Goal: Information Seeking & Learning: Learn about a topic

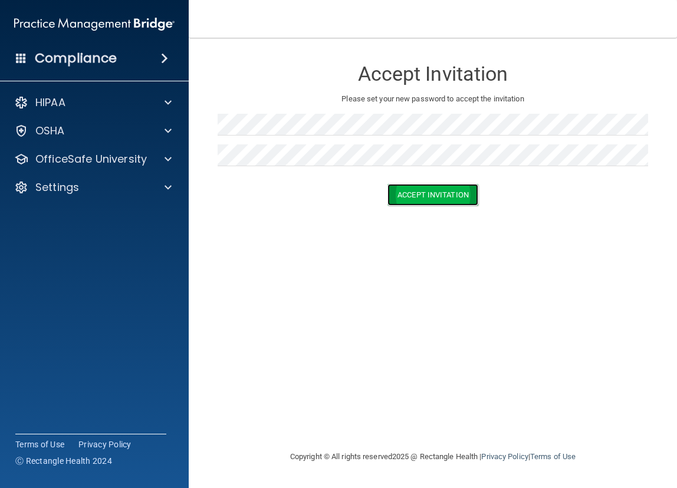
click at [419, 187] on button "Accept Invitation" at bounding box center [432, 195] width 91 height 22
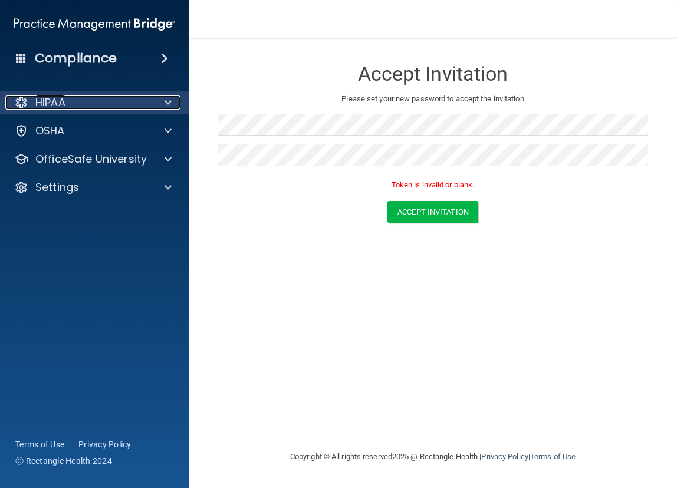
click at [61, 104] on p "HIPAA" at bounding box center [50, 103] width 30 height 14
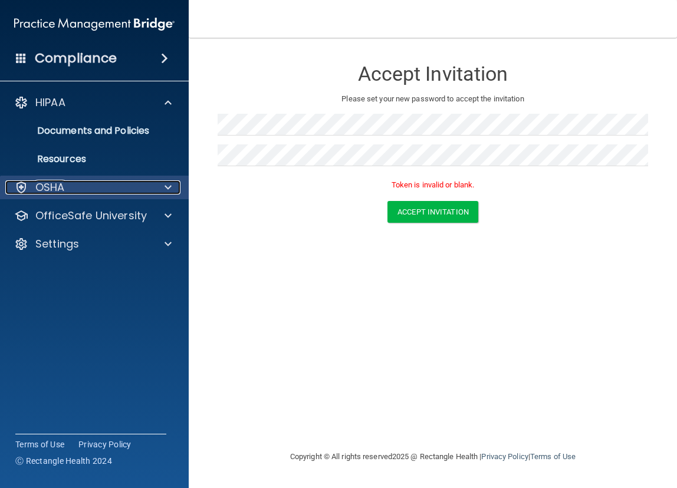
click at [99, 186] on div "OSHA" at bounding box center [78, 187] width 146 height 14
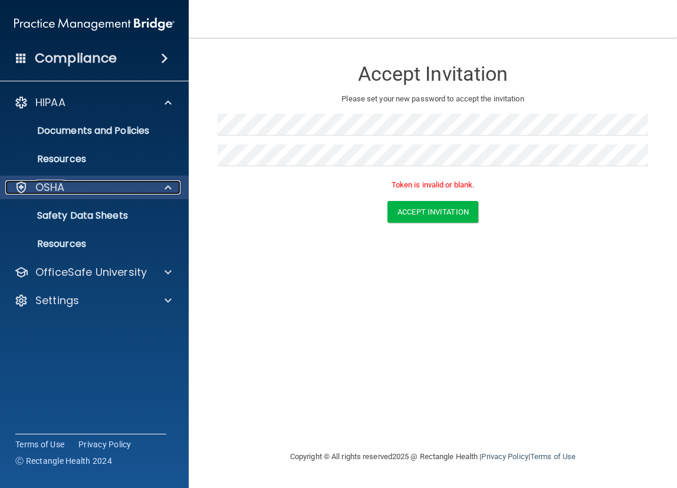
click at [101, 184] on div "OSHA" at bounding box center [78, 187] width 146 height 14
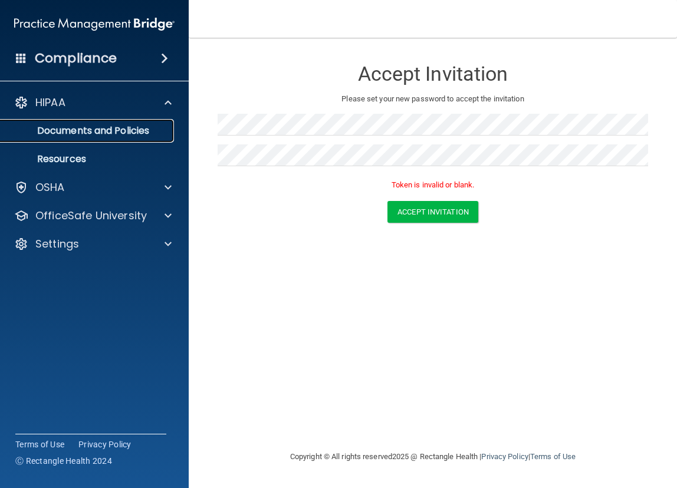
click at [106, 133] on p "Documents and Policies" at bounding box center [88, 131] width 161 height 12
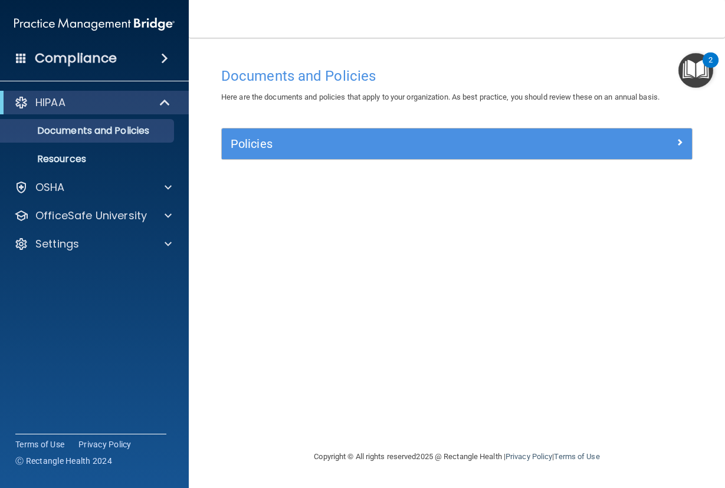
click at [676, 76] on img "Open Resource Center, 2 new notifications" at bounding box center [695, 70] width 35 height 35
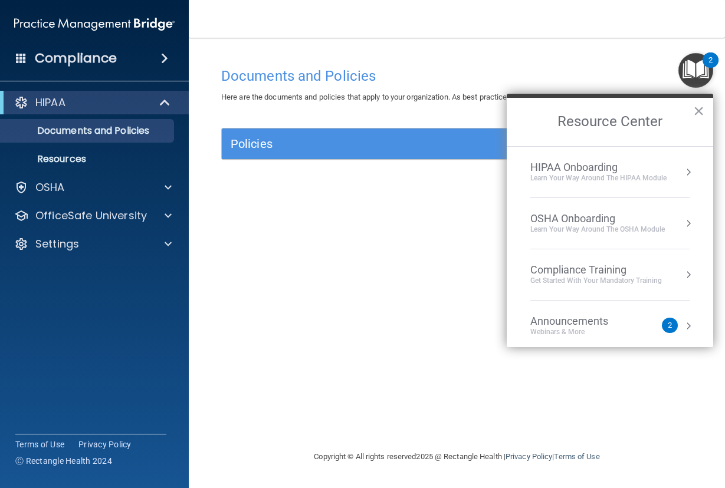
click at [587, 332] on div "Webinars & More" at bounding box center [580, 332] width 101 height 10
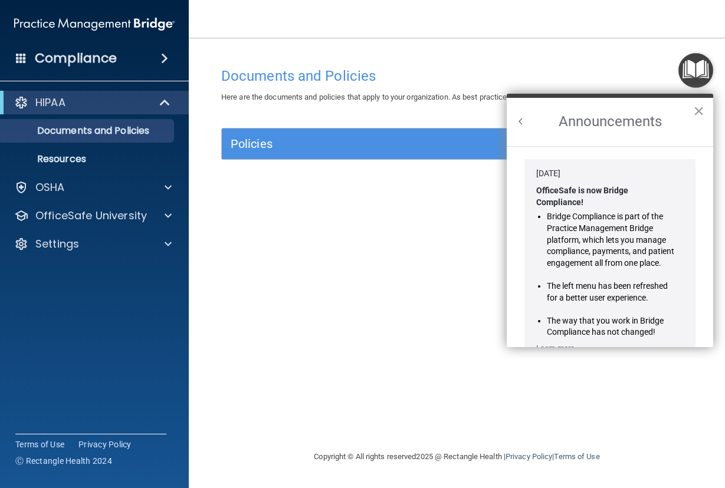
click at [521, 124] on button "Back to Resource Center Home" at bounding box center [521, 122] width 12 height 12
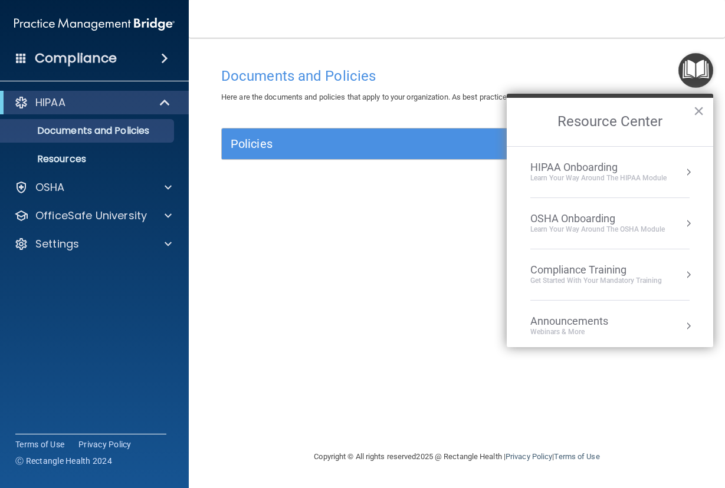
click at [575, 167] on div "HIPAA Onboarding" at bounding box center [598, 167] width 136 height 13
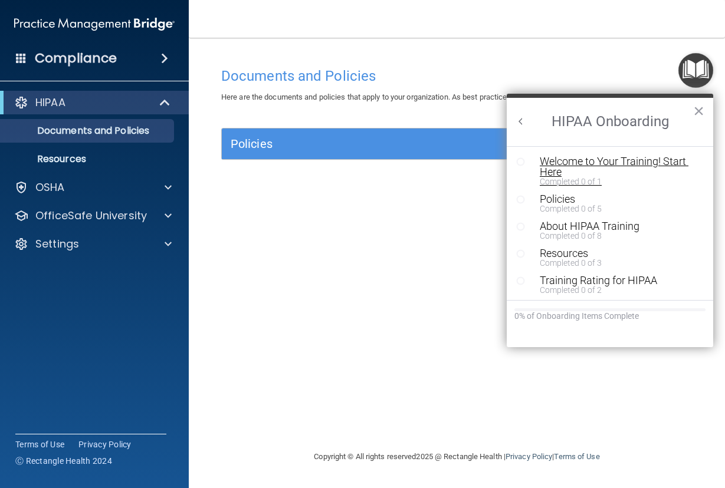
click at [554, 160] on div "Welcome to Your Training! Start Here" at bounding box center [613, 166] width 149 height 21
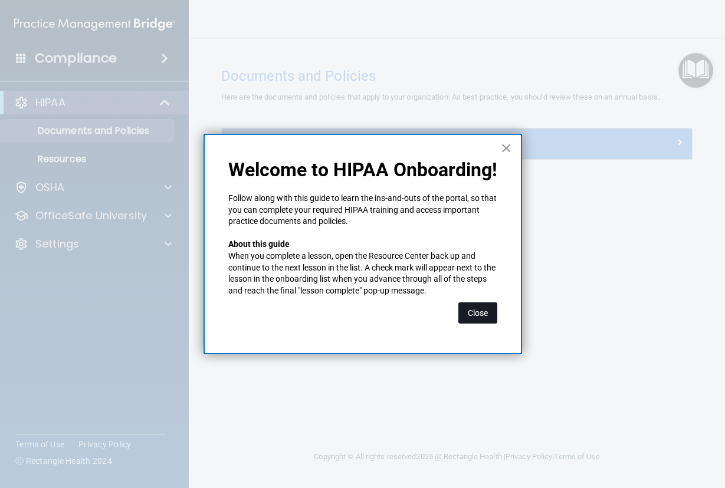
click at [478, 317] on button "Close" at bounding box center [477, 312] width 39 height 21
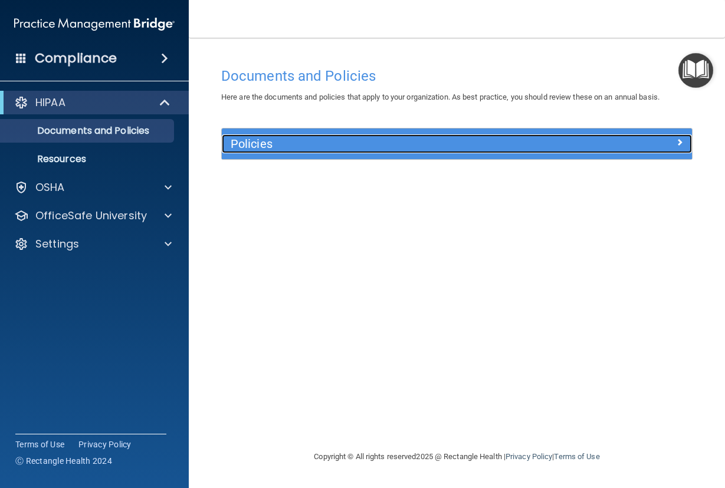
click at [426, 148] on h5 "Policies" at bounding box center [398, 143] width 335 height 13
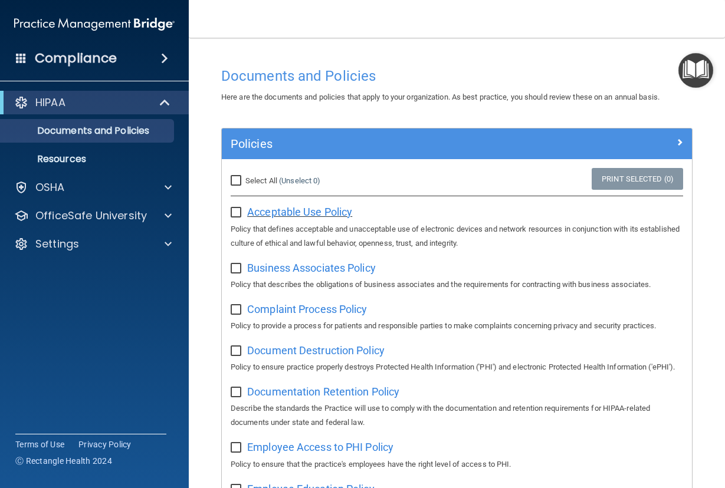
click at [303, 215] on span "Acceptable Use Policy" at bounding box center [299, 212] width 105 height 12
click at [161, 55] on span at bounding box center [164, 58] width 7 height 14
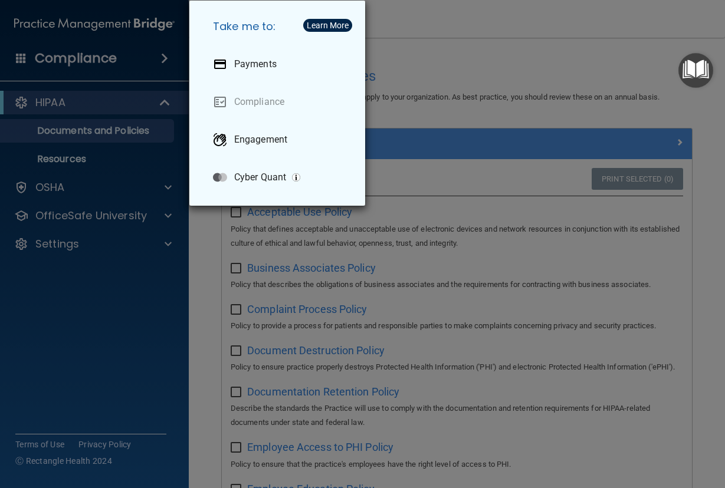
click at [443, 78] on div "Take me to: Payments Compliance Engagement Cyber Quant" at bounding box center [362, 244] width 725 height 488
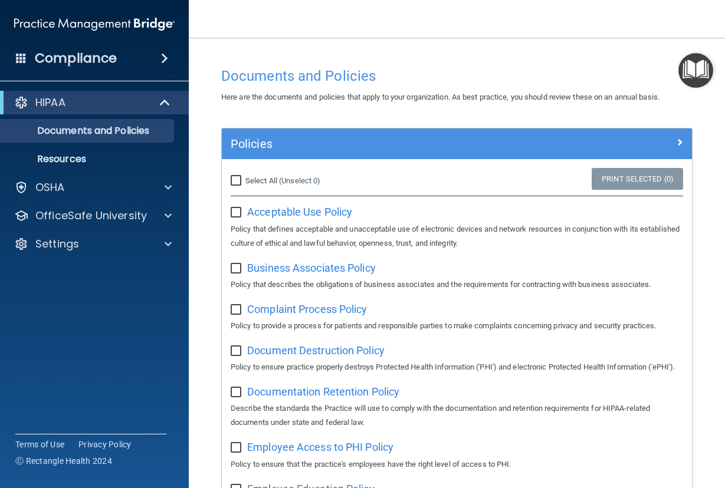
click at [17, 59] on span at bounding box center [21, 57] width 11 height 11
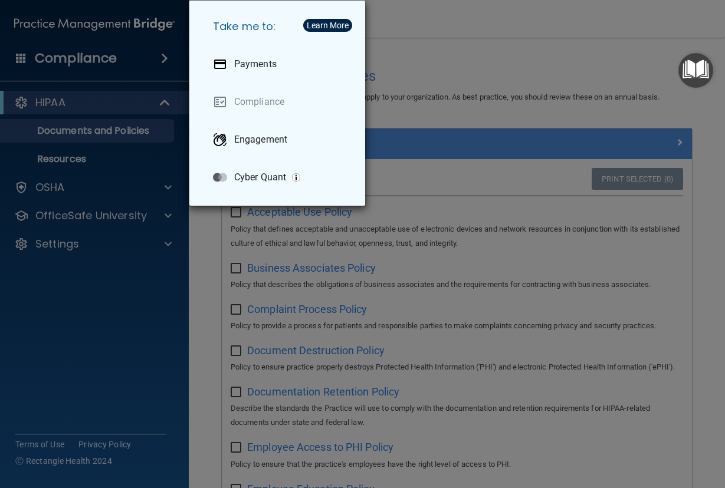
click at [479, 60] on div "Take me to: Payments Compliance Engagement Cyber Quant" at bounding box center [362, 244] width 725 height 488
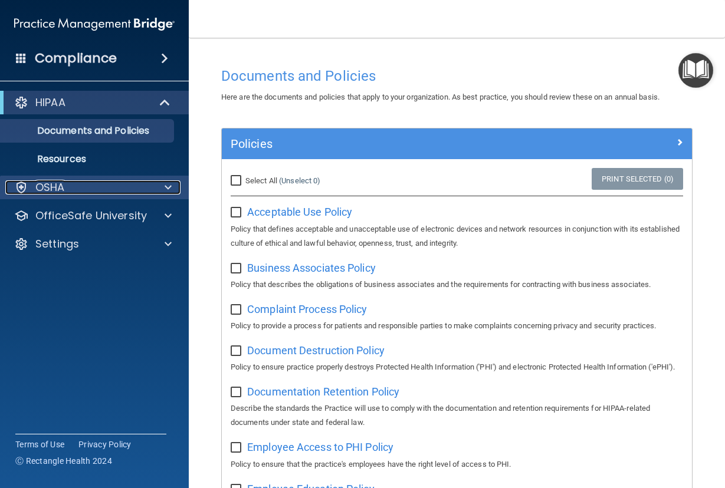
click at [88, 187] on div "OSHA" at bounding box center [78, 187] width 146 height 14
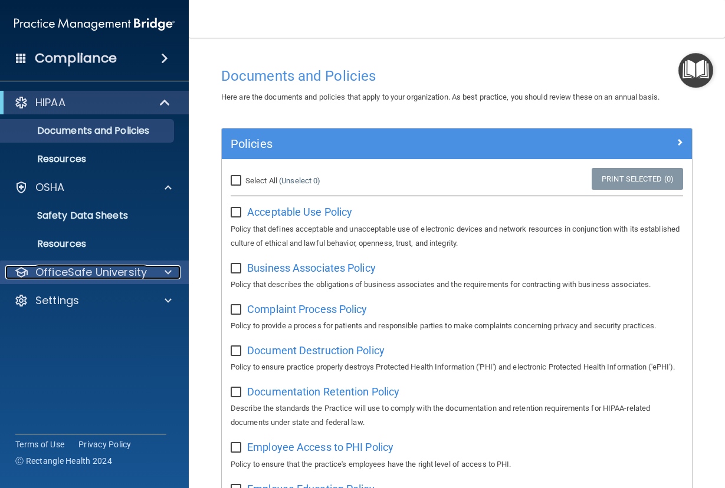
click at [126, 272] on p "OfficeSafe University" at bounding box center [90, 272] width 111 height 14
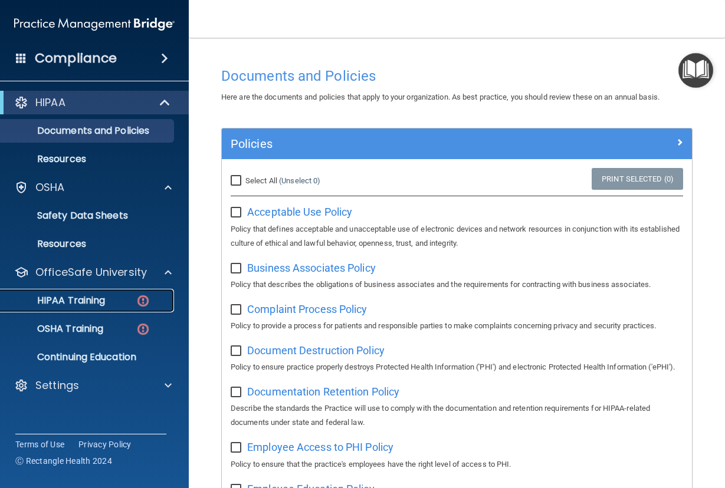
click at [105, 301] on p "HIPAA Training" at bounding box center [56, 301] width 97 height 12
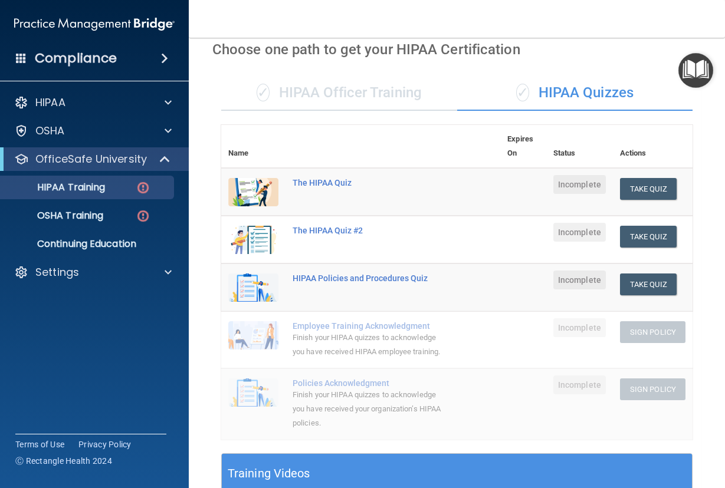
scroll to position [52, 0]
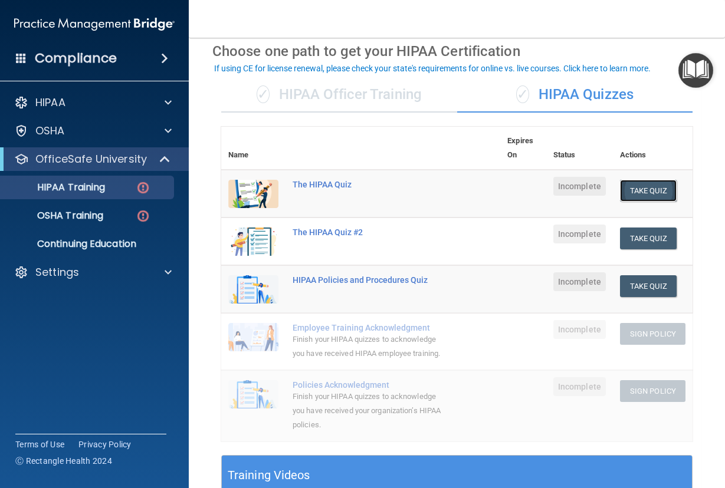
click at [654, 192] on button "Take Quiz" at bounding box center [648, 191] width 57 height 22
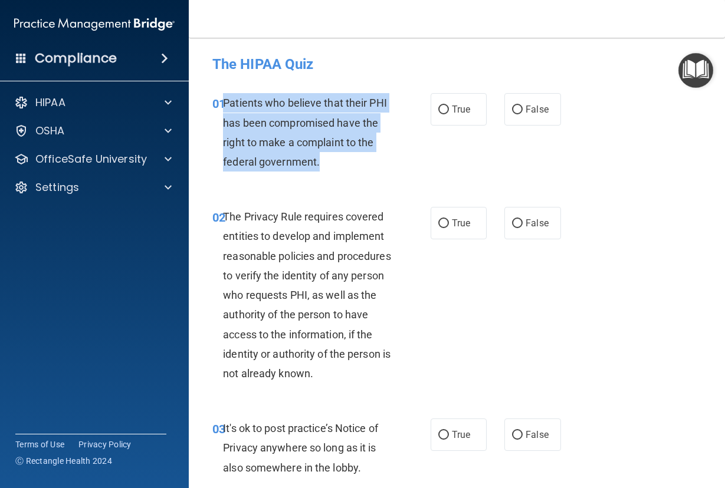
drag, startPoint x: 325, startPoint y: 162, endPoint x: 225, endPoint y: 107, distance: 115.0
click at [225, 107] on div "Patients who believe that their PHI has been compromised have the right to make…" at bounding box center [311, 132] width 177 height 78
copy span "Patients who believe that their PHI has been compromised have the right to make…"
click at [438, 109] on input "True" at bounding box center [443, 110] width 11 height 9
radio input "true"
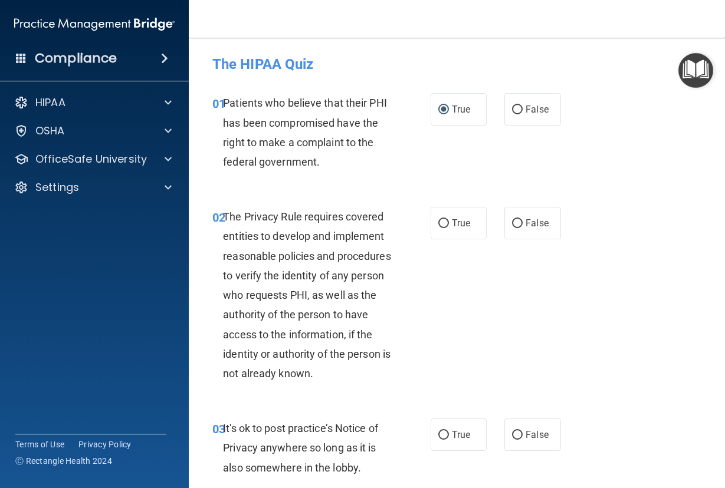
click at [346, 340] on span "The Privacy Rule requires covered entities to develop and implement reasonable …" at bounding box center [306, 294] width 167 height 169
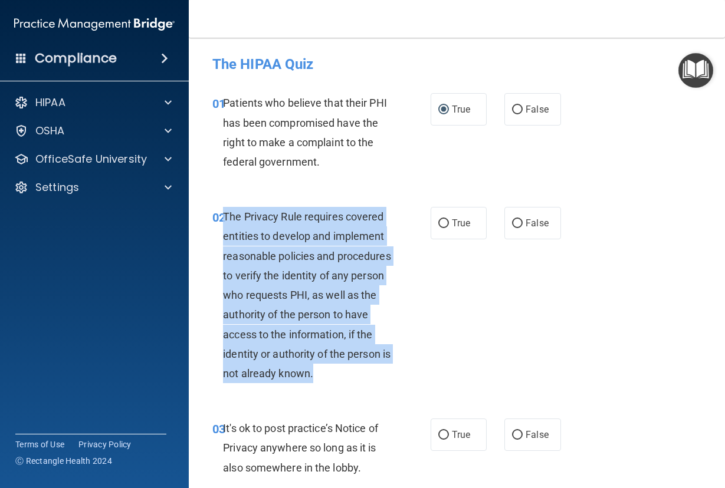
drag, startPoint x: 363, startPoint y: 369, endPoint x: 225, endPoint y: 216, distance: 205.8
click at [225, 216] on div "The Privacy Rule requires covered entities to develop and implement reasonable …" at bounding box center [311, 295] width 177 height 176
copy span "The Privacy Rule requires covered entities to develop and implement reasonable …"
click at [439, 222] on input "True" at bounding box center [443, 223] width 11 height 9
radio input "true"
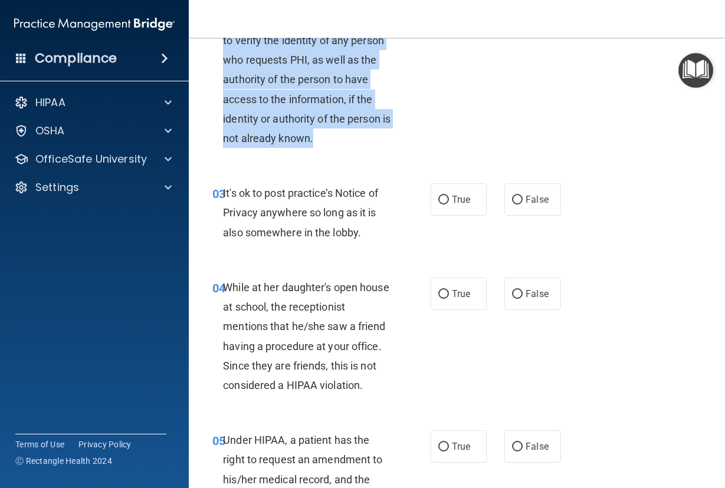
scroll to position [236, 0]
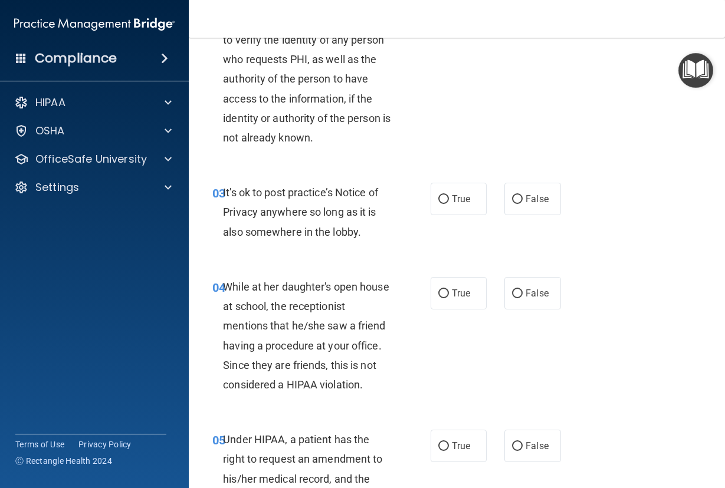
click at [364, 228] on div "It's ok to post practice’s Notice of Privacy anywhere so long as it is also som…" at bounding box center [311, 212] width 177 height 59
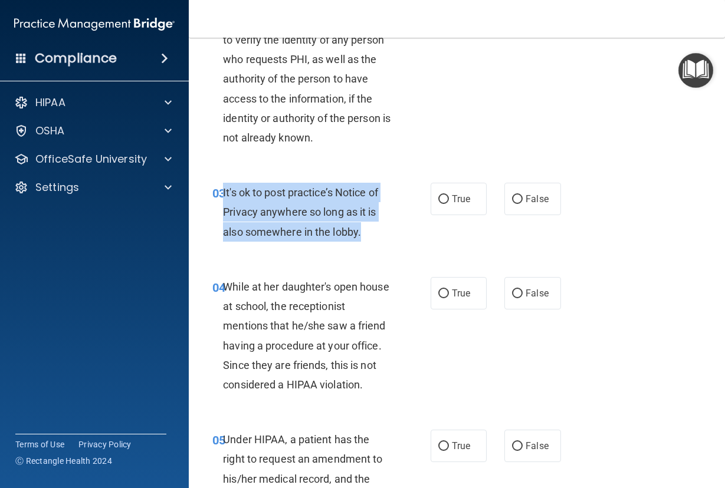
drag, startPoint x: 369, startPoint y: 231, endPoint x: 223, endPoint y: 195, distance: 150.6
click at [223, 195] on div "It's ok to post practice’s Notice of Privacy anywhere so long as it is also som…" at bounding box center [311, 212] width 177 height 59
copy span "It's ok to post practice’s Notice of Privacy anywhere so long as it is also som…"
click at [512, 195] on input "False" at bounding box center [517, 199] width 11 height 9
radio input "true"
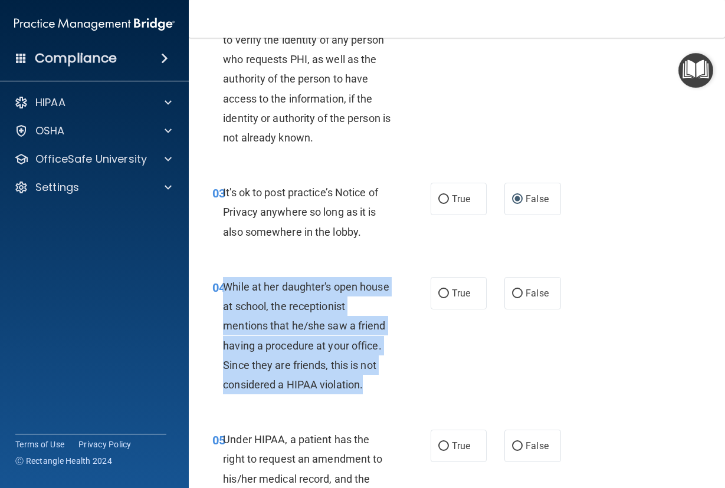
drag, startPoint x: 369, startPoint y: 385, endPoint x: 226, endPoint y: 289, distance: 172.5
click at [226, 289] on div "While at her daughter's open house at school, the receptionist mentions that he…" at bounding box center [311, 335] width 177 height 117
copy span "While at her daughter's open house at school, the receptionist mentions that he…"
click at [512, 292] on input "False" at bounding box center [517, 293] width 11 height 9
radio input "true"
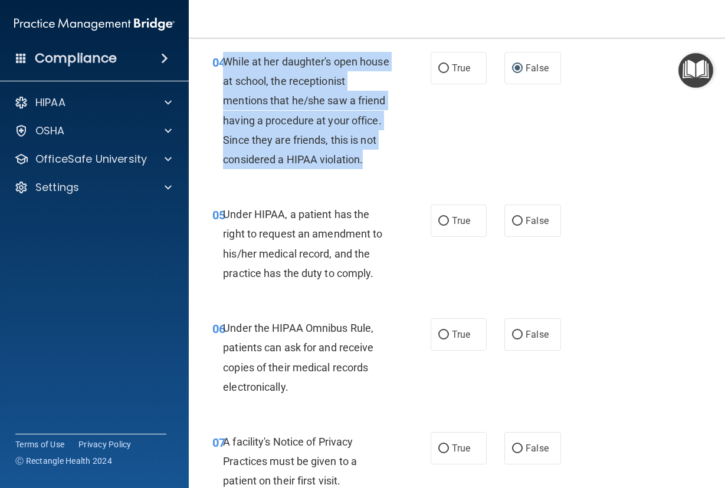
scroll to position [472, 0]
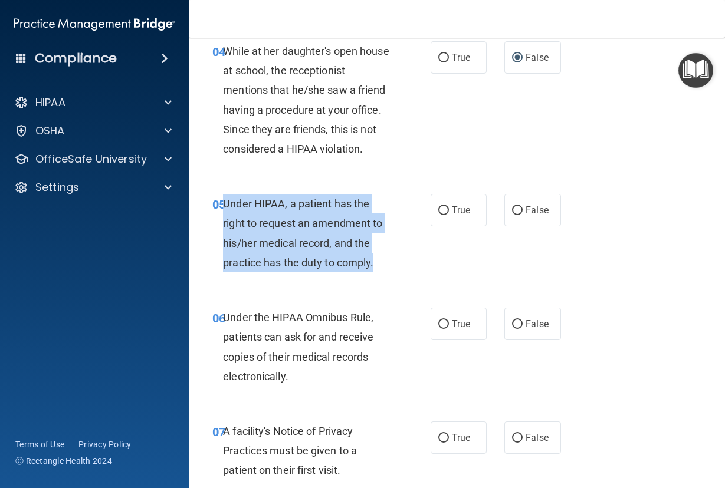
drag, startPoint x: 378, startPoint y: 261, endPoint x: 223, endPoint y: 208, distance: 163.9
click at [223, 208] on div "Under HIPAA, a patient has the right to request an amendment to his/her medical…" at bounding box center [311, 233] width 177 height 78
copy span "Under HIPAA, a patient has the right to request an amendment to his/her medical…"
click at [513, 214] on input "False" at bounding box center [517, 210] width 11 height 9
radio input "true"
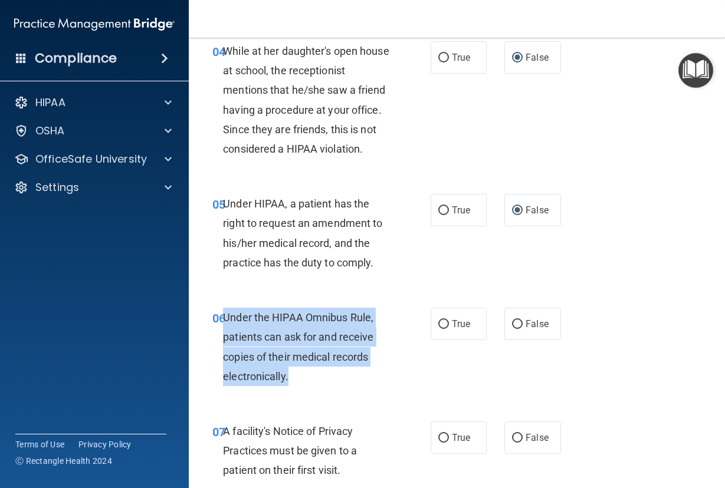
drag, startPoint x: 304, startPoint y: 376, endPoint x: 225, endPoint y: 323, distance: 95.7
click at [225, 323] on div "Under the HIPAA Omnibus Rule, patients can ask for and receive copies of their …" at bounding box center [311, 347] width 177 height 78
copy span "Under the HIPAA Omnibus Rule, patients can ask for and receive copies of their …"
click at [438, 325] on input "True" at bounding box center [443, 324] width 11 height 9
radio input "true"
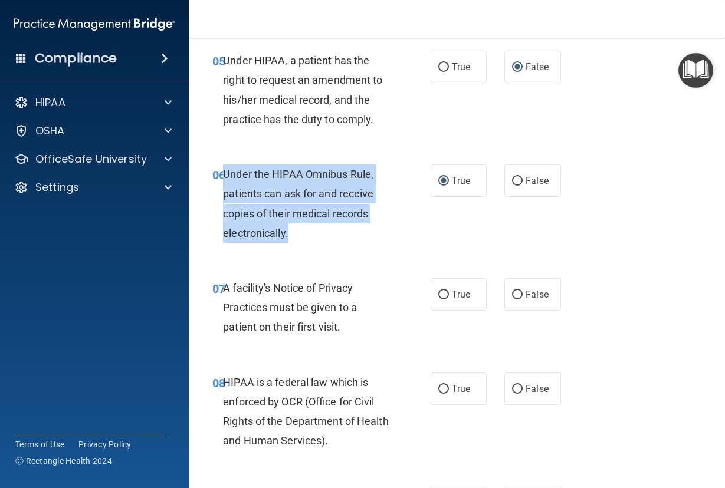
scroll to position [649, 0]
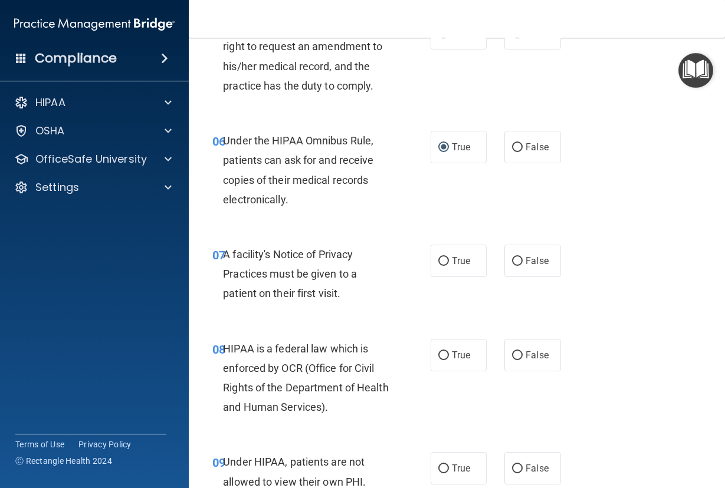
click at [383, 300] on div "A facility's Notice of Privacy Practices must be given to a patient on their fi…" at bounding box center [311, 274] width 177 height 59
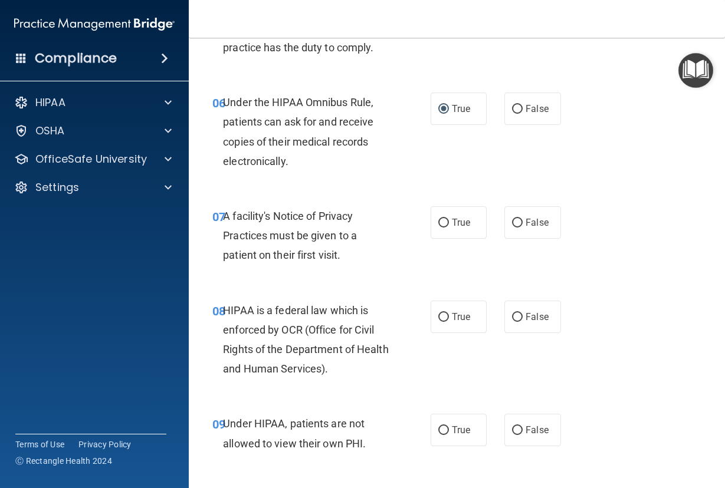
scroll to position [707, 0]
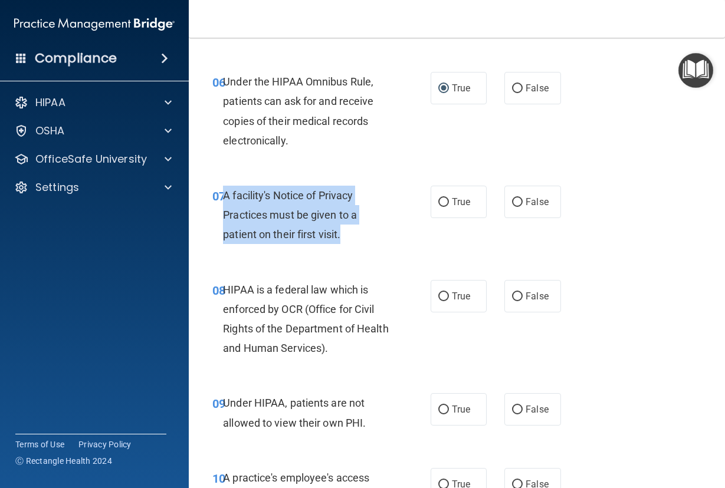
drag, startPoint x: 344, startPoint y: 236, endPoint x: 225, endPoint y: 194, distance: 125.7
click at [225, 194] on div "A facility's Notice of Privacy Practices must be given to a patient on their fi…" at bounding box center [311, 215] width 177 height 59
copy span "A facility's Notice of Privacy Practices must be given to a patient on their fi…"
click at [438, 298] on input "True" at bounding box center [443, 296] width 11 height 9
radio input "true"
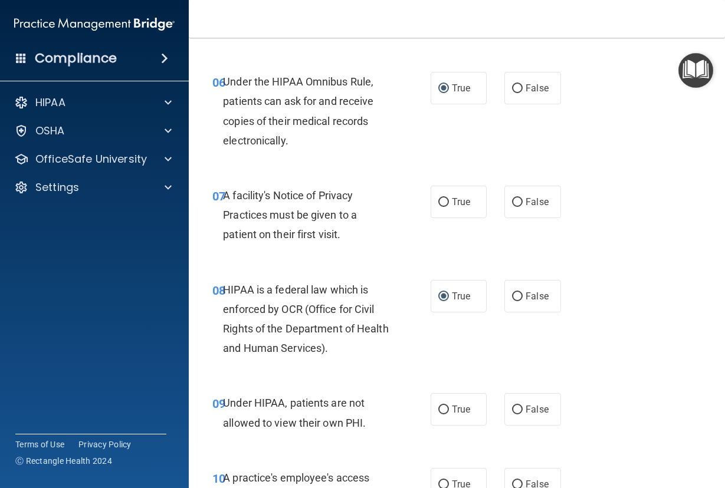
click at [411, 348] on div "08 HIPAA is a federal law which is enforced by OCR (Office for Civil Rights of …" at bounding box center [322, 322] width 254 height 84
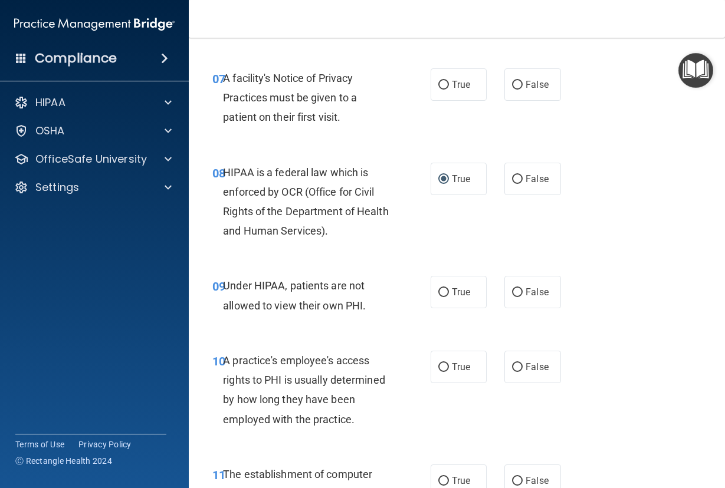
scroll to position [825, 0]
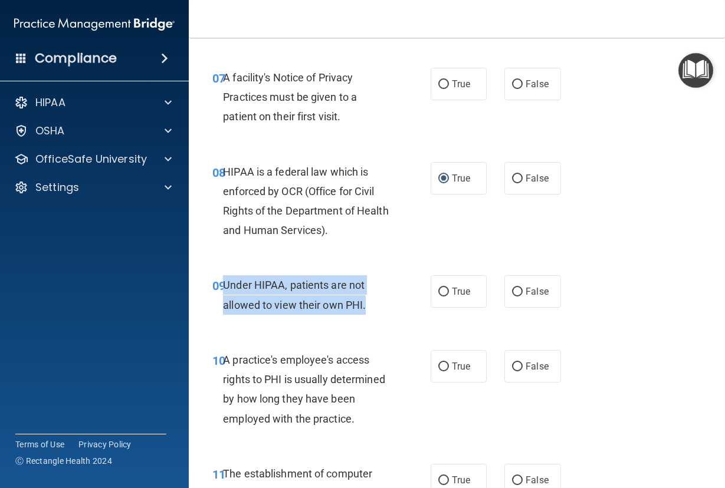
drag, startPoint x: 384, startPoint y: 307, endPoint x: 225, endPoint y: 287, distance: 160.4
click at [225, 287] on div "Under HIPAA, patients are not allowed to view their own PHI." at bounding box center [311, 294] width 177 height 39
copy span "Under HIPAA, patients are not allowed to view their own PHI."
click at [512, 291] on input "False" at bounding box center [517, 292] width 11 height 9
radio input "true"
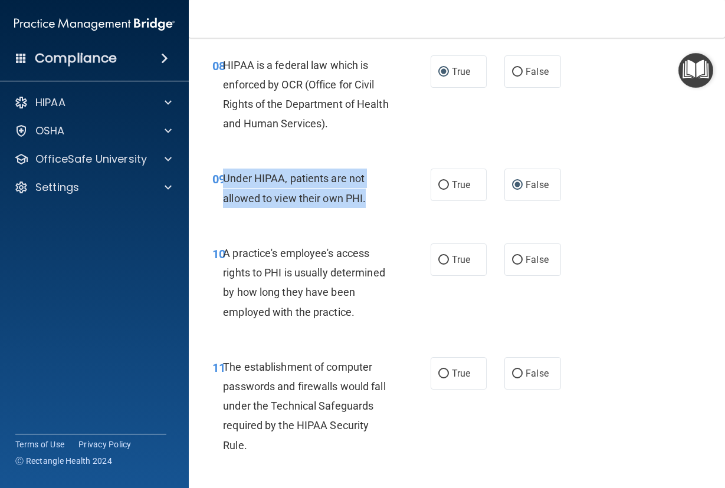
scroll to position [943, 0]
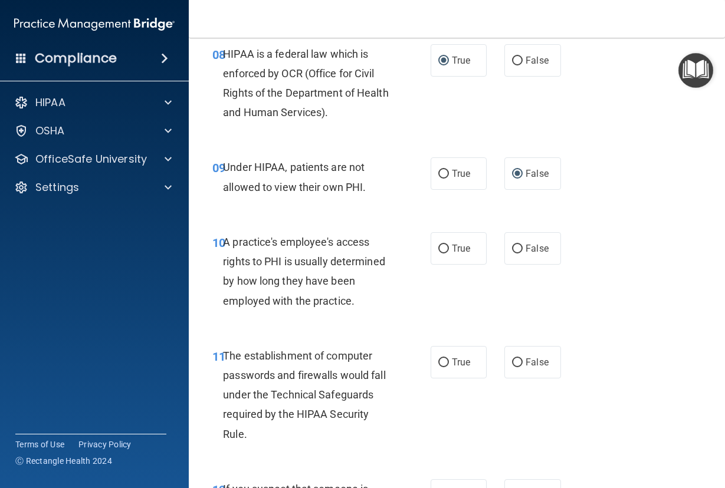
click at [373, 295] on div "A practice's employee's access rights to PHI is usually determined by how long …" at bounding box center [311, 271] width 177 height 78
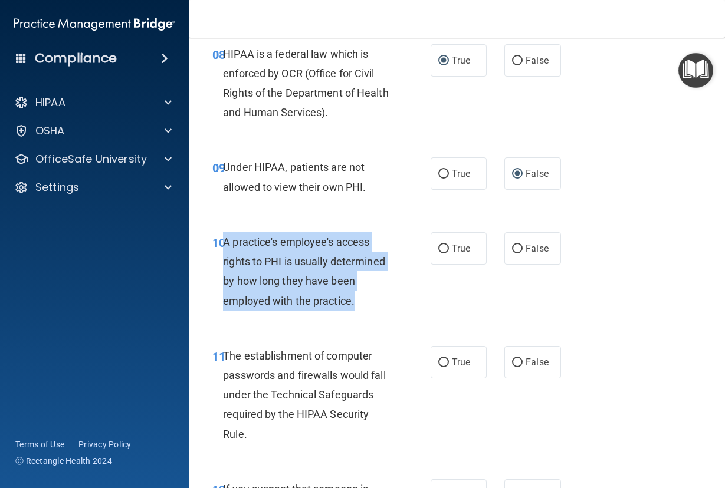
drag, startPoint x: 363, startPoint y: 305, endPoint x: 225, endPoint y: 246, distance: 150.3
click at [225, 246] on div "A practice's employee's access rights to PHI is usually determined by how long …" at bounding box center [311, 271] width 177 height 78
drag, startPoint x: 225, startPoint y: 246, endPoint x: 268, endPoint y: 257, distance: 44.5
copy span "A practice's employee's access rights to PHI is usually determined by how long …"
click at [512, 250] on input "False" at bounding box center [517, 249] width 11 height 9
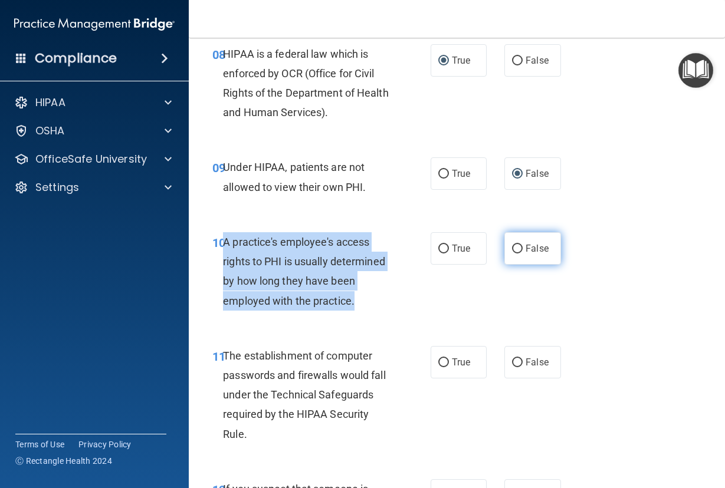
radio input "true"
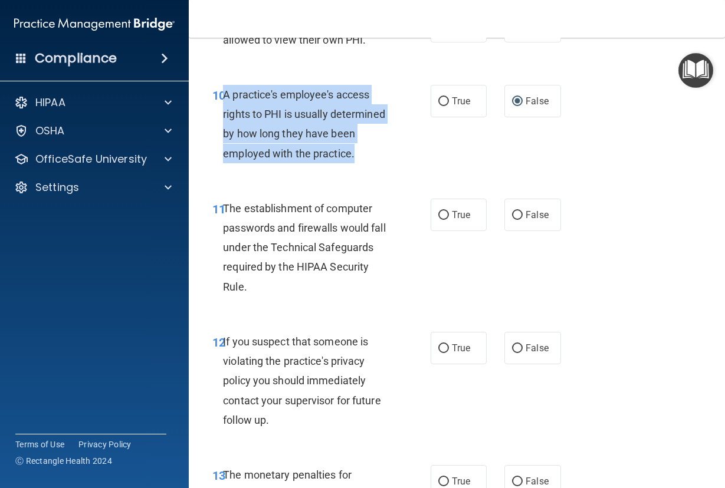
scroll to position [1120, 0]
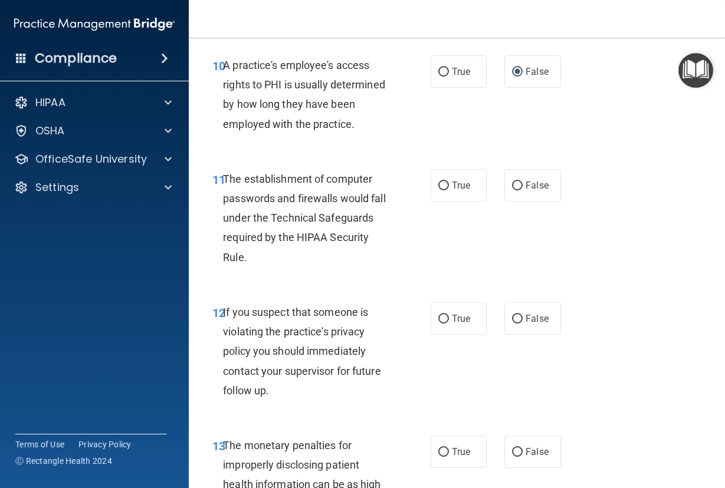
click at [283, 236] on span "The establishment of computer passwords and firewalls would fall under the Tech…" at bounding box center [304, 218] width 162 height 91
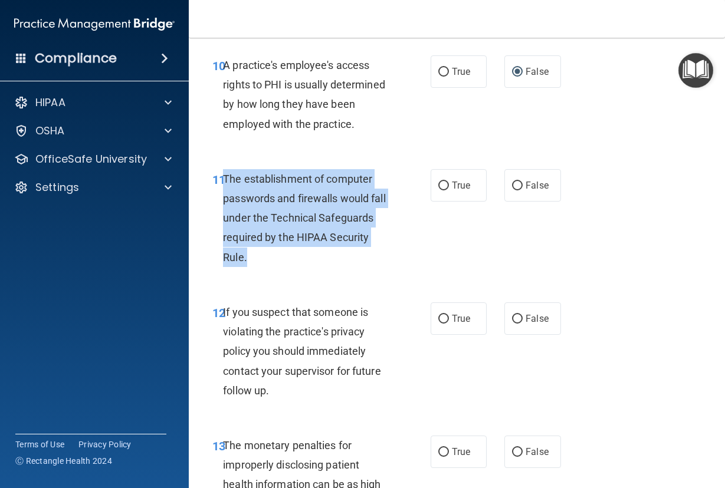
drag, startPoint x: 299, startPoint y: 259, endPoint x: 225, endPoint y: 179, distance: 109.3
click at [225, 179] on div "The establishment of computer passwords and firewalls would fall under the Tech…" at bounding box center [311, 218] width 177 height 98
copy span "The establishment of computer passwords and firewalls would fall under the Tech…"
click at [438, 189] on input "True" at bounding box center [443, 186] width 11 height 9
radio input "true"
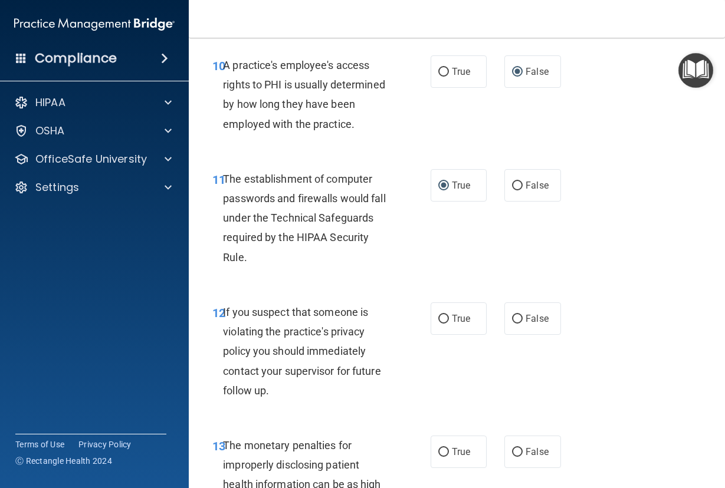
click at [289, 384] on div "If you suspect that someone is violating the practice's privacy policy you shou…" at bounding box center [311, 351] width 177 height 98
click at [278, 399] on div "If you suspect that someone is violating the practice's privacy policy you shou…" at bounding box center [311, 351] width 177 height 98
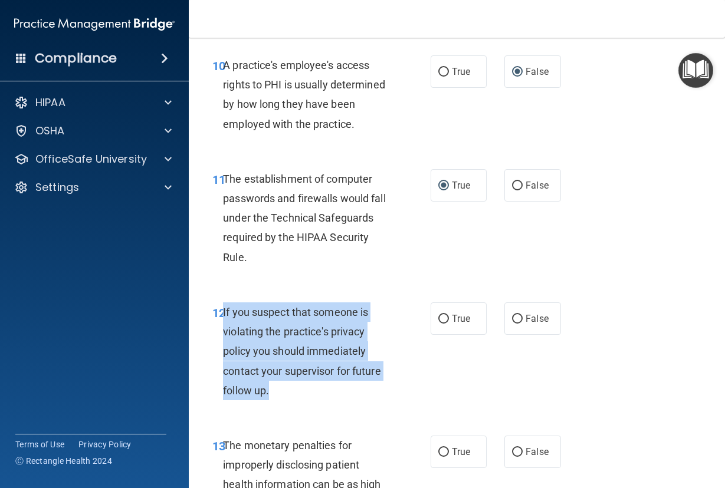
drag, startPoint x: 285, startPoint y: 389, endPoint x: 223, endPoint y: 316, distance: 95.7
click at [223, 316] on div "If you suspect that someone is violating the practice's privacy policy you shou…" at bounding box center [311, 351] width 177 height 98
click at [438, 318] on input "True" at bounding box center [443, 319] width 11 height 9
radio input "true"
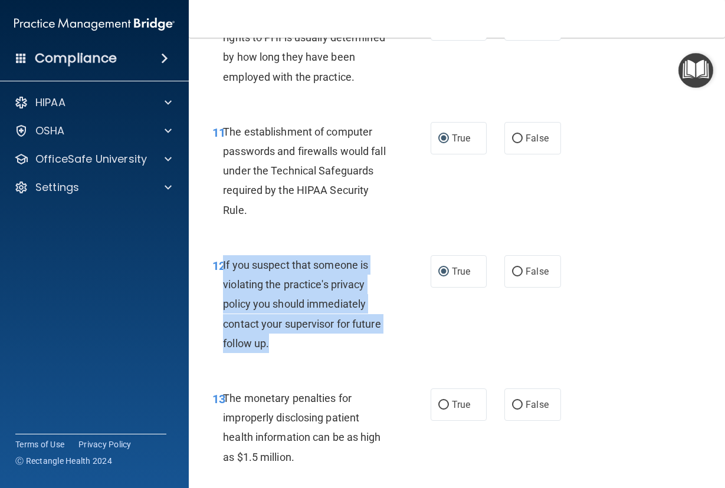
scroll to position [1238, 0]
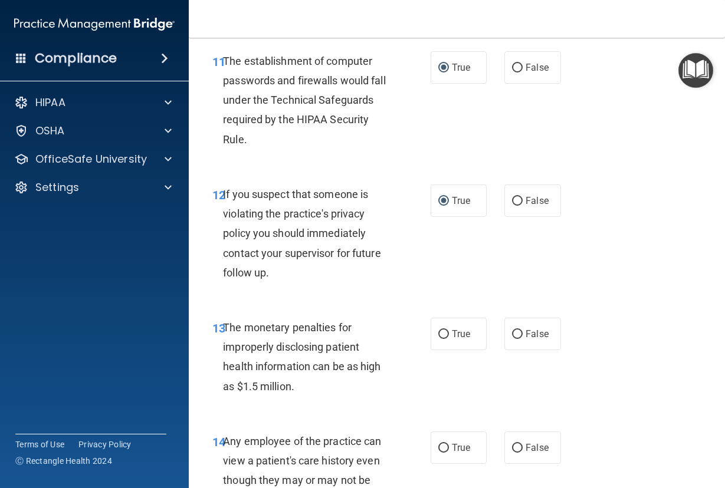
click at [297, 388] on div "The monetary penalties for improperly disclosing patient health information can…" at bounding box center [311, 357] width 177 height 78
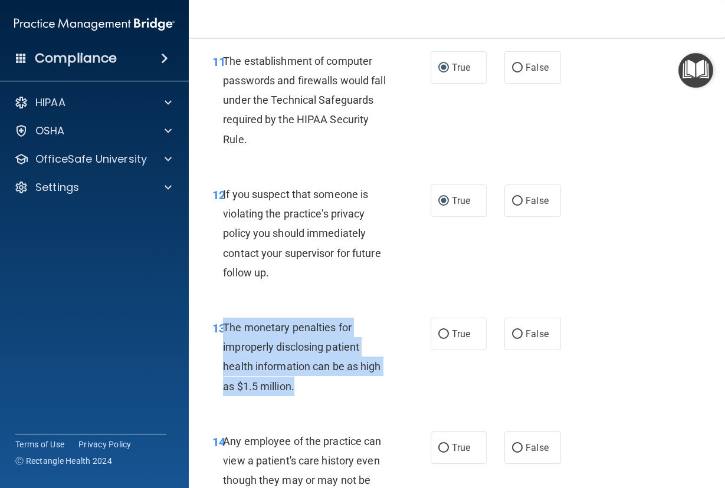
drag, startPoint x: 308, startPoint y: 387, endPoint x: 223, endPoint y: 328, distance: 102.5
click at [223, 328] on div "The monetary penalties for improperly disclosing patient health information can…" at bounding box center [311, 357] width 177 height 78
click at [438, 337] on input "True" at bounding box center [443, 334] width 11 height 9
radio input "true"
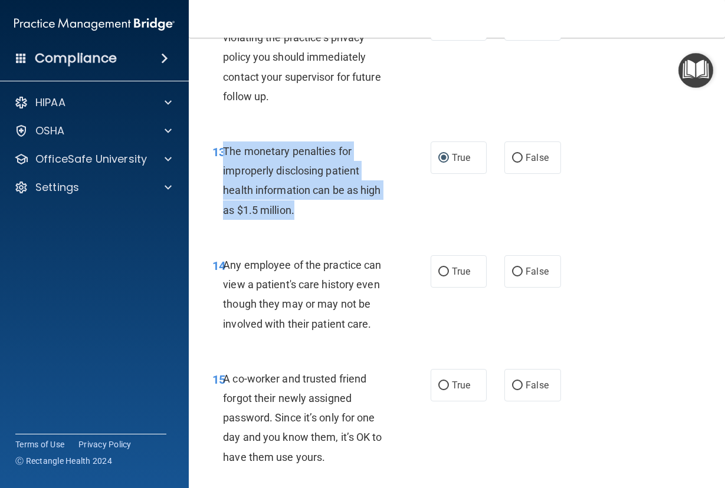
scroll to position [1415, 0]
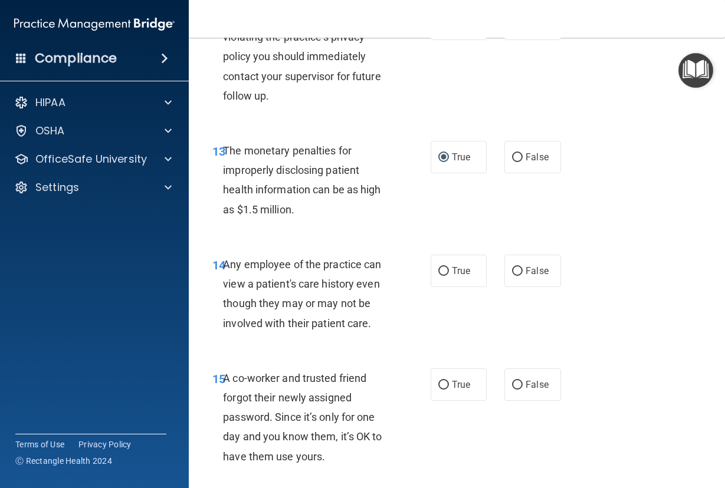
click at [354, 329] on span "Any employee of the practice can view a patient's care history even though they…" at bounding box center [302, 293] width 158 height 71
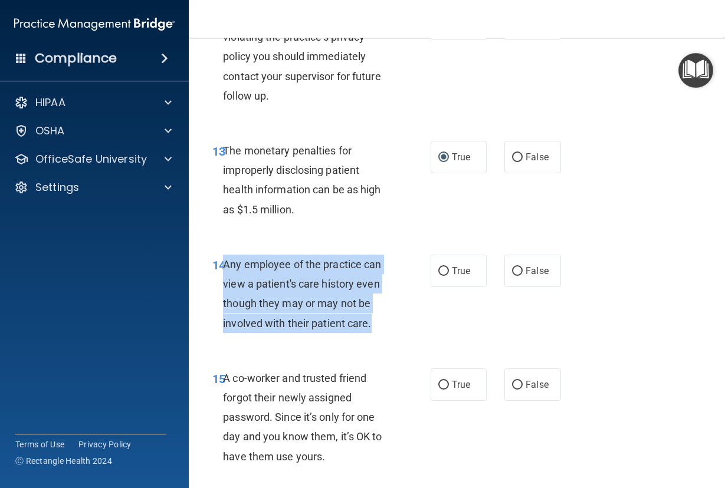
drag, startPoint x: 378, startPoint y: 322, endPoint x: 225, endPoint y: 268, distance: 162.6
click at [225, 268] on div "Any employee of the practice can view a patient's care history even though they…" at bounding box center [311, 294] width 177 height 78
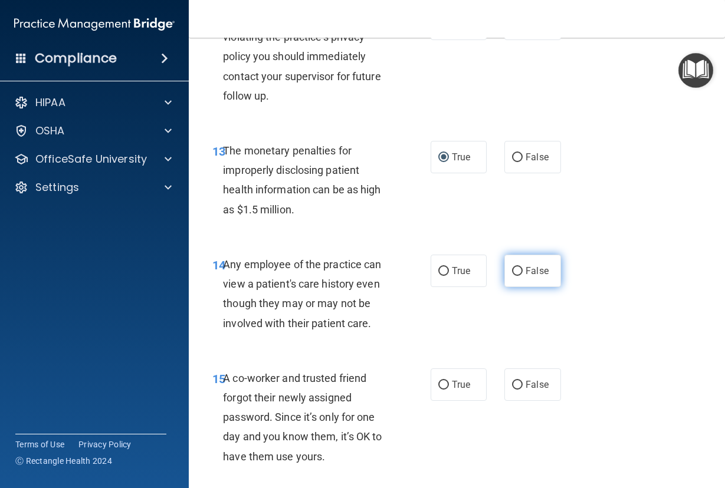
click at [508, 276] on label "False" at bounding box center [532, 271] width 57 height 32
click at [512, 276] on input "False" at bounding box center [517, 271] width 11 height 9
radio input "true"
click at [295, 445] on div "A co-worker and trusted friend forgot their newly assigned password. Since it’s…" at bounding box center [311, 417] width 177 height 98
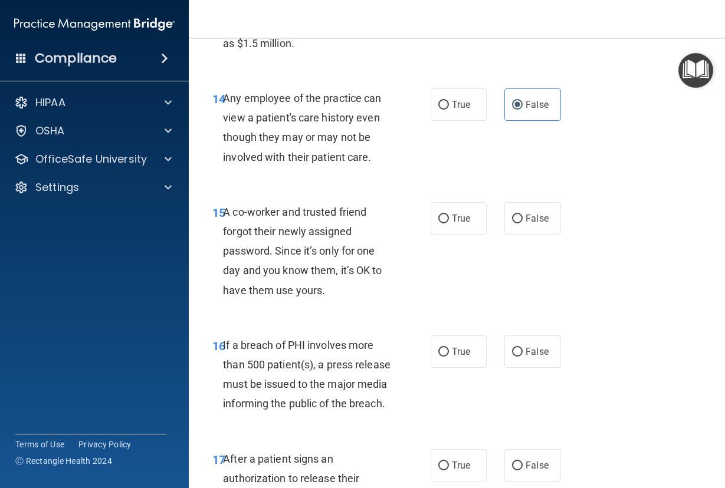
scroll to position [1592, 0]
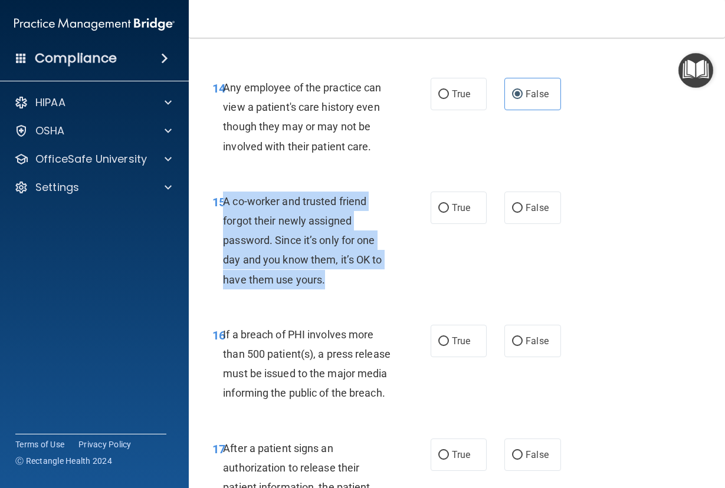
drag, startPoint x: 337, startPoint y: 281, endPoint x: 225, endPoint y: 205, distance: 135.9
click at [225, 205] on div "A co-worker and trusted friend forgot their newly assigned password. Since it’s…" at bounding box center [311, 241] width 177 height 98
click at [513, 344] on input "False" at bounding box center [517, 341] width 11 height 9
radio input "true"
click at [512, 210] on input "False" at bounding box center [517, 208] width 11 height 9
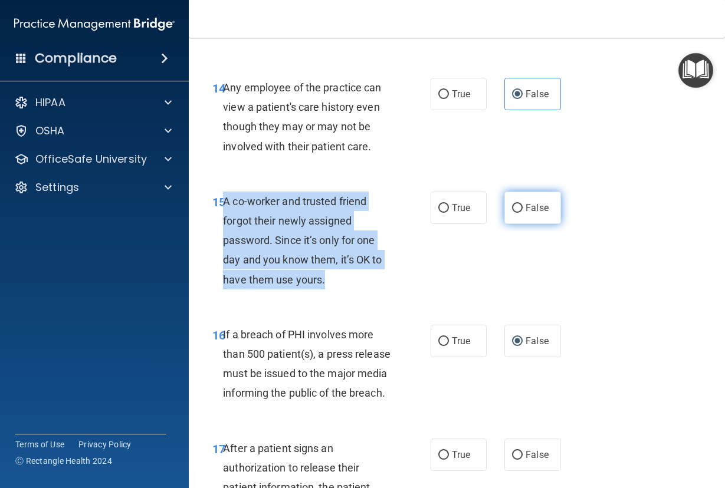
radio input "true"
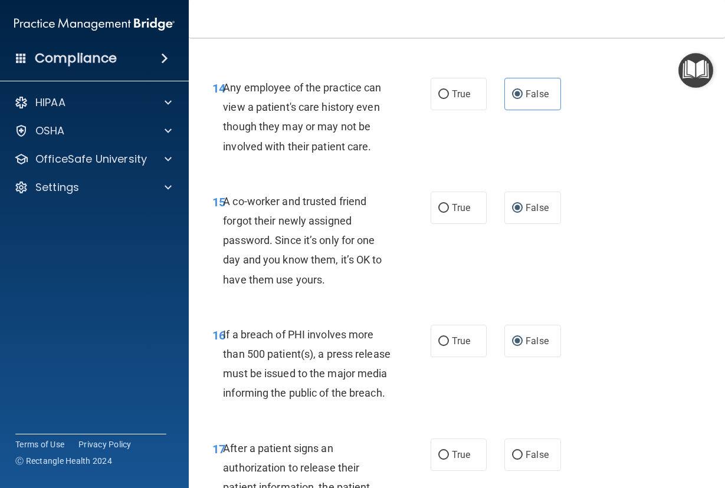
click at [318, 403] on div "If a breach of PHI involves more than 500 patient(s), a press release must be i…" at bounding box center [311, 364] width 177 height 78
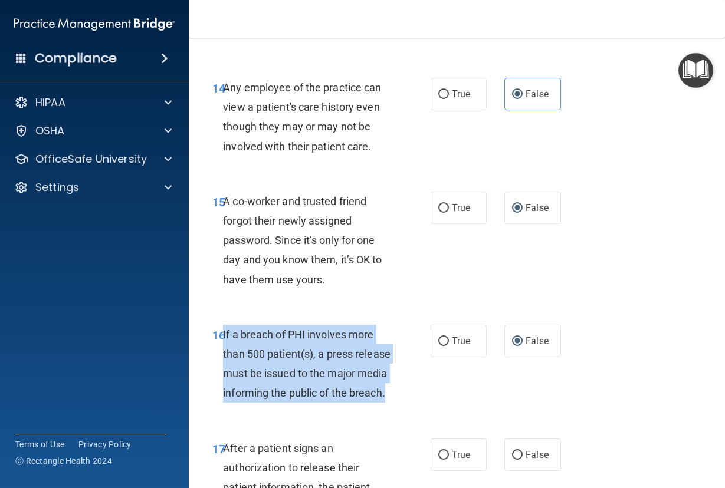
drag, startPoint x: 310, startPoint y: 414, endPoint x: 222, endPoint y: 330, distance: 121.3
click at [223, 330] on div "If a breach of PHI involves more than 500 patient(s), a press release must be i…" at bounding box center [311, 364] width 177 height 78
click at [443, 343] on input "True" at bounding box center [443, 341] width 11 height 9
radio input "true"
radio input "false"
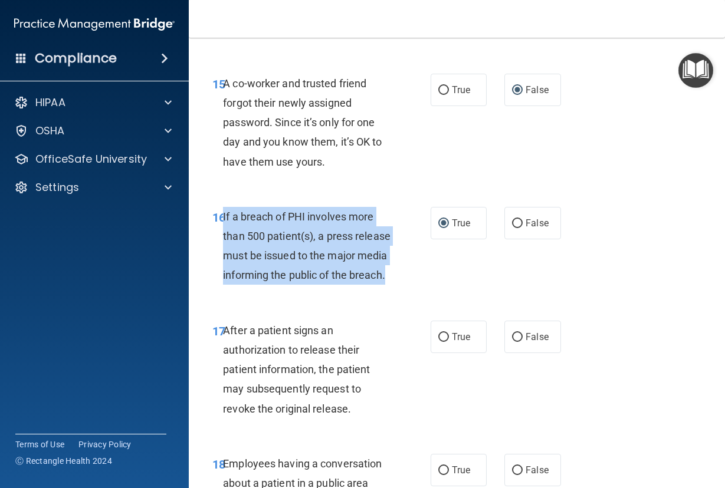
click at [360, 291] on div "16 If a breach of PHI involves more than 500 patient(s), a press release must b…" at bounding box center [322, 249] width 254 height 84
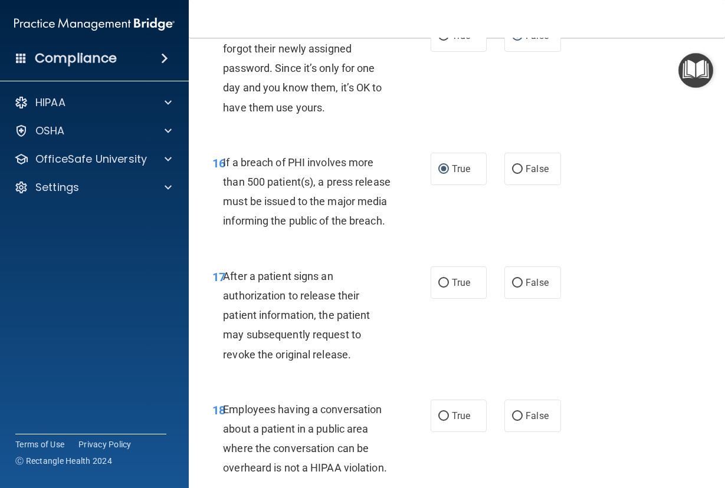
scroll to position [1828, 0]
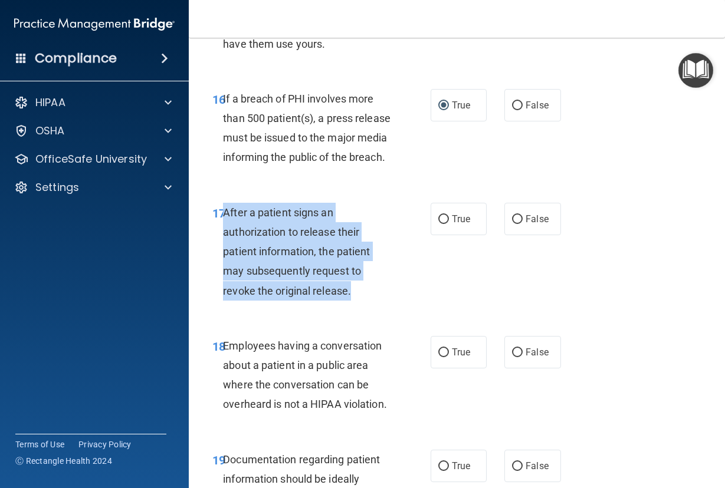
drag, startPoint x: 361, startPoint y: 309, endPoint x: 225, endPoint y: 236, distance: 154.6
click at [225, 236] on div "After a patient signs an authorization to release their patient information, th…" at bounding box center [311, 252] width 177 height 98
click at [438, 224] on input "True" at bounding box center [443, 219] width 11 height 9
radio input "true"
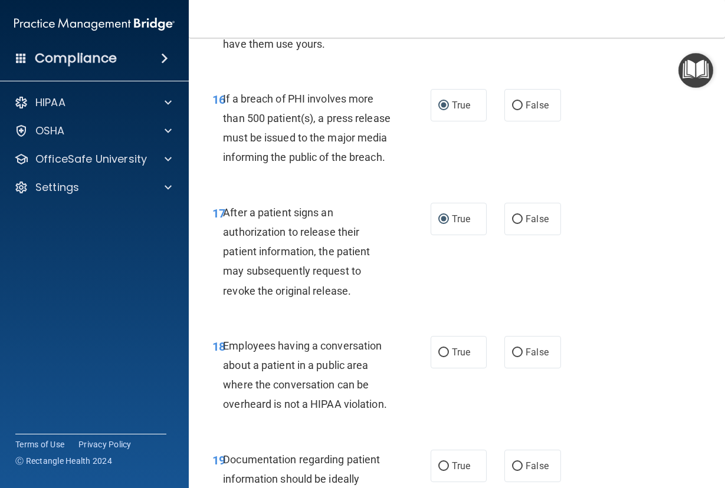
click at [298, 420] on div "18 Employees having a conversation about a patient in a public area where the c…" at bounding box center [322, 378] width 254 height 84
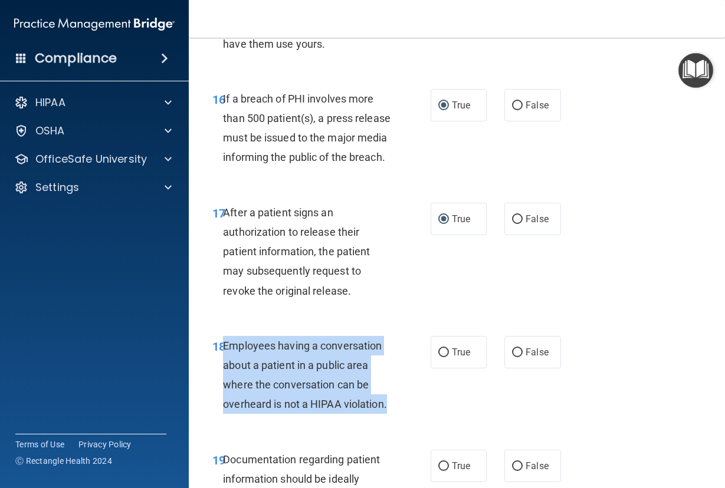
drag, startPoint x: 281, startPoint y: 447, endPoint x: 223, endPoint y: 371, distance: 95.5
click at [223, 371] on div "Employees having a conversation about a patient in a public area where the conv…" at bounding box center [311, 375] width 177 height 78
click at [512, 357] on input "False" at bounding box center [517, 352] width 11 height 9
radio input "true"
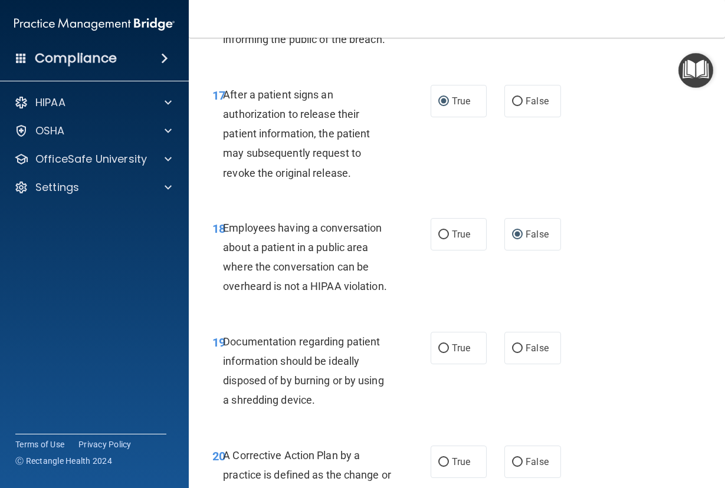
click at [315, 317] on div "18 Employees having a conversation about a patient in a public area where the c…" at bounding box center [456, 260] width 506 height 114
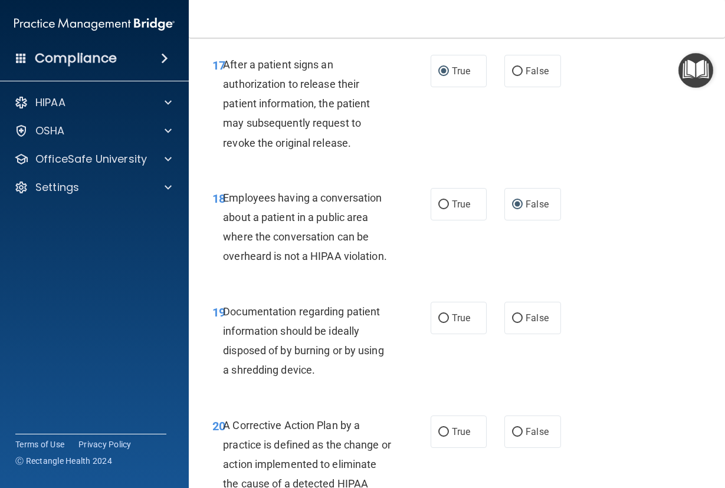
scroll to position [2004, 0]
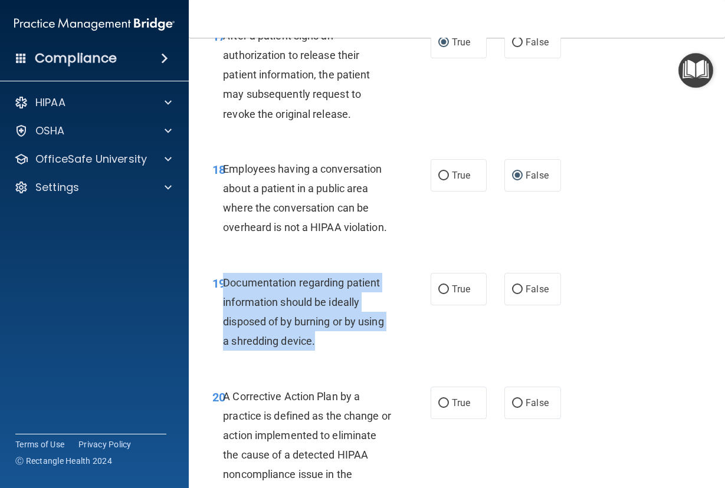
drag, startPoint x: 333, startPoint y: 381, endPoint x: 225, endPoint y: 321, distance: 123.3
click at [225, 321] on div "Documentation regarding patient information should be ideally disposed of by bu…" at bounding box center [311, 312] width 177 height 78
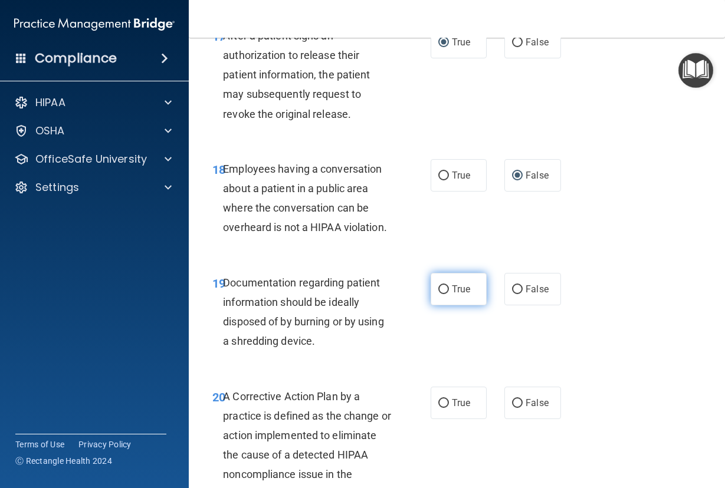
click at [430, 305] on label "True" at bounding box center [458, 289] width 57 height 32
click at [438, 294] on input "True" at bounding box center [443, 289] width 11 height 9
radio input "true"
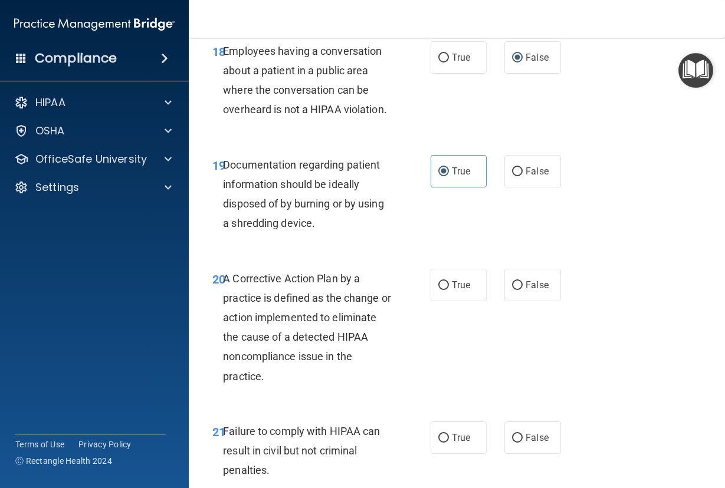
scroll to position [2181, 0]
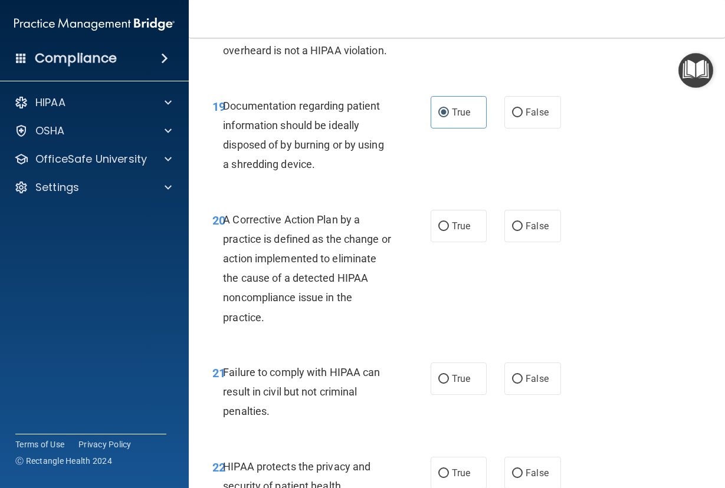
click at [307, 327] on div "A Corrective Action Plan by a practice is defined as the change or action imple…" at bounding box center [311, 268] width 177 height 117
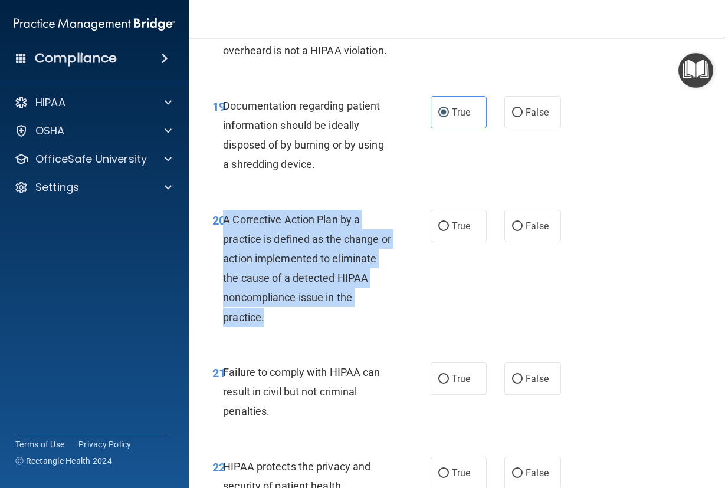
drag, startPoint x: 294, startPoint y: 355, endPoint x: 224, endPoint y: 262, distance: 116.6
click at [224, 262] on div "A Corrective Action Plan by a practice is defined as the change or action imple…" at bounding box center [311, 268] width 177 height 117
click at [439, 231] on input "True" at bounding box center [443, 226] width 11 height 9
radio input "true"
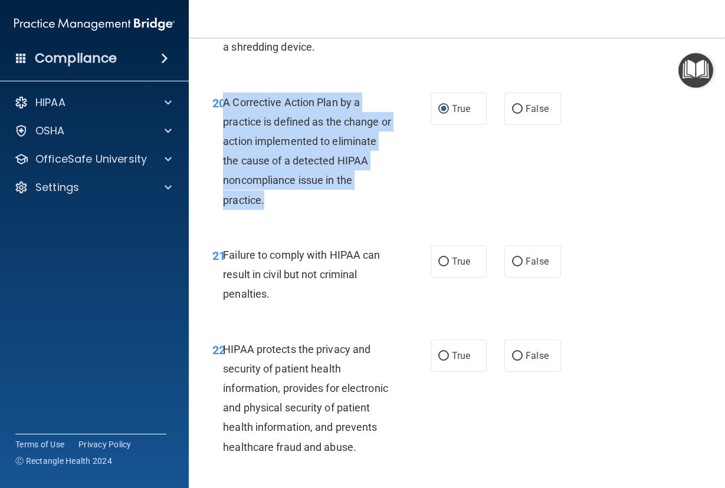
scroll to position [2299, 0]
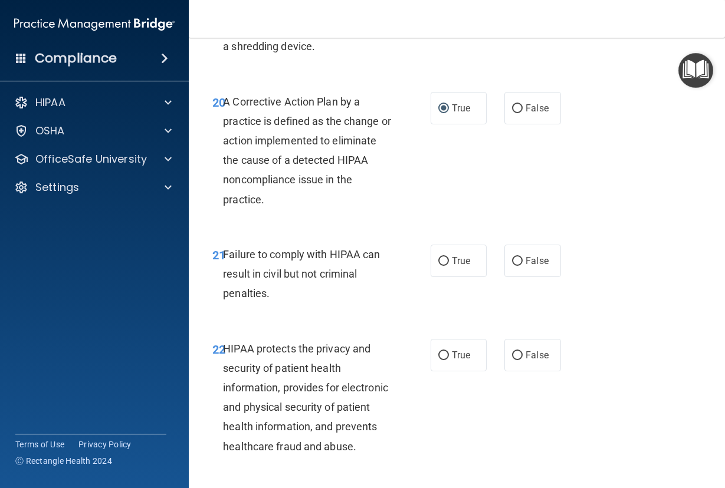
click at [289, 304] on div "Failure to comply with HIPAA can result in civil but not criminal penalties." at bounding box center [311, 274] width 177 height 59
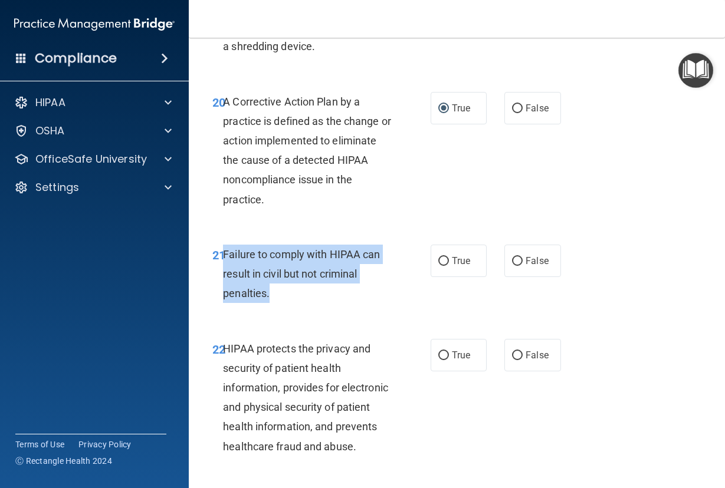
drag, startPoint x: 279, startPoint y: 337, endPoint x: 224, endPoint y: 298, distance: 68.1
click at [224, 298] on div "Failure to comply with HIPAA can result in civil but not criminal penalties." at bounding box center [311, 274] width 177 height 59
click at [512, 266] on input "False" at bounding box center [517, 261] width 11 height 9
radio input "true"
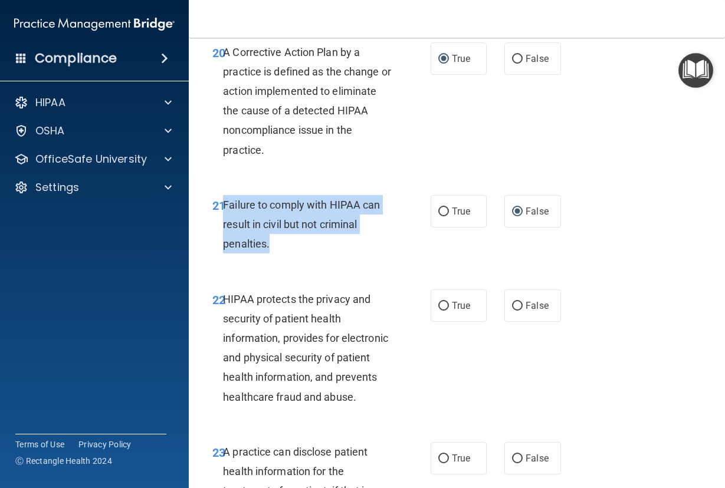
scroll to position [2417, 0]
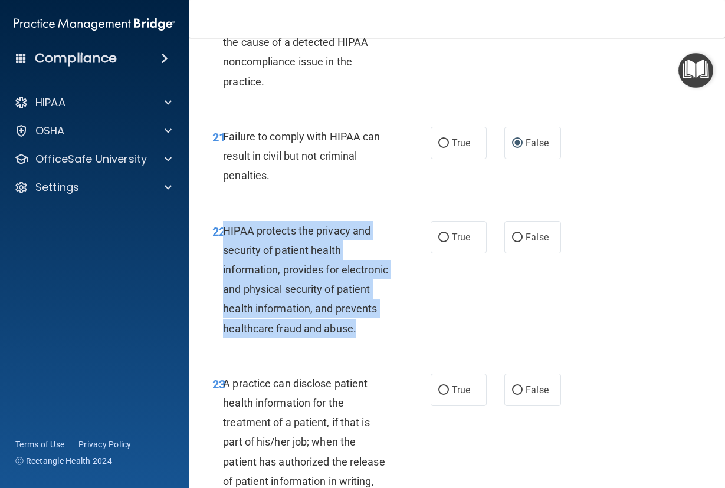
drag, startPoint x: 273, startPoint y: 391, endPoint x: 224, endPoint y: 273, distance: 127.7
click at [224, 273] on div "HIPAA protects the privacy and security of patient health information, provides…" at bounding box center [311, 279] width 177 height 117
click at [512, 242] on input "False" at bounding box center [517, 237] width 11 height 9
radio input "true"
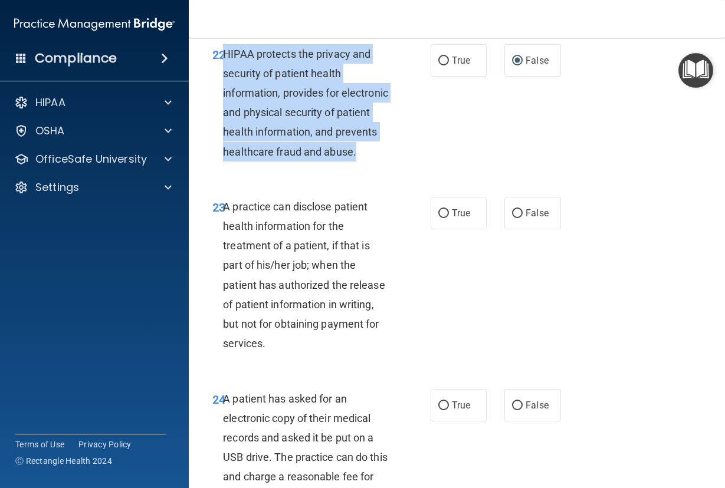
scroll to position [2653, 0]
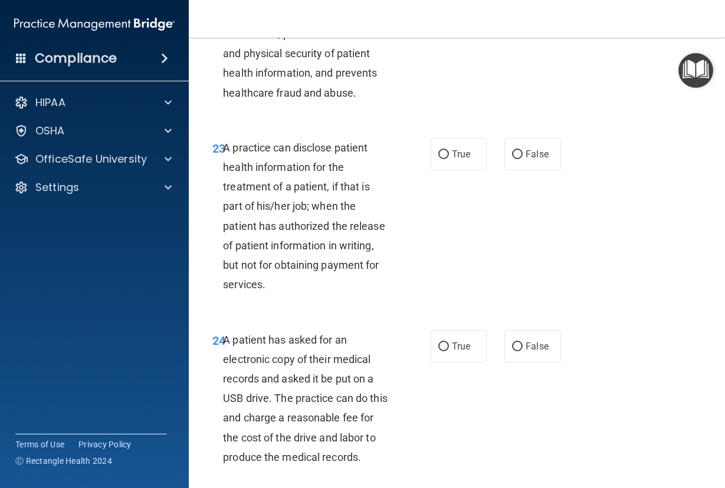
click at [279, 295] on div "A practice can disclose patient health information for the treatment of a patie…" at bounding box center [311, 216] width 177 height 157
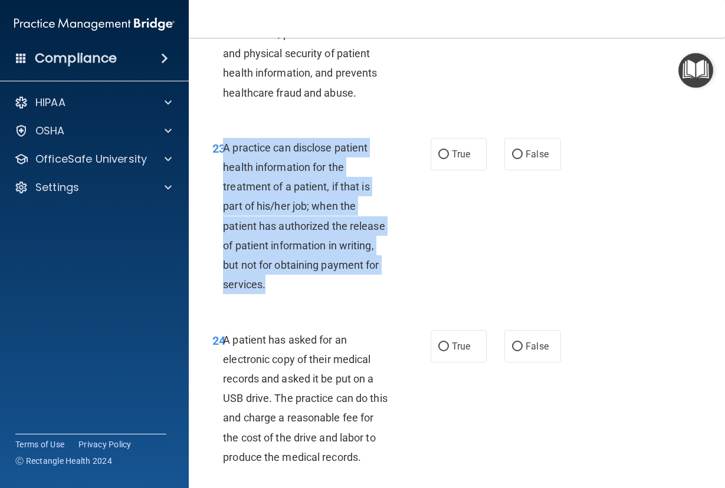
drag, startPoint x: 281, startPoint y: 341, endPoint x: 224, endPoint y: 198, distance: 154.0
click at [224, 198] on div "A practice can disclose patient health information for the treatment of a patie…" at bounding box center [311, 216] width 177 height 157
click at [514, 159] on input "False" at bounding box center [517, 154] width 11 height 9
radio input "true"
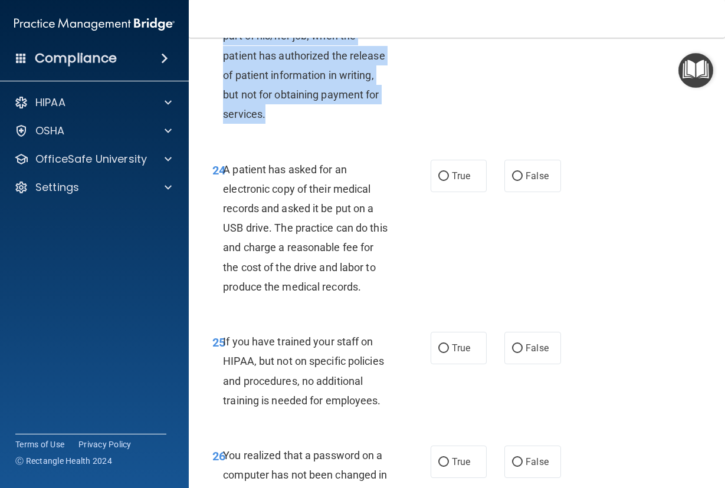
scroll to position [2830, 0]
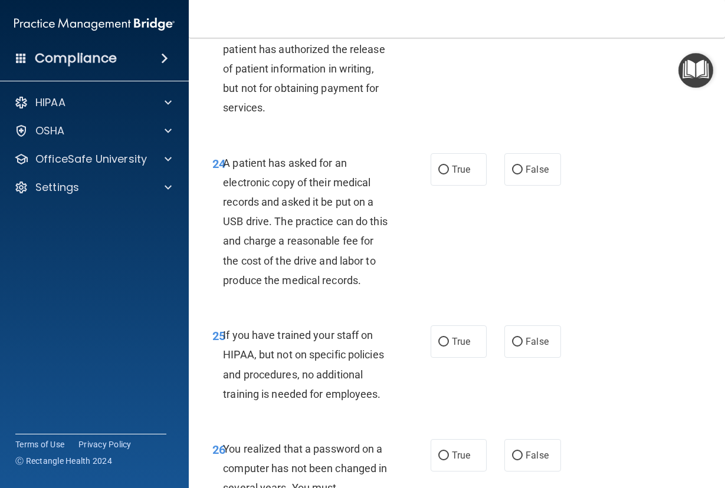
drag, startPoint x: 273, startPoint y: 351, endPoint x: 361, endPoint y: 340, distance: 89.1
click at [275, 297] on div "24 A patient has asked for an electronic copy of their medical records and aske…" at bounding box center [322, 224] width 254 height 143
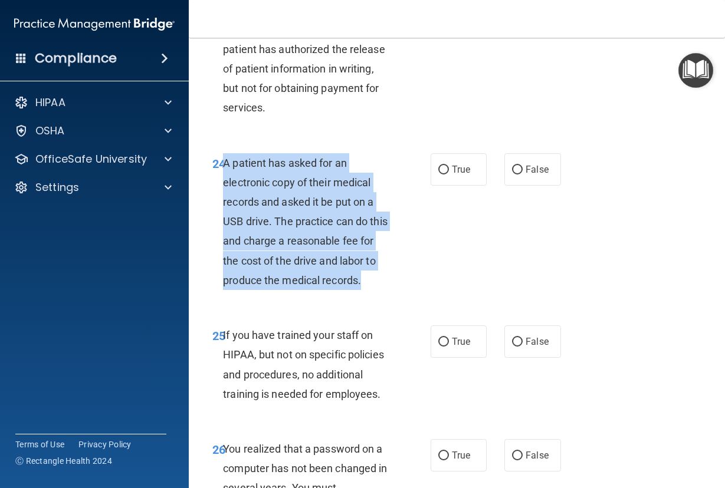
drag, startPoint x: 385, startPoint y: 336, endPoint x: 224, endPoint y: 222, distance: 197.1
click at [224, 222] on div "A patient has asked for an electronic copy of their medical records and asked i…" at bounding box center [311, 221] width 177 height 137
click at [439, 175] on input "True" at bounding box center [443, 170] width 11 height 9
radio input "true"
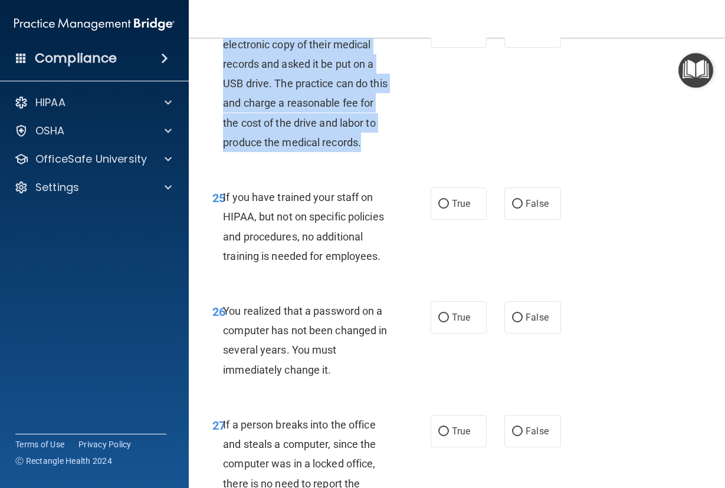
scroll to position [3007, 0]
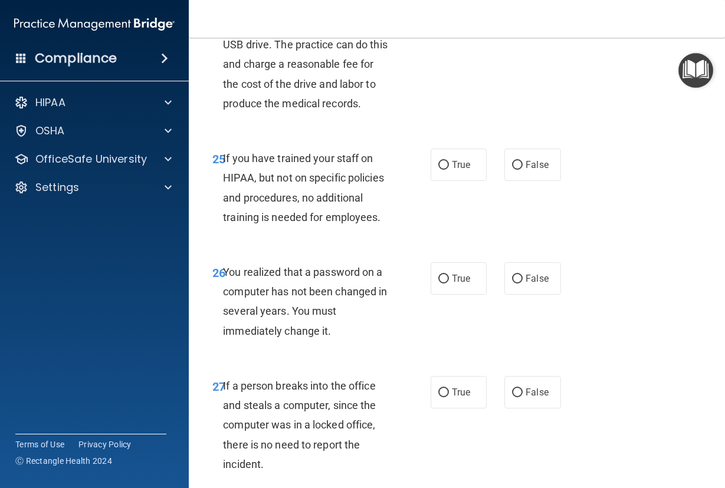
click at [370, 248] on div "25 If you have trained your staff on HIPAA, but not on specific policies and pr…" at bounding box center [456, 191] width 506 height 114
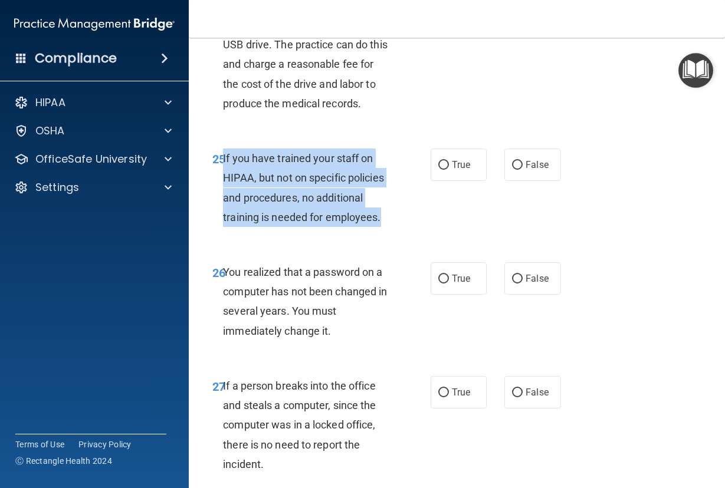
drag, startPoint x: 383, startPoint y: 277, endPoint x: 224, endPoint y: 225, distance: 167.0
click at [224, 225] on div "If you have trained your staff on HIPAA, but not on specific policies and proce…" at bounding box center [311, 188] width 177 height 78
click at [512, 170] on input "False" at bounding box center [517, 165] width 11 height 9
radio input "true"
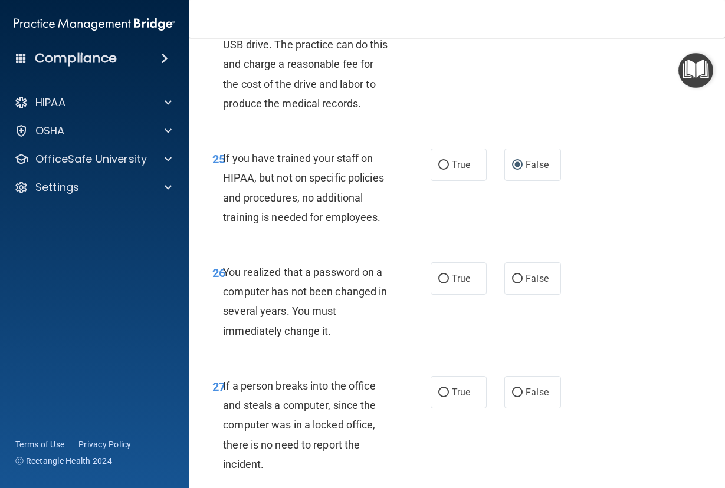
click at [345, 341] on div "You realized that a password on a computer has not been changed in several year…" at bounding box center [311, 301] width 177 height 78
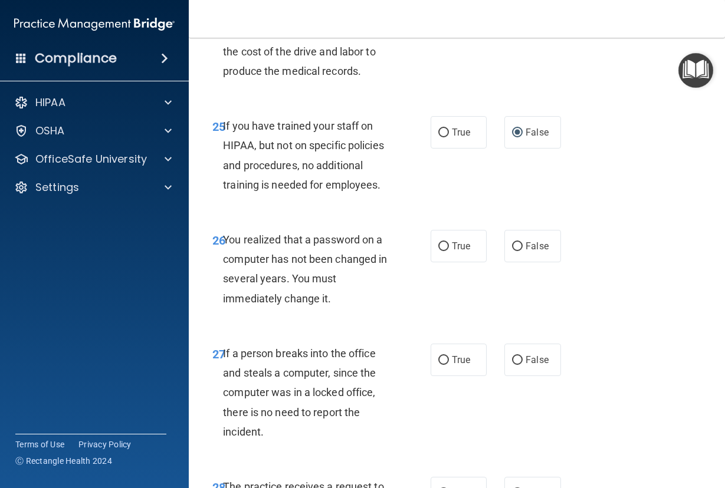
scroll to position [3066, 0]
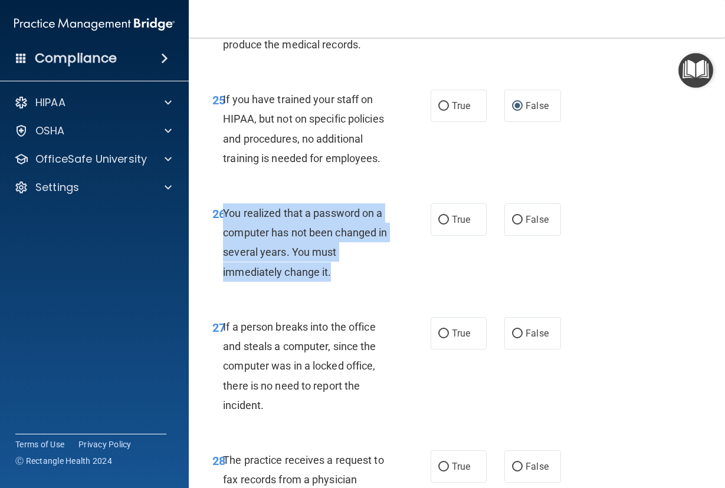
drag, startPoint x: 338, startPoint y: 327, endPoint x: 224, endPoint y: 278, distance: 124.6
click at [224, 278] on div "You realized that a password on a computer has not been changed in several year…" at bounding box center [311, 242] width 177 height 78
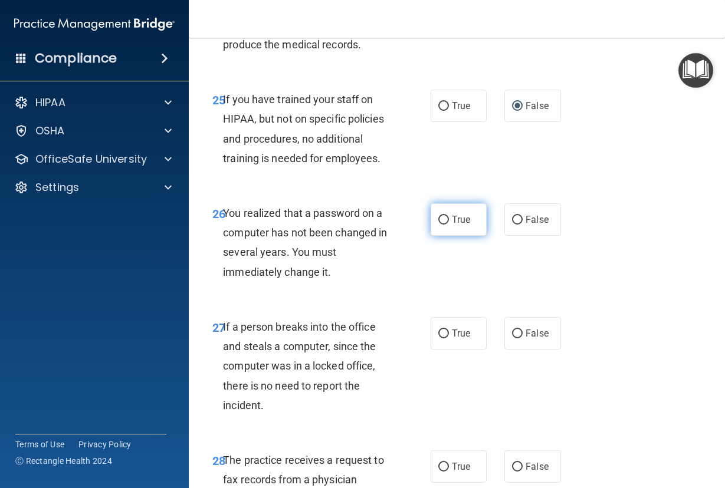
click at [431, 236] on label "True" at bounding box center [458, 219] width 57 height 32
click at [438, 225] on input "True" at bounding box center [443, 220] width 11 height 9
radio input "true"
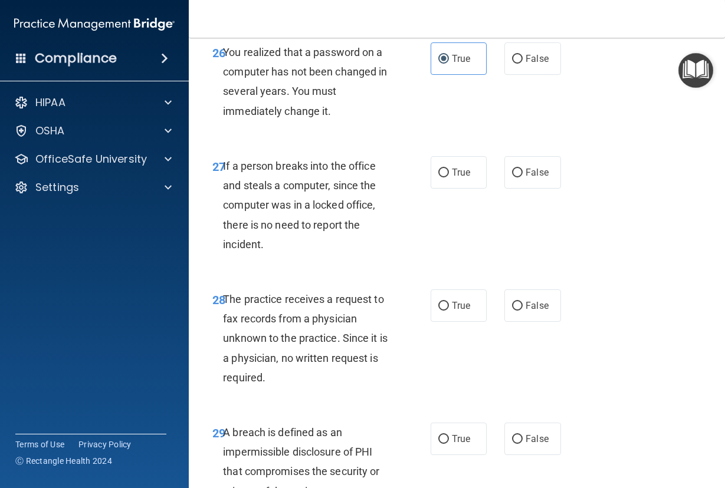
scroll to position [3243, 0]
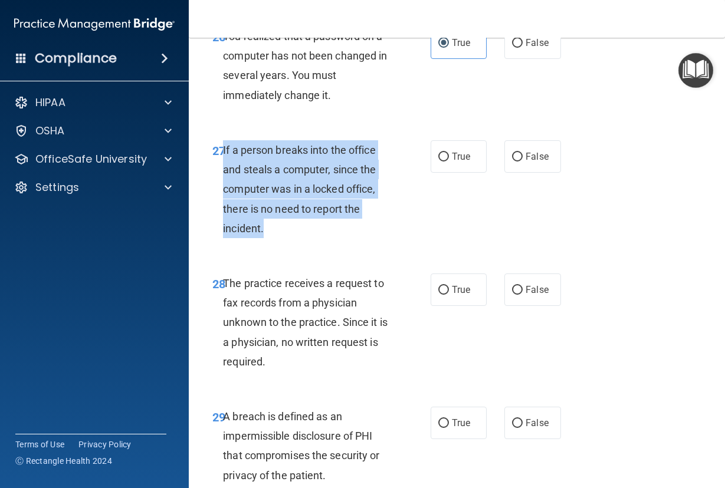
drag, startPoint x: 274, startPoint y: 282, endPoint x: 223, endPoint y: 209, distance: 89.0
click at [223, 209] on div "If a person breaks into the office and steals a computer, since the computer wa…" at bounding box center [311, 189] width 177 height 98
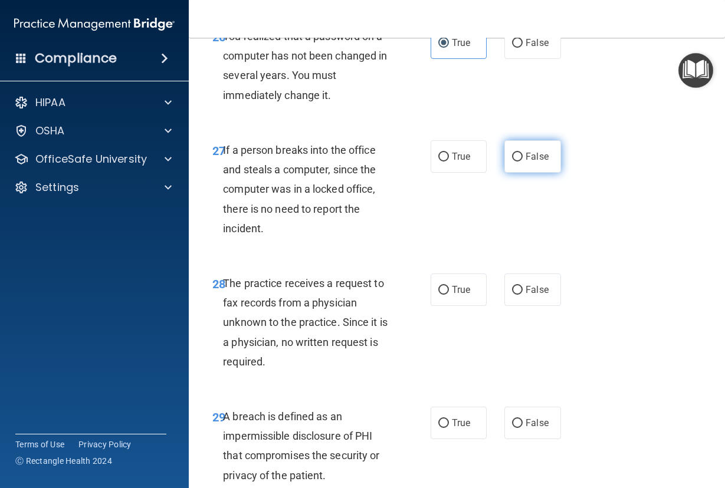
click at [506, 173] on label "False" at bounding box center [532, 156] width 57 height 32
click at [512, 162] on input "False" at bounding box center [517, 157] width 11 height 9
radio input "true"
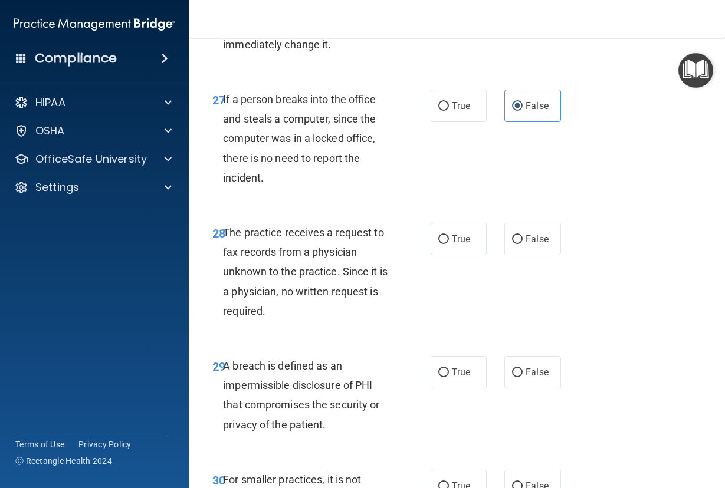
scroll to position [3360, 0]
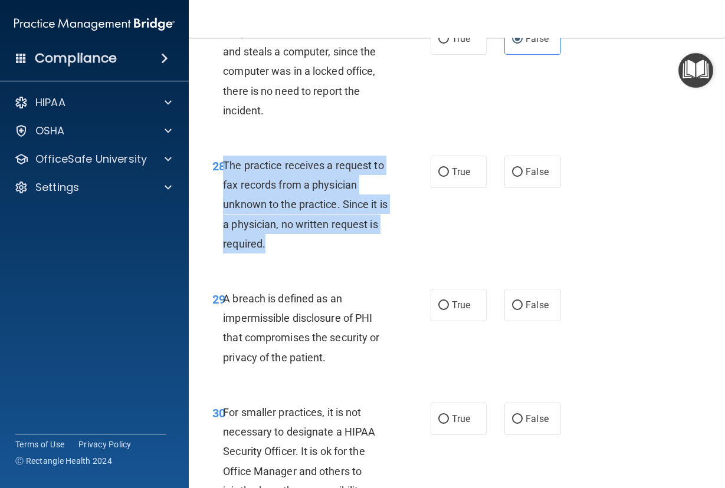
drag, startPoint x: 283, startPoint y: 302, endPoint x: 224, endPoint y: 227, distance: 95.8
click at [224, 227] on div "The practice receives a request to fax records from a physician unknown to the …" at bounding box center [311, 205] width 177 height 98
click at [512, 177] on input "False" at bounding box center [517, 172] width 11 height 9
radio input "true"
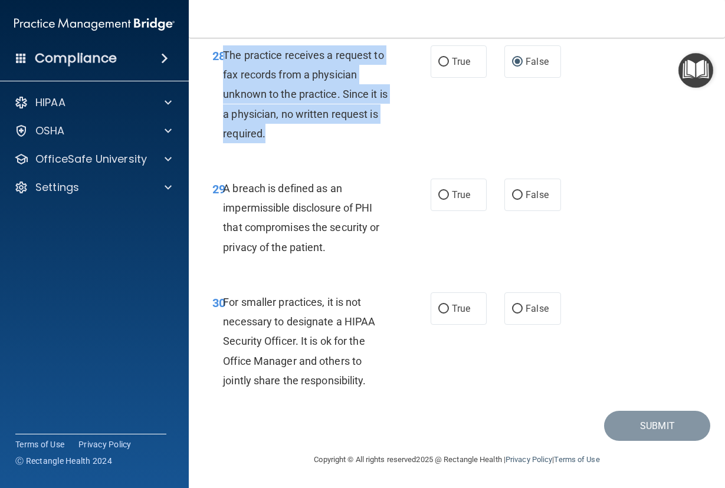
scroll to position [3478, 0]
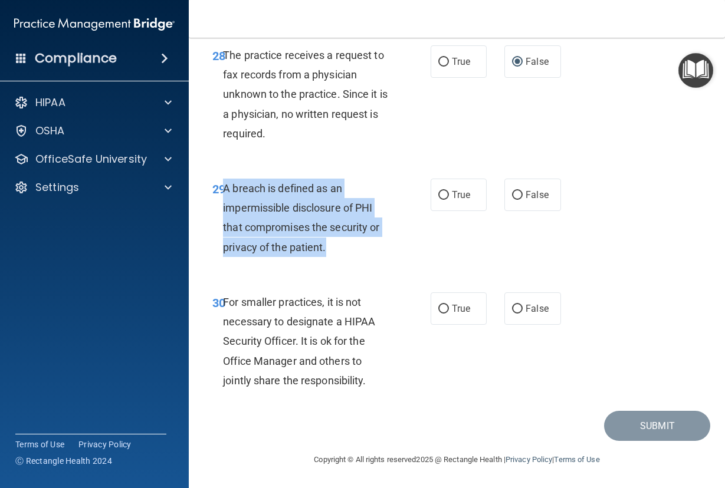
drag, startPoint x: 348, startPoint y: 291, endPoint x: 225, endPoint y: 242, distance: 132.2
click at [225, 242] on div "A breach is defined as an impermissible disclosure of PHI that compromises the …" at bounding box center [311, 218] width 177 height 78
click at [438, 200] on input "True" at bounding box center [443, 195] width 11 height 9
radio input "true"
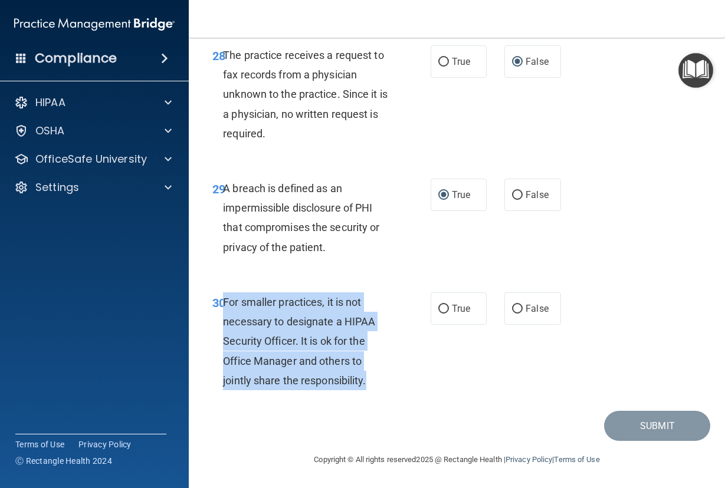
drag, startPoint x: 374, startPoint y: 384, endPoint x: 222, endPoint y: 308, distance: 169.5
click at [223, 308] on div "For smaller practices, it is not necessary to designate a HIPAA Security Office…" at bounding box center [311, 341] width 177 height 98
click at [512, 306] on input "False" at bounding box center [517, 309] width 11 height 9
radio input "true"
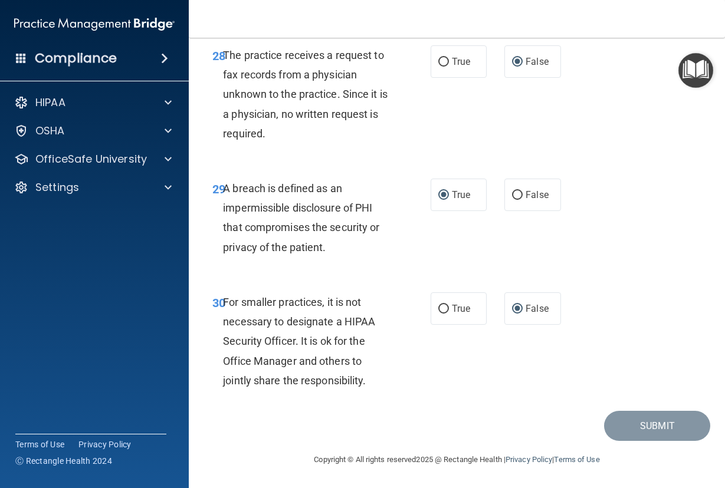
click at [472, 383] on div "30 For smaller practices, it is not necessary to designate a HIPAA Security Off…" at bounding box center [456, 344] width 506 height 133
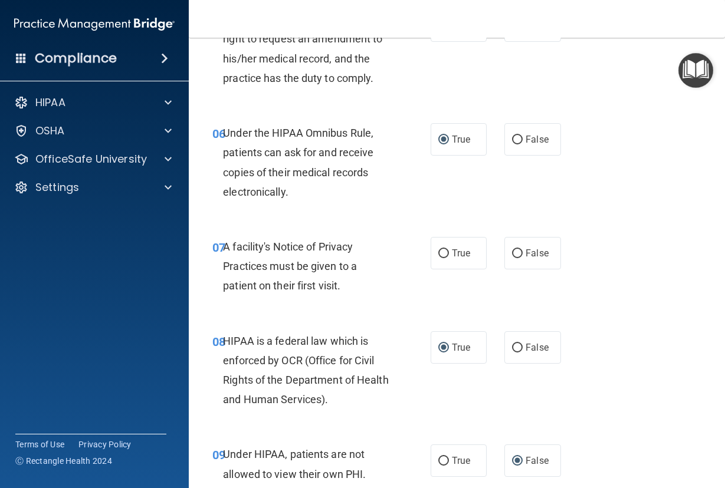
scroll to position [640, 0]
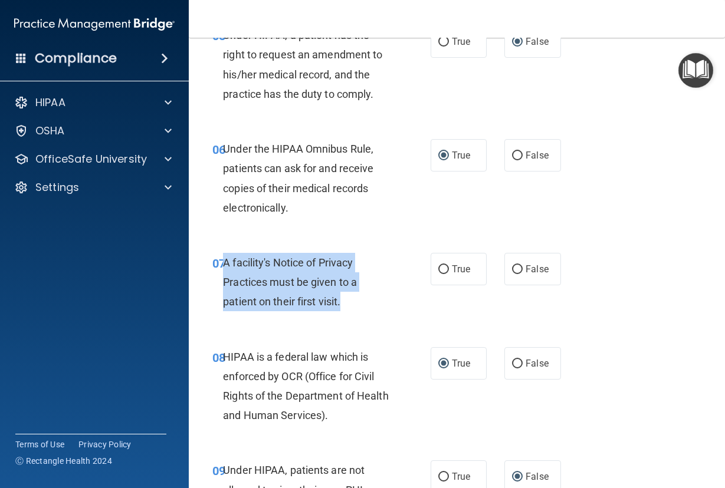
drag, startPoint x: 354, startPoint y: 302, endPoint x: 224, endPoint y: 266, distance: 134.8
click at [224, 266] on div "A facility's Notice of Privacy Practices must be given to a patient on their fi…" at bounding box center [311, 282] width 177 height 59
click at [438, 268] on input "True" at bounding box center [443, 269] width 11 height 9
radio input "true"
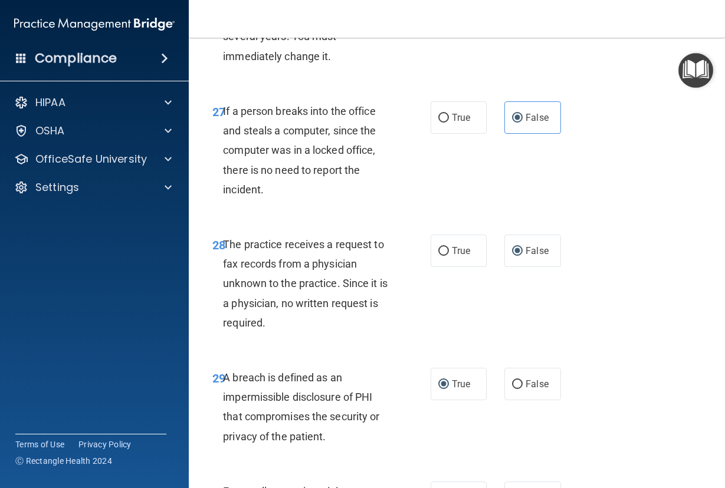
scroll to position [3529, 0]
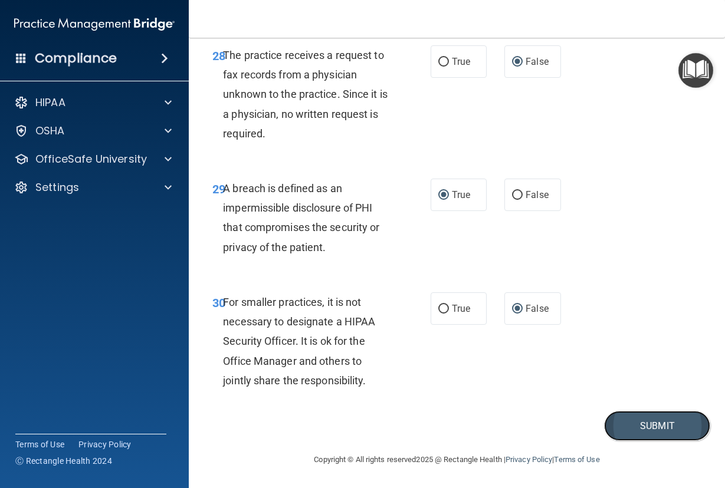
click at [639, 424] on button "Submit" at bounding box center [657, 426] width 106 height 30
click at [647, 429] on button "Submit" at bounding box center [657, 426] width 106 height 30
click at [605, 426] on button "Submit" at bounding box center [657, 426] width 106 height 30
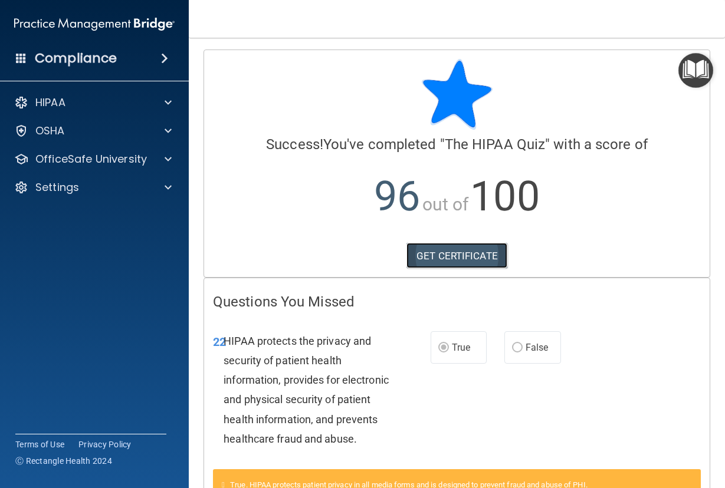
click at [443, 256] on link "GET CERTIFICATE" at bounding box center [456, 256] width 101 height 26
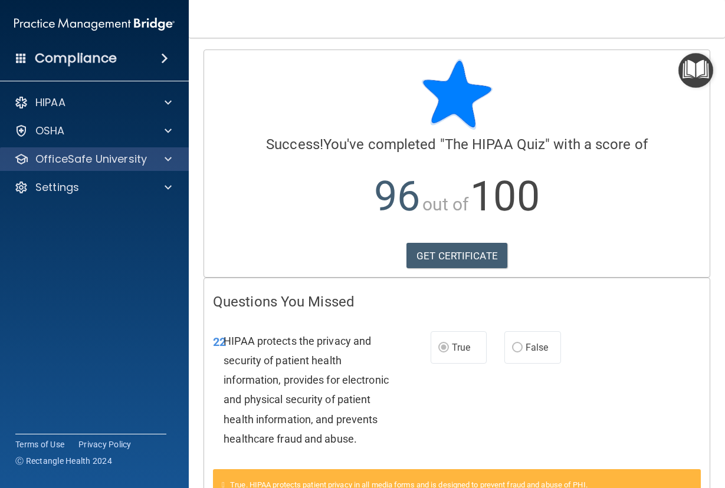
click at [170, 149] on div "OfficeSafe University" at bounding box center [94, 159] width 189 height 24
click at [170, 156] on span at bounding box center [167, 159] width 7 height 14
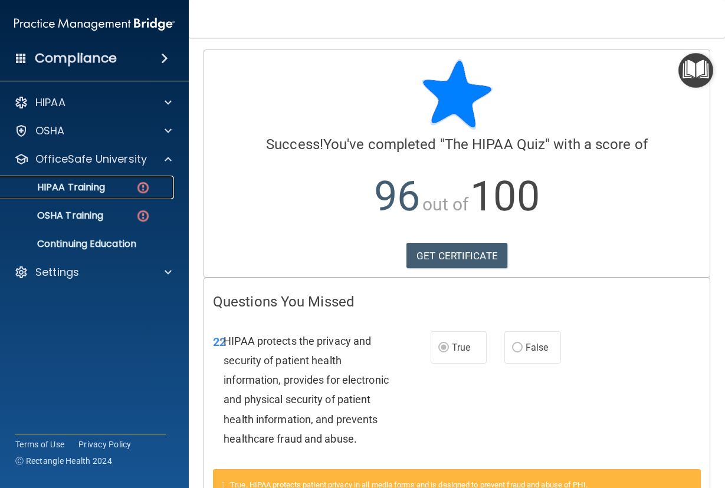
click at [89, 189] on p "HIPAA Training" at bounding box center [56, 188] width 97 height 12
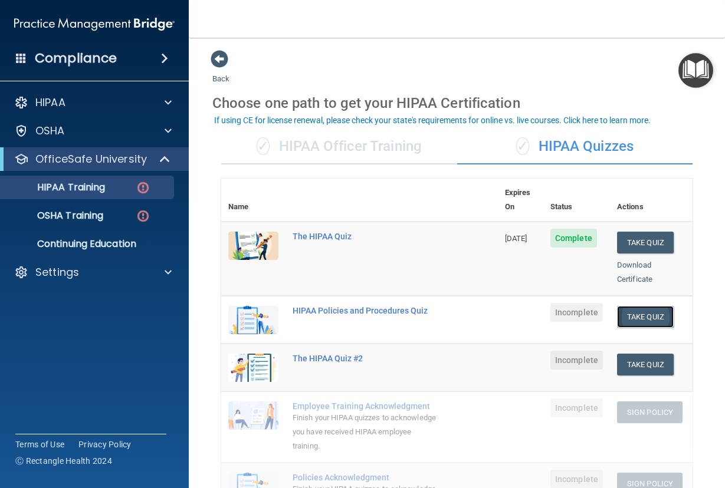
click at [624, 306] on button "Take Quiz" at bounding box center [645, 317] width 57 height 22
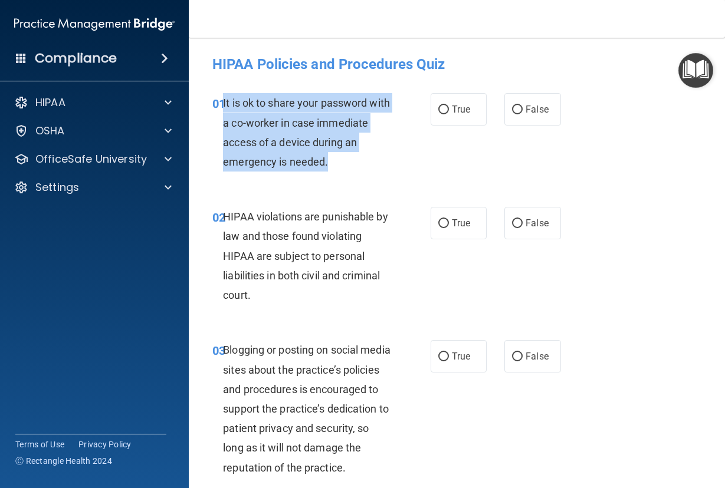
drag, startPoint x: 378, startPoint y: 162, endPoint x: 224, endPoint y: 103, distance: 165.3
click at [224, 103] on div "It is ok to share your password with a co-worker in case immediate access of a …" at bounding box center [311, 132] width 177 height 78
click at [512, 106] on input "False" at bounding box center [517, 110] width 11 height 9
radio input "true"
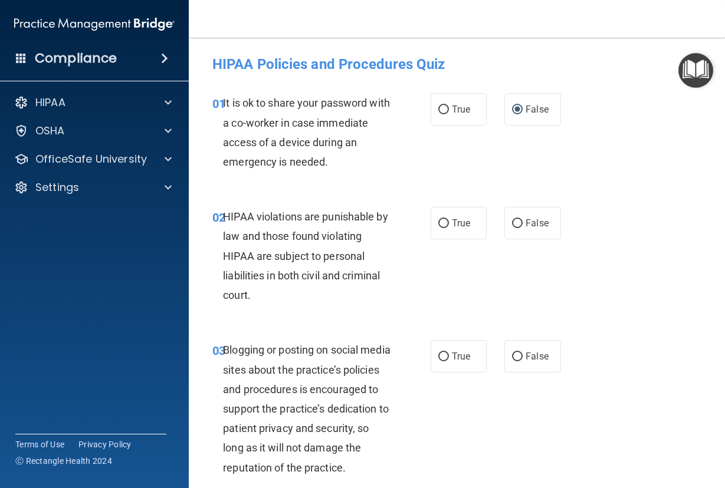
click at [382, 259] on div "HIPAA violations are punishable by law and those found violating HIPAA are subj…" at bounding box center [311, 256] width 177 height 98
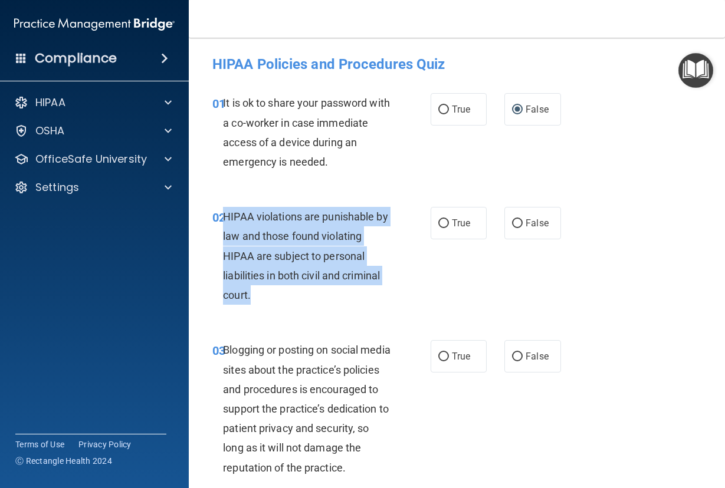
drag, startPoint x: 261, startPoint y: 296, endPoint x: 223, endPoint y: 218, distance: 86.8
click at [223, 218] on div "HIPAA violations are punishable by law and those found violating HIPAA are subj…" at bounding box center [311, 256] width 177 height 98
click at [438, 220] on input "True" at bounding box center [443, 223] width 11 height 9
radio input "true"
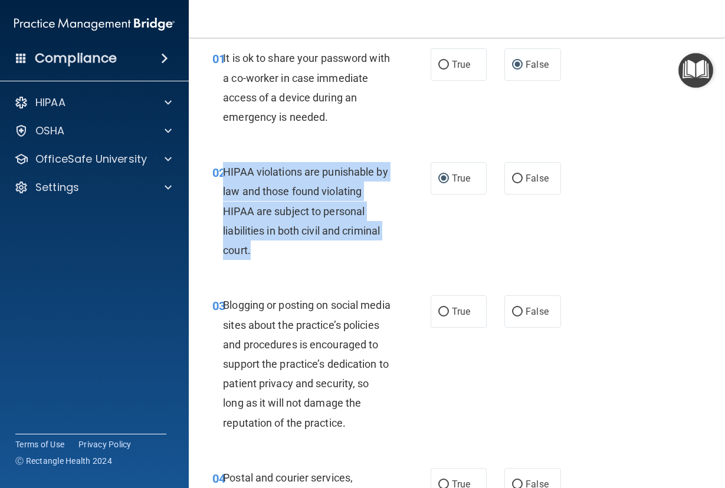
scroll to position [118, 0]
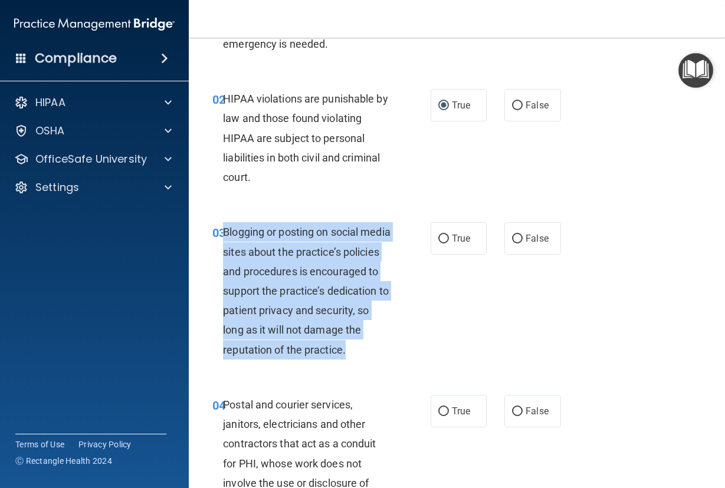
drag, startPoint x: 290, startPoint y: 370, endPoint x: 224, endPoint y: 235, distance: 150.8
click at [224, 235] on div "Blogging or posting on social media sites about the practice’s policies and pro…" at bounding box center [311, 290] width 177 height 137
click at [512, 241] on input "False" at bounding box center [517, 239] width 11 height 9
radio input "true"
click at [407, 351] on div "03 Blogging or posting on social media sites about the practice’s policies and …" at bounding box center [322, 293] width 254 height 143
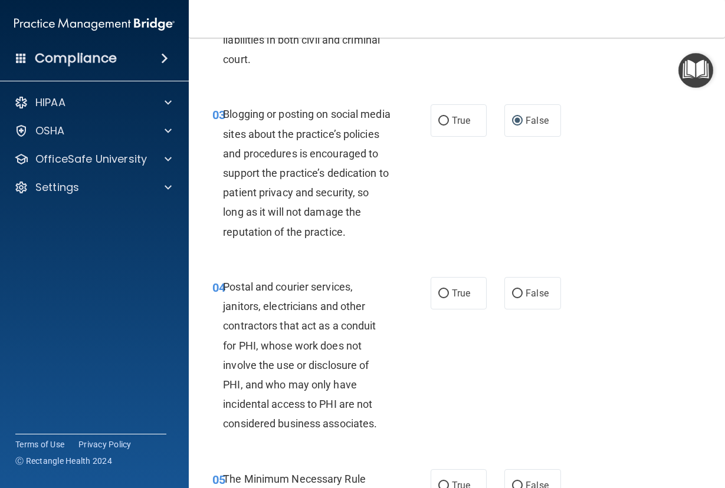
scroll to position [295, 0]
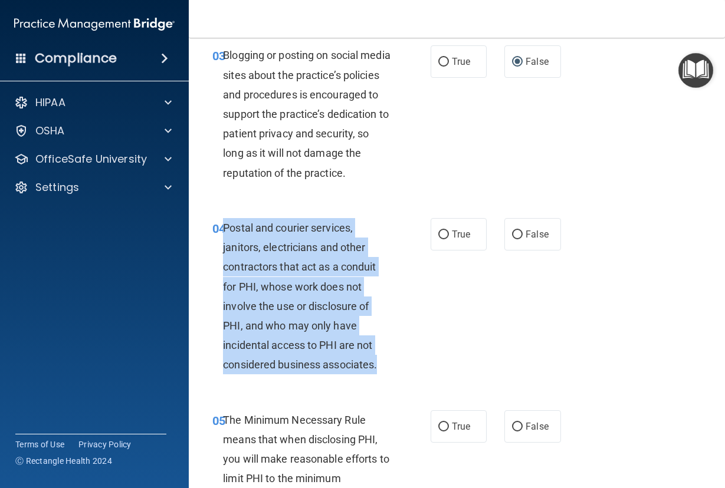
drag, startPoint x: 384, startPoint y: 383, endPoint x: 224, endPoint y: 245, distance: 211.5
click at [224, 245] on div "Postal and courier services, janitors, electricians and other contractors that …" at bounding box center [311, 296] width 177 height 157
click at [438, 239] on input "True" at bounding box center [443, 235] width 11 height 9
radio input "true"
click at [386, 375] on div "Postal and courier services, janitors, electricians and other contractors that …" at bounding box center [311, 296] width 177 height 157
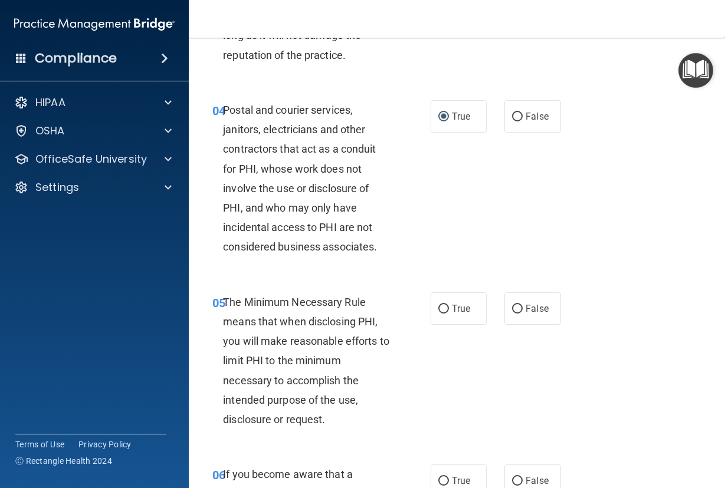
click at [390, 368] on div "The Minimum Necessary Rule means that when disclosing PHI, you will make reason…" at bounding box center [311, 360] width 177 height 137
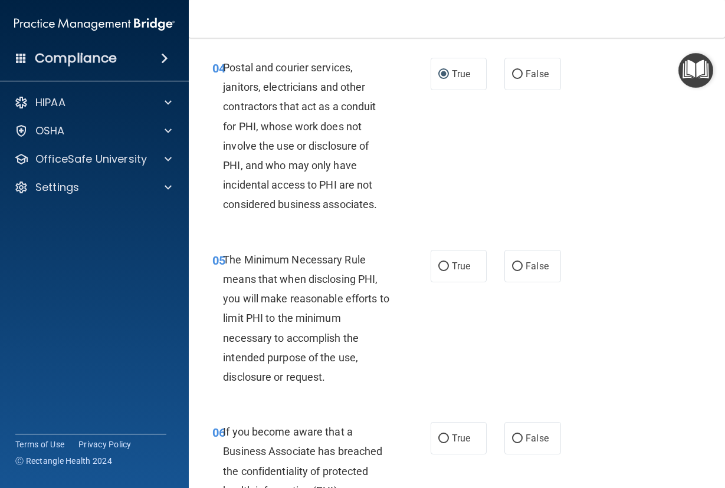
scroll to position [531, 0]
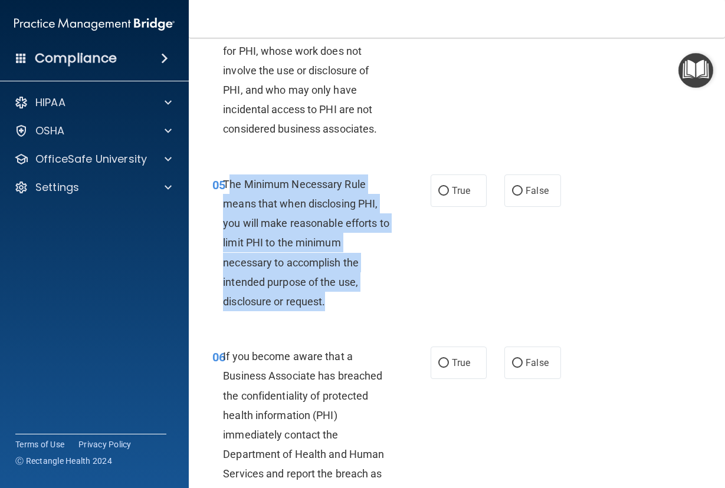
drag, startPoint x: 336, startPoint y: 322, endPoint x: 226, endPoint y: 200, distance: 163.6
click at [226, 200] on div "The Minimum Necessary Rule means that when disclosing PHI, you will make reason…" at bounding box center [311, 243] width 177 height 137
drag, startPoint x: 226, startPoint y: 200, endPoint x: 278, endPoint y: 255, distance: 75.5
click at [266, 229] on span "The Minimum Necessary Rule means that when disclosing PHI, you will make reason…" at bounding box center [306, 243] width 166 height 130
click at [342, 312] on div "The Minimum Necessary Rule means that when disclosing PHI, you will make reason…" at bounding box center [311, 243] width 177 height 137
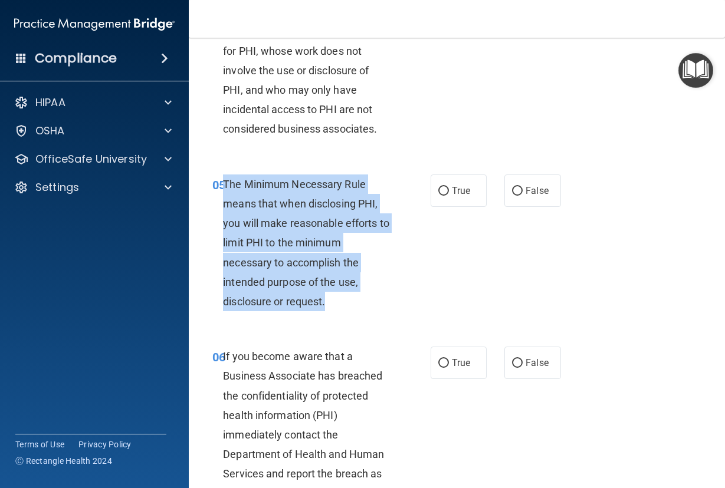
drag, startPoint x: 317, startPoint y: 320, endPoint x: 222, endPoint y: 206, distance: 147.8
click at [223, 206] on div "The Minimum Necessary Rule means that when disclosing PHI, you will make reason…" at bounding box center [311, 243] width 177 height 137
click at [440, 196] on input "True" at bounding box center [443, 191] width 11 height 9
radio input "true"
click at [409, 318] on div "05 The Minimum Necessary Rule means that when disclosing PHI, you will make rea…" at bounding box center [322, 246] width 254 height 143
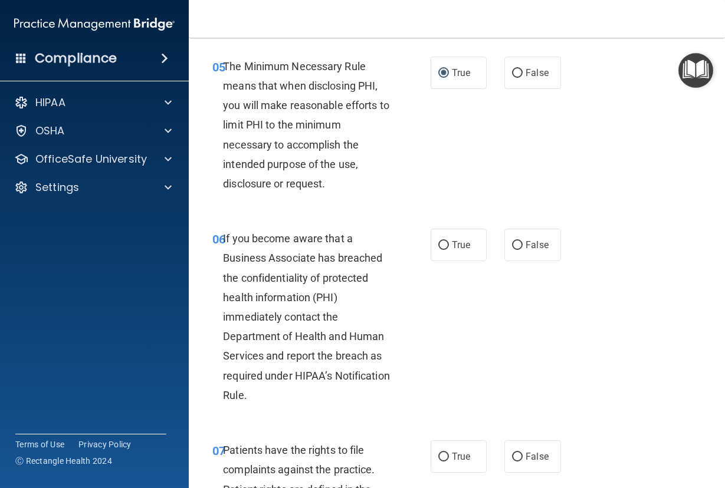
click at [380, 321] on div "If you become aware that a Business Associate has breached the confidentiality …" at bounding box center [311, 317] width 177 height 176
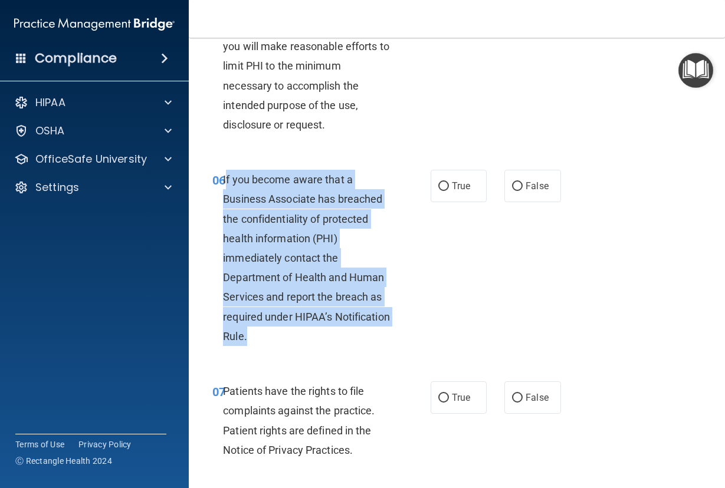
drag, startPoint x: 310, startPoint y: 353, endPoint x: 226, endPoint y: 201, distance: 173.9
click at [226, 201] on div "If you become aware that a Business Associate has breached the confidentiality …" at bounding box center [311, 258] width 177 height 176
click at [314, 352] on div "06 If you become aware that a Business Associate has breached the confidentiali…" at bounding box center [322, 261] width 254 height 182
click at [304, 343] on span "If you become aware that a Business Associate has breached the confidentiality …" at bounding box center [306, 257] width 167 height 169
drag, startPoint x: 310, startPoint y: 353, endPoint x: 223, endPoint y: 199, distance: 176.3
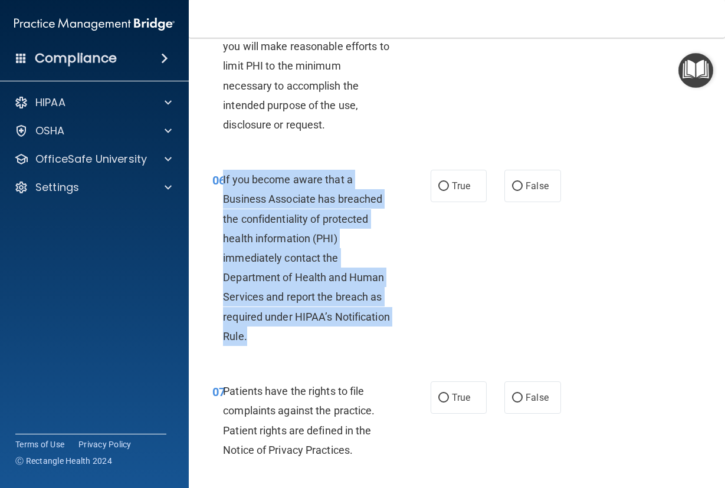
click at [223, 199] on div "If you become aware that a Business Associate has breached the confidentiality …" at bounding box center [311, 258] width 177 height 176
click at [512, 191] on input "False" at bounding box center [517, 186] width 11 height 9
radio input "true"
click at [429, 285] on div "06 If you become aware that a Business Associate has breached the confidentiali…" at bounding box center [322, 261] width 254 height 182
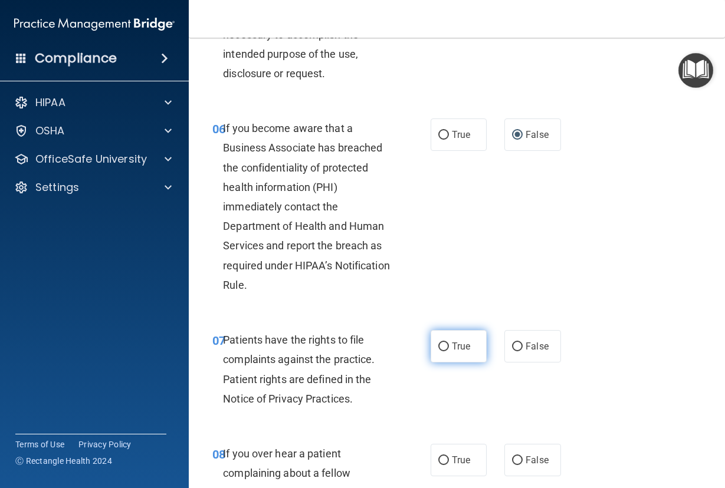
scroll to position [825, 0]
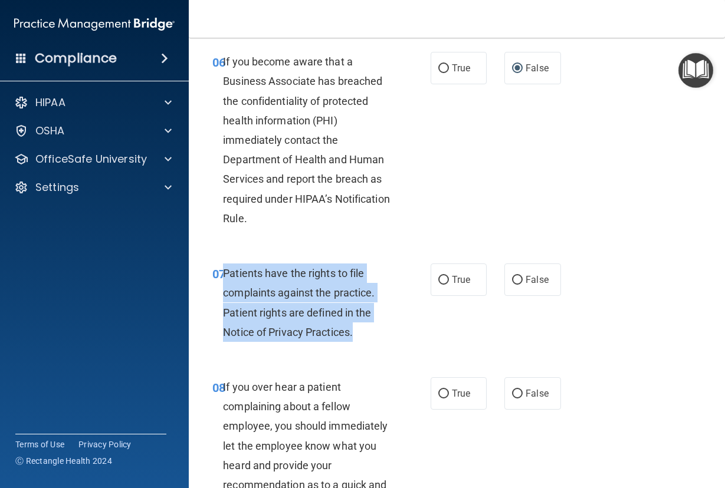
drag, startPoint x: 360, startPoint y: 353, endPoint x: 225, endPoint y: 294, distance: 146.8
click at [225, 294] on div "Patients have the rights to file complaints against the practice. Patient right…" at bounding box center [311, 303] width 177 height 78
click at [440, 285] on input "True" at bounding box center [443, 280] width 11 height 9
radio input "true"
click at [419, 348] on div "07 Patients have the rights to file complaints against the practice. Patient ri…" at bounding box center [322, 306] width 254 height 84
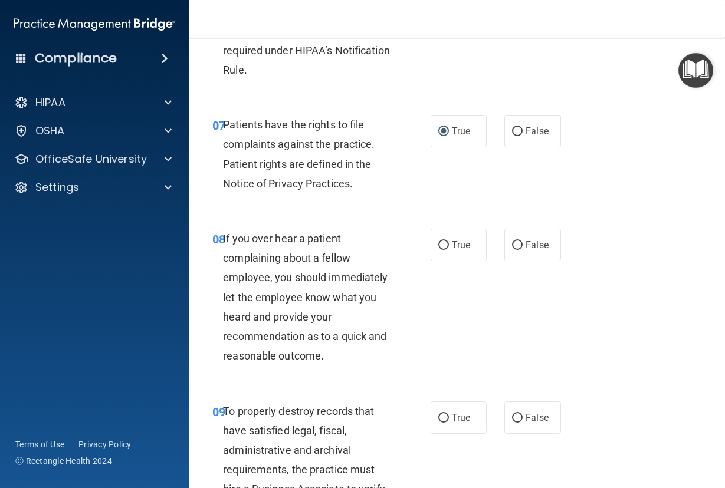
scroll to position [1002, 0]
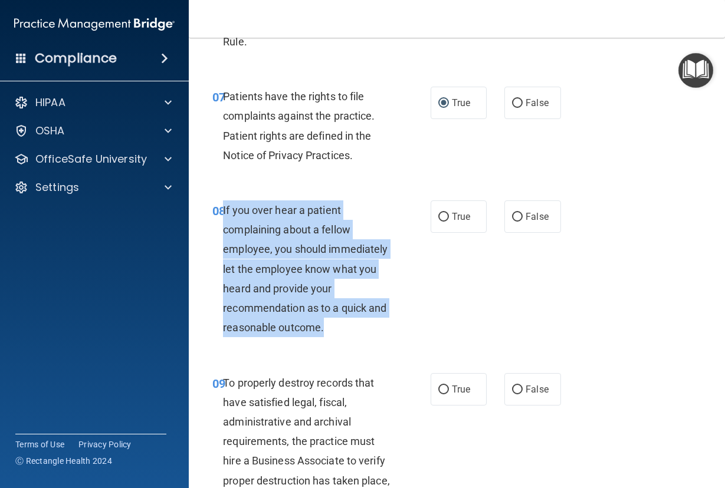
drag, startPoint x: 350, startPoint y: 348, endPoint x: 224, endPoint y: 229, distance: 173.1
click at [224, 229] on div "If you over hear a patient complaining about a fellow employee, you should imme…" at bounding box center [311, 268] width 177 height 137
drag, startPoint x: 224, startPoint y: 229, endPoint x: 280, endPoint y: 268, distance: 68.2
click at [517, 222] on input "False" at bounding box center [517, 217] width 11 height 9
radio input "true"
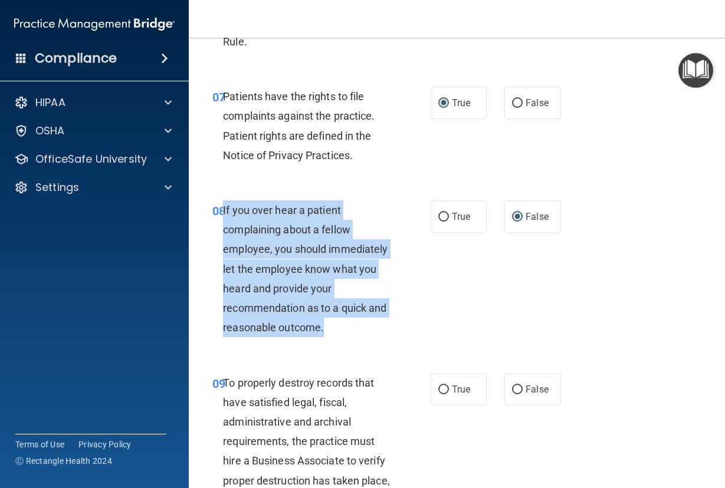
click at [440, 344] on div "08 If you over hear a patient complaining about a fellow employee, you should i…" at bounding box center [322, 271] width 254 height 143
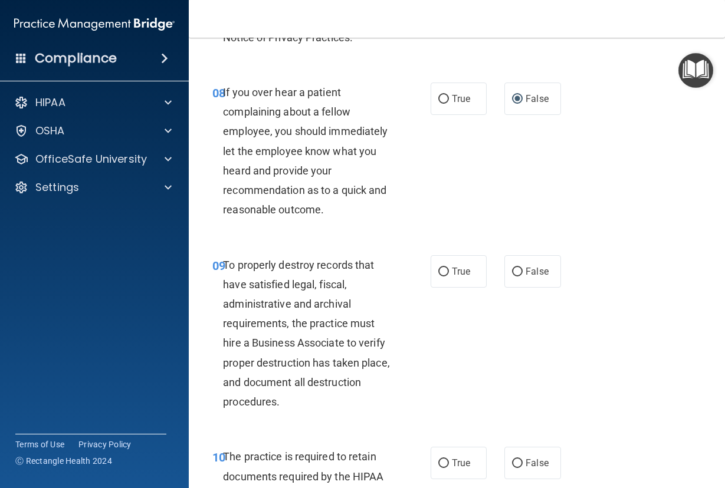
scroll to position [1179, 0]
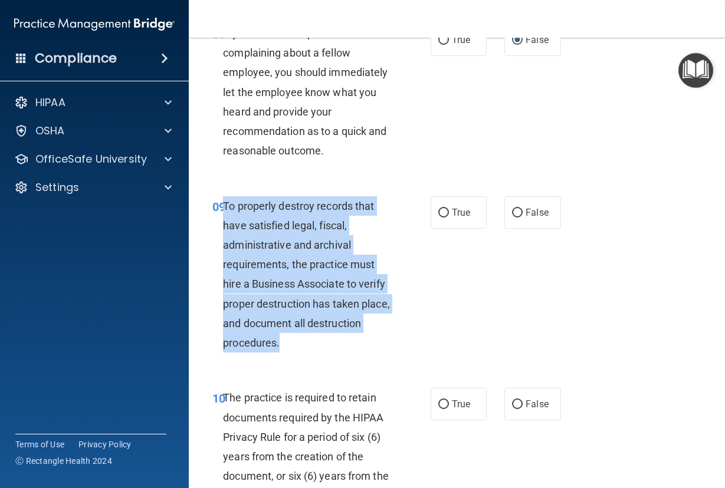
drag, startPoint x: 347, startPoint y: 365, endPoint x: 225, endPoint y: 221, distance: 188.3
click at [225, 221] on div "To properly destroy records that have satisfied legal, fiscal, administrative a…" at bounding box center [311, 274] width 177 height 157
click at [512, 218] on input "False" at bounding box center [517, 213] width 11 height 9
radio input "true"
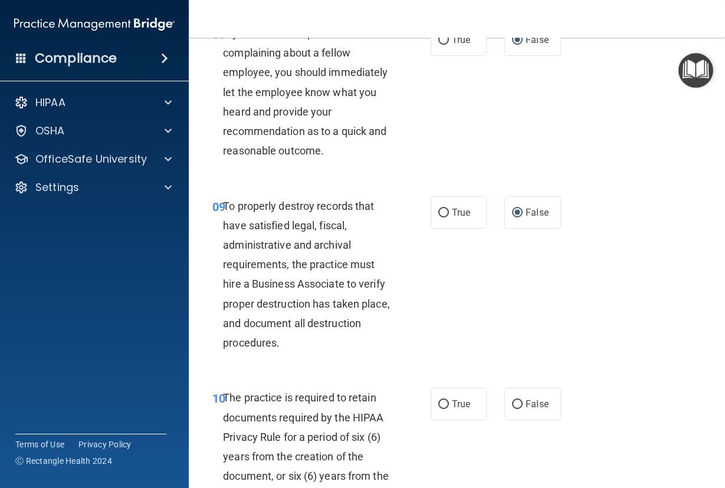
drag, startPoint x: 412, startPoint y: 384, endPoint x: 409, endPoint y: 376, distance: 9.0
click at [410, 374] on div "09 To properly destroy records that have satisfied legal, fiscal, administrativ…" at bounding box center [456, 278] width 506 height 192
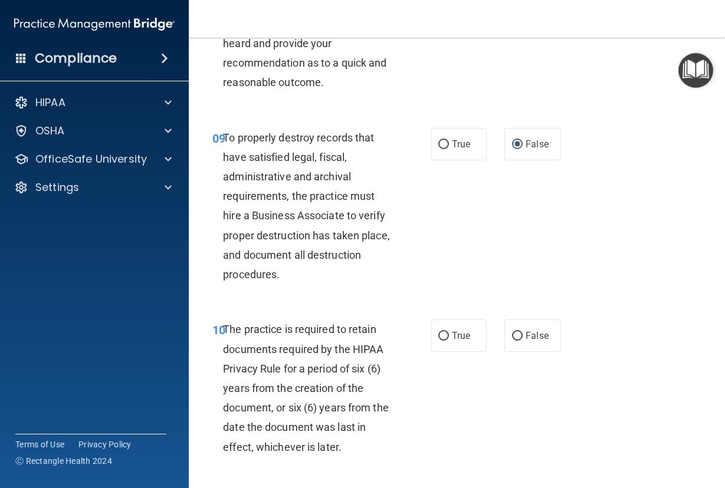
scroll to position [1356, 0]
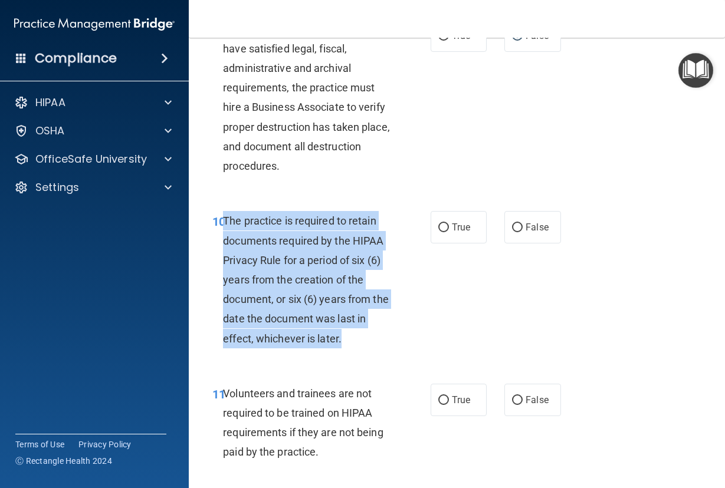
drag, startPoint x: 352, startPoint y: 358, endPoint x: 223, endPoint y: 242, distance: 173.7
click at [223, 242] on div "The practice is required to retain documents required by the HIPAA Privacy Rule…" at bounding box center [311, 279] width 177 height 137
click at [442, 232] on input "True" at bounding box center [443, 227] width 11 height 9
radio input "true"
click at [417, 318] on div "10 The practice is required to retain documents required by the HIPAA Privacy R…" at bounding box center [322, 282] width 254 height 143
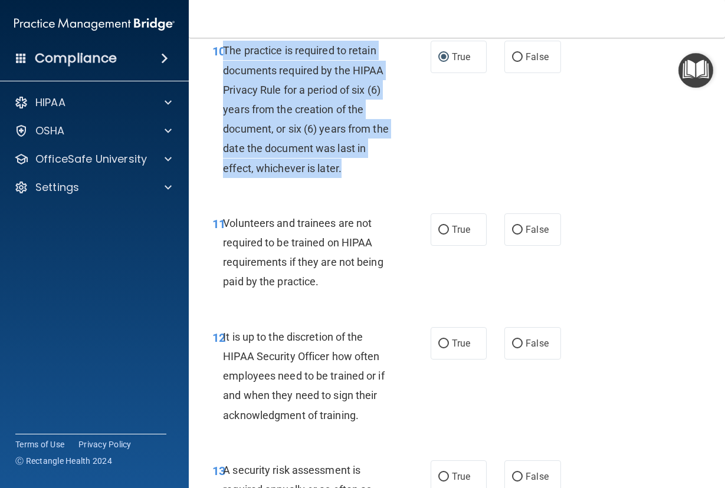
scroll to position [1533, 0]
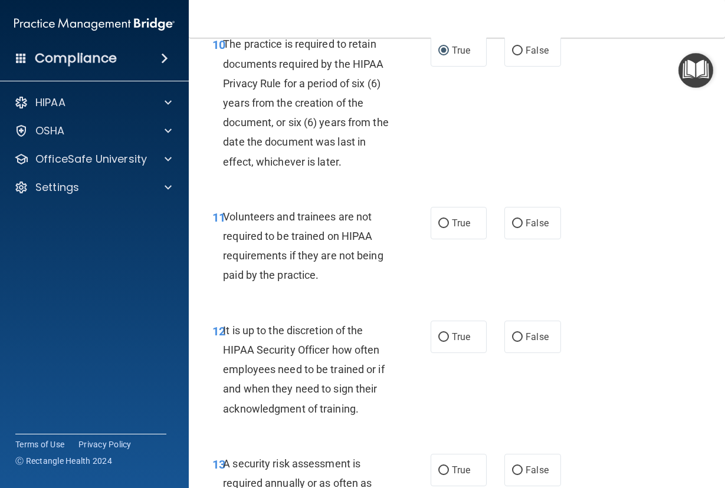
click at [310, 285] on div "Volunteers and trainees are not required to be trained on HIPAA requirements if…" at bounding box center [311, 246] width 177 height 78
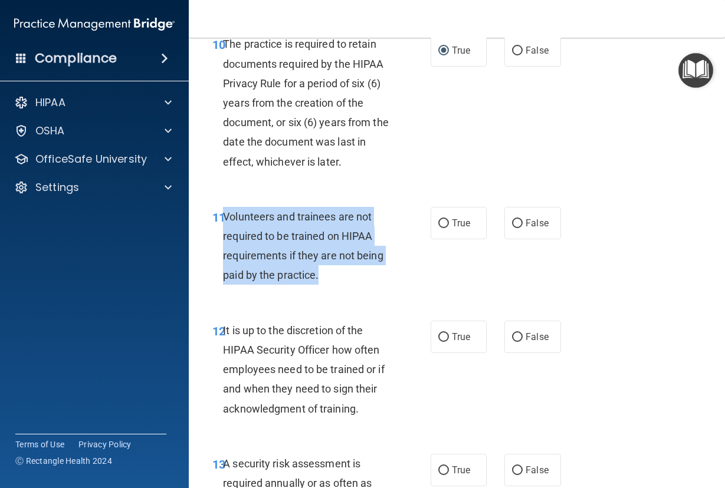
drag, startPoint x: 340, startPoint y: 297, endPoint x: 225, endPoint y: 239, distance: 127.9
click at [225, 239] on div "Volunteers and trainees are not required to be trained on HIPAA requirements if…" at bounding box center [311, 246] width 177 height 78
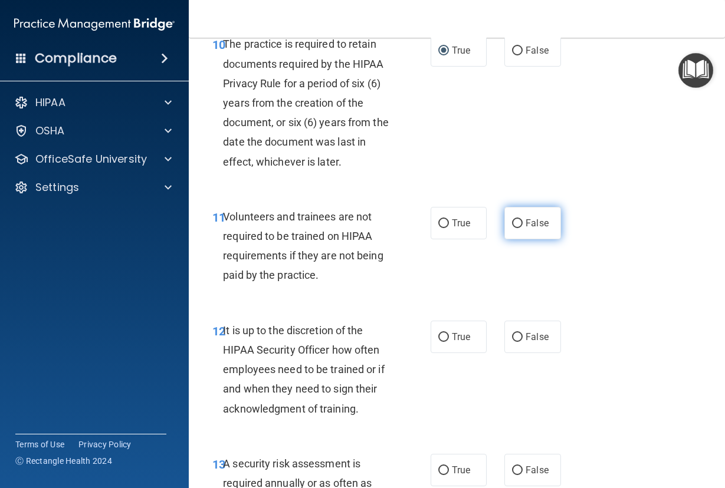
click at [515, 239] on label "False" at bounding box center [532, 223] width 57 height 32
click at [515, 228] on input "False" at bounding box center [517, 223] width 11 height 9
radio input "true"
click at [376, 374] on span "It is up to the discretion of the HIPAA Security Officer how often employees ne…" at bounding box center [303, 369] width 161 height 91
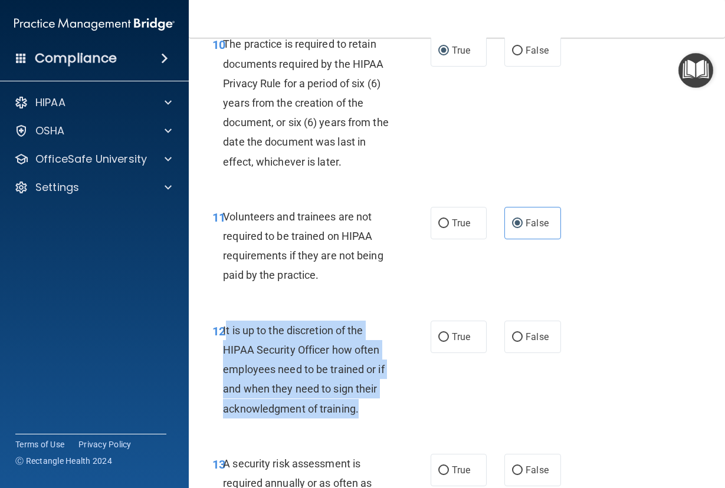
drag, startPoint x: 366, startPoint y: 429, endPoint x: 225, endPoint y: 349, distance: 162.1
click at [225, 349] on div "It is up to the discretion of the HIPAA Security Officer how often employees ne…" at bounding box center [311, 370] width 177 height 98
click at [393, 419] on div "It is up to the discretion of the HIPAA Security Officer how often employees ne…" at bounding box center [311, 370] width 177 height 98
drag, startPoint x: 377, startPoint y: 431, endPoint x: 223, endPoint y: 355, distance: 171.6
click at [223, 355] on div "It is up to the discretion of the HIPAA Security Officer how often employees ne…" at bounding box center [311, 370] width 177 height 98
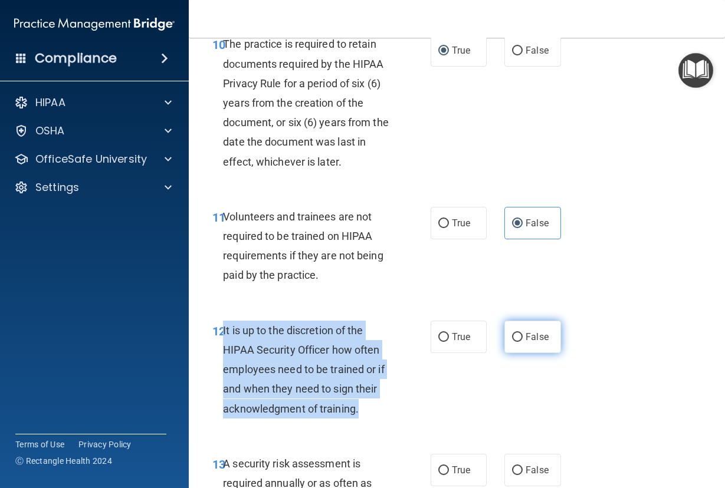
click at [512, 342] on input "False" at bounding box center [517, 337] width 11 height 9
radio input "true"
click at [407, 424] on div "12 It is up to the discretion of the HIPAA Security Officer how often employees…" at bounding box center [322, 373] width 254 height 104
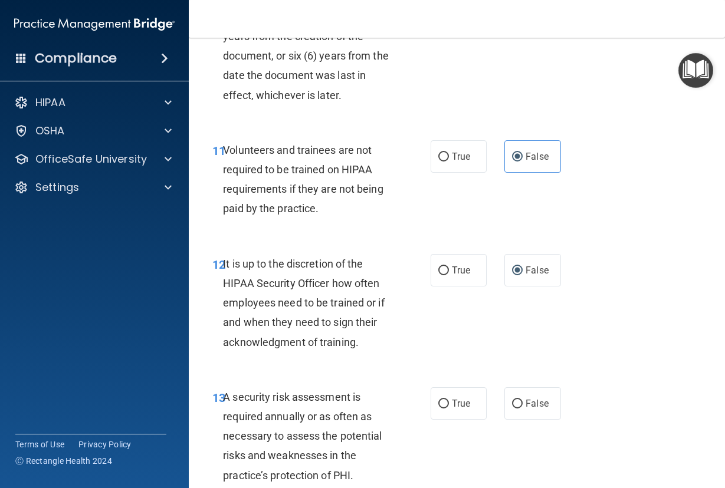
scroll to position [1710, 0]
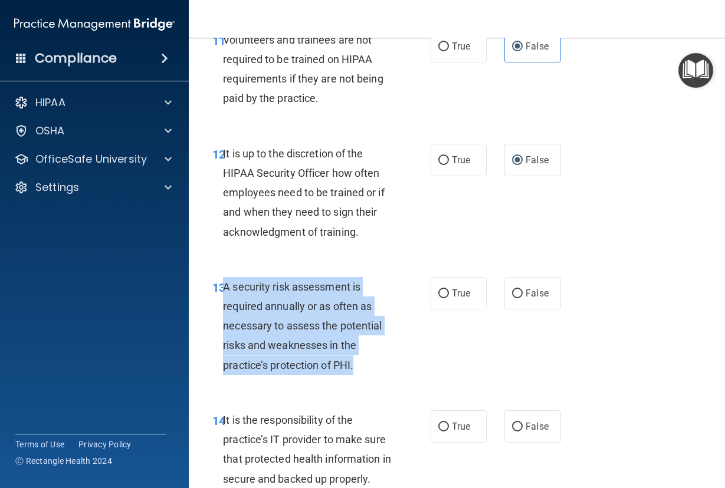
drag, startPoint x: 360, startPoint y: 387, endPoint x: 226, endPoint y: 312, distance: 153.6
click at [226, 312] on div "A security risk assessment is required annually or as often as necessary to ass…" at bounding box center [311, 326] width 177 height 98
click at [440, 298] on input "True" at bounding box center [443, 293] width 11 height 9
radio input "true"
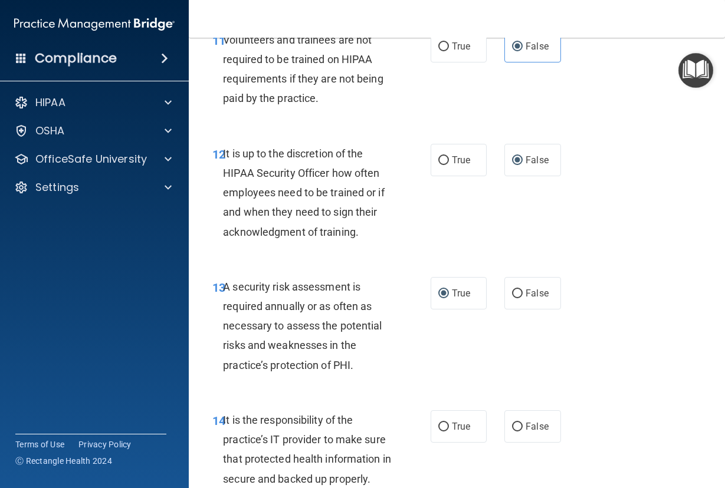
click at [470, 381] on div "13 A security risk assessment is required annually or as often as necessary to …" at bounding box center [456, 328] width 506 height 133
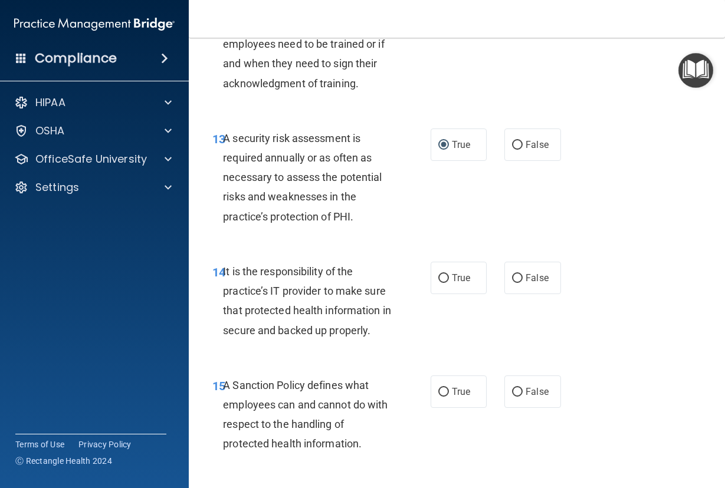
scroll to position [1887, 0]
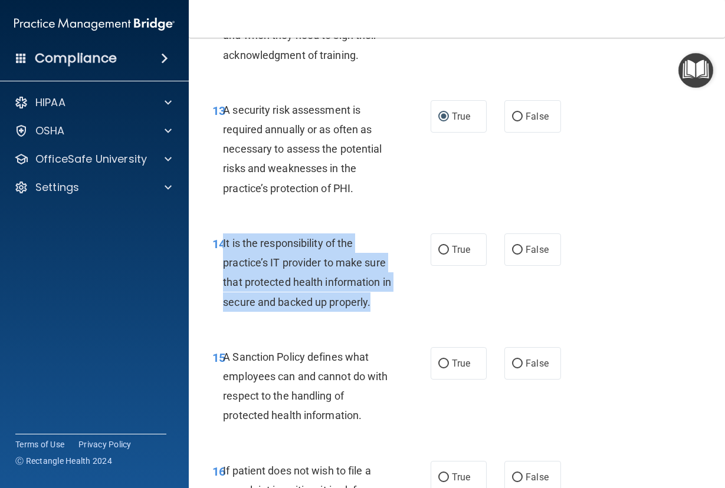
drag, startPoint x: 387, startPoint y: 324, endPoint x: 223, endPoint y: 262, distance: 175.0
click at [223, 262] on div "It is the responsibility of the practice’s IT provider to make sure that protec…" at bounding box center [311, 272] width 177 height 78
click at [512, 255] on input "False" at bounding box center [517, 250] width 11 height 9
radio input "true"
click at [433, 309] on div "14 It is the responsibility of the practice’s IT provider to make sure that pro…" at bounding box center [322, 275] width 254 height 84
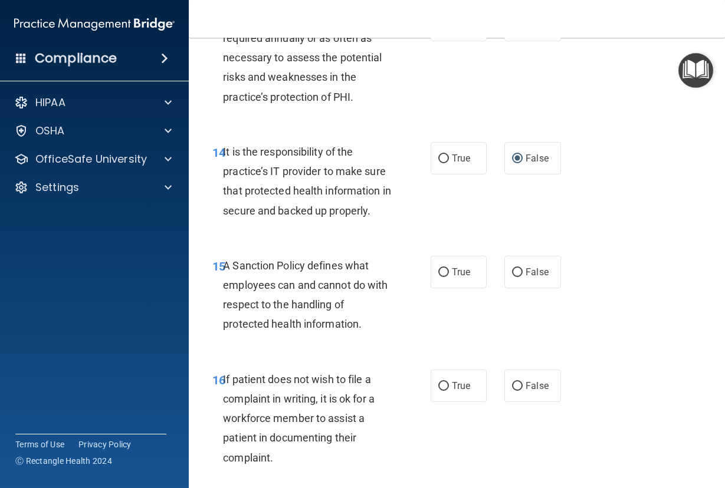
scroll to position [2004, 0]
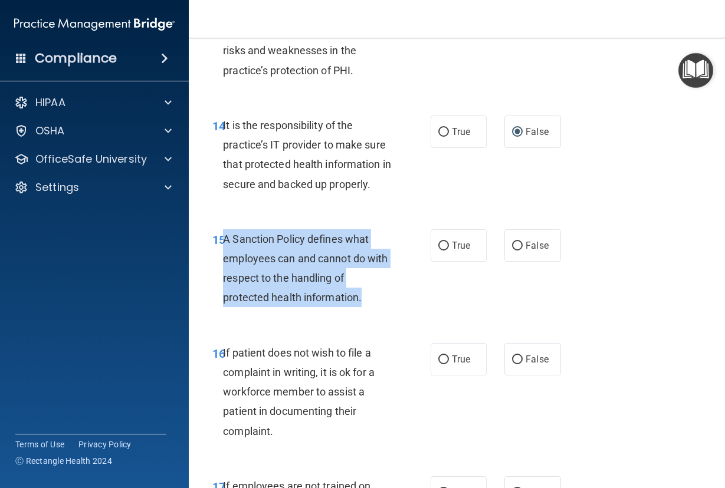
drag, startPoint x: 374, startPoint y: 317, endPoint x: 225, endPoint y: 266, distance: 157.7
click at [225, 266] on div "A Sanction Policy defines what employees can and cannot do with respect to the …" at bounding box center [311, 268] width 177 height 78
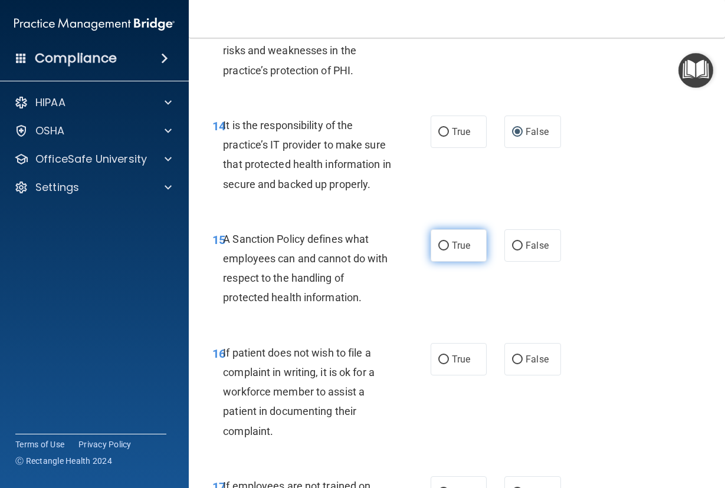
click at [433, 262] on label "True" at bounding box center [458, 245] width 57 height 32
click at [438, 251] on input "True" at bounding box center [443, 246] width 11 height 9
radio input "true"
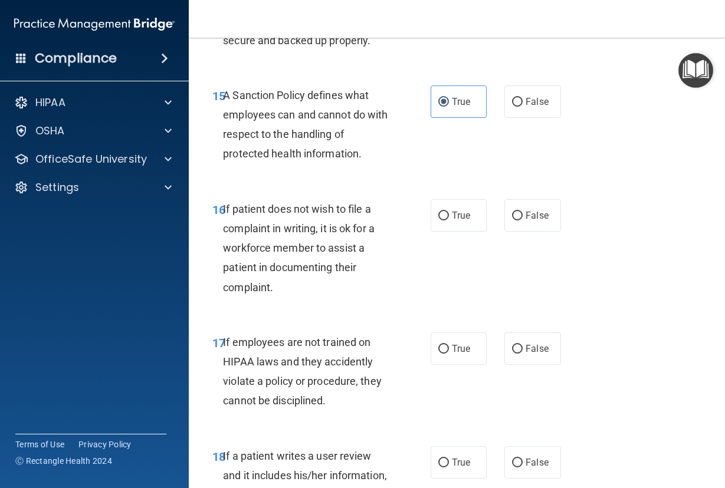
scroll to position [2181, 0]
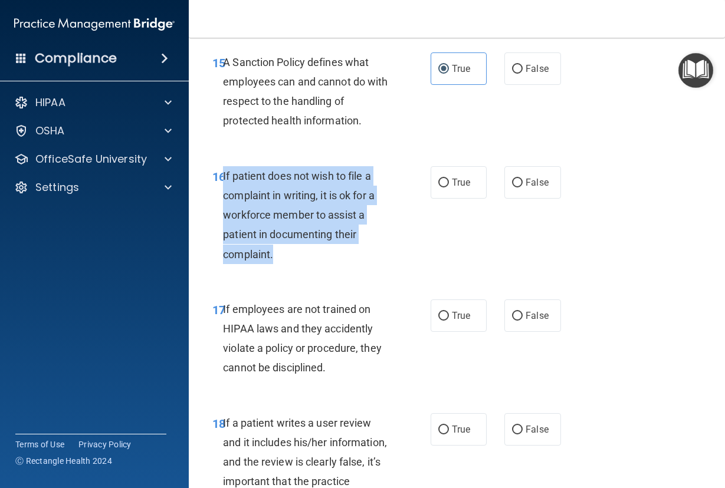
drag, startPoint x: 286, startPoint y: 274, endPoint x: 224, endPoint y: 199, distance: 97.1
click at [224, 199] on div "If patient does not wish to file a complaint in writing, it is ok for a workfor…" at bounding box center [311, 215] width 177 height 98
click at [438, 187] on input "True" at bounding box center [443, 183] width 11 height 9
radio input "true"
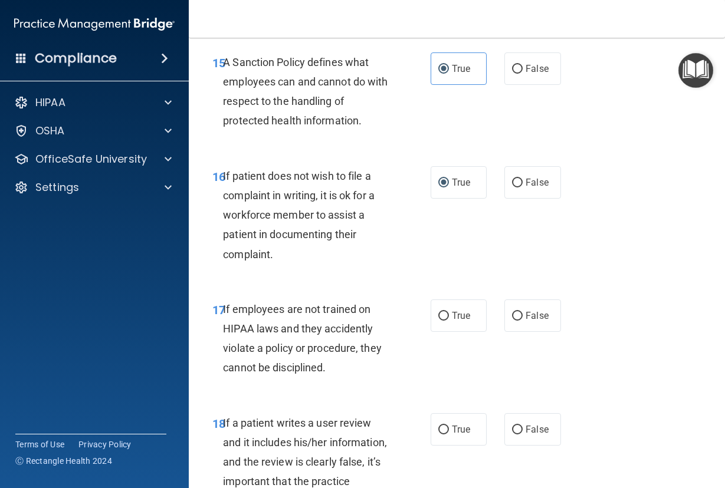
click at [338, 399] on div "17 If employees are not trained on HIPAA laws and they accidently violate a pol…" at bounding box center [456, 342] width 506 height 114
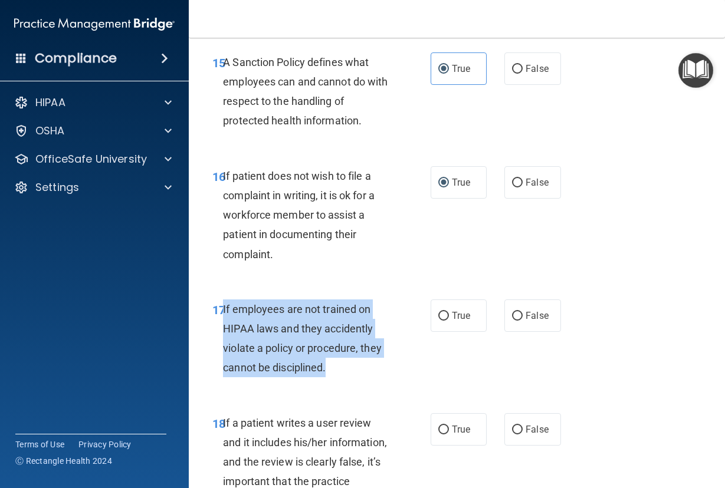
drag, startPoint x: 348, startPoint y: 389, endPoint x: 223, endPoint y: 329, distance: 138.7
click at [223, 329] on div "If employees are not trained on HIPAA laws and they accidently violate a policy…" at bounding box center [311, 338] width 177 height 78
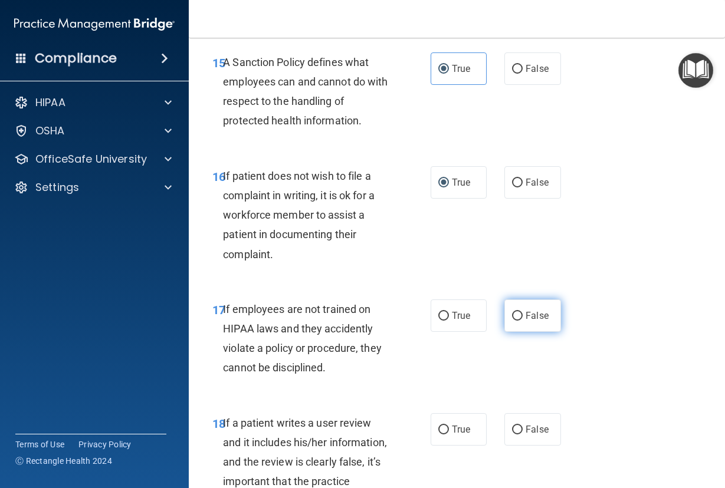
click at [515, 328] on label "False" at bounding box center [532, 315] width 57 height 32
click at [515, 321] on input "False" at bounding box center [517, 316] width 11 height 9
radio input "true"
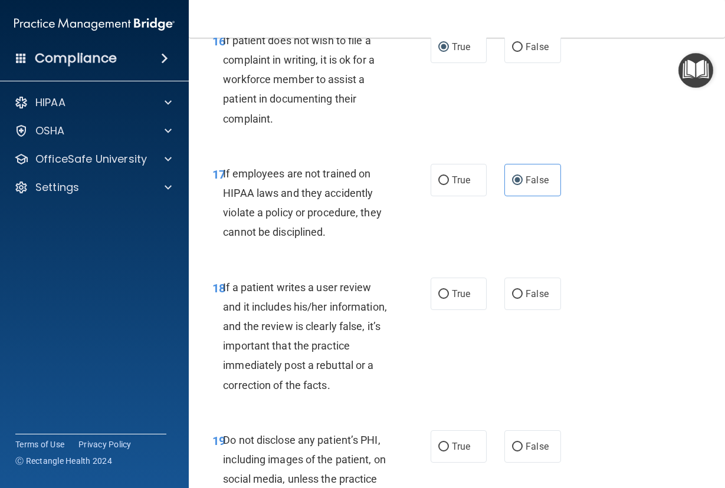
scroll to position [2358, 0]
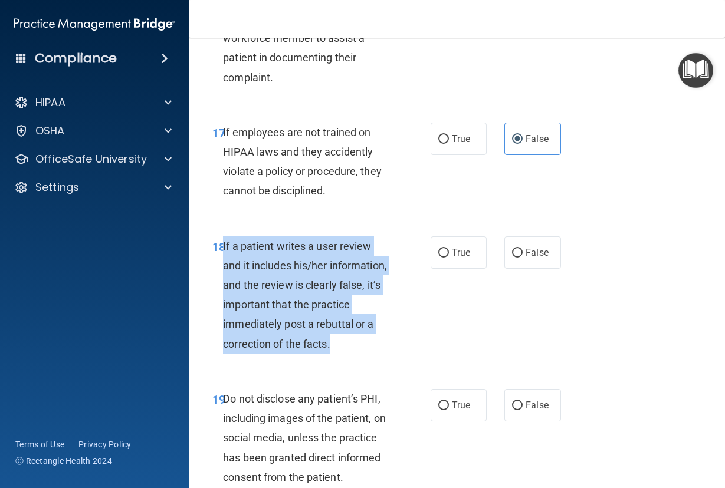
drag, startPoint x: 278, startPoint y: 384, endPoint x: 224, endPoint y: 274, distance: 123.4
click at [224, 274] on div "If a patient writes a user review and it includes his/her information, and the …" at bounding box center [311, 294] width 177 height 117
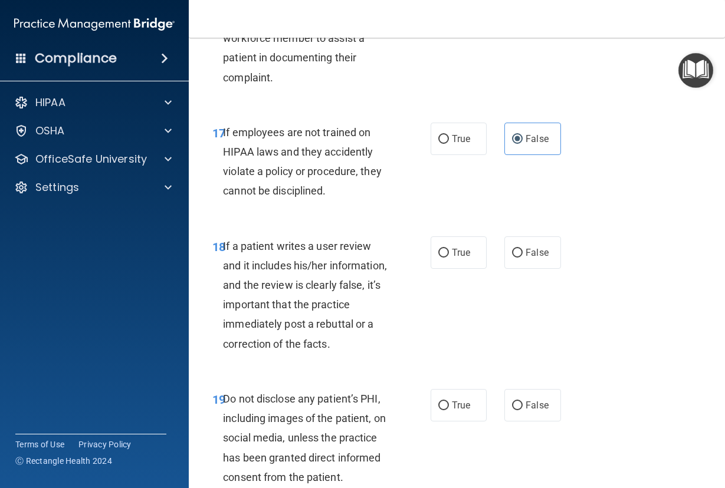
click at [331, 374] on div "18 If a patient writes a user review and it includes his/her information, and t…" at bounding box center [456, 298] width 506 height 153
click at [513, 258] on input "False" at bounding box center [517, 253] width 11 height 9
radio input "true"
click at [415, 359] on div "18 If a patient writes a user review and it includes his/her information, and t…" at bounding box center [322, 297] width 254 height 123
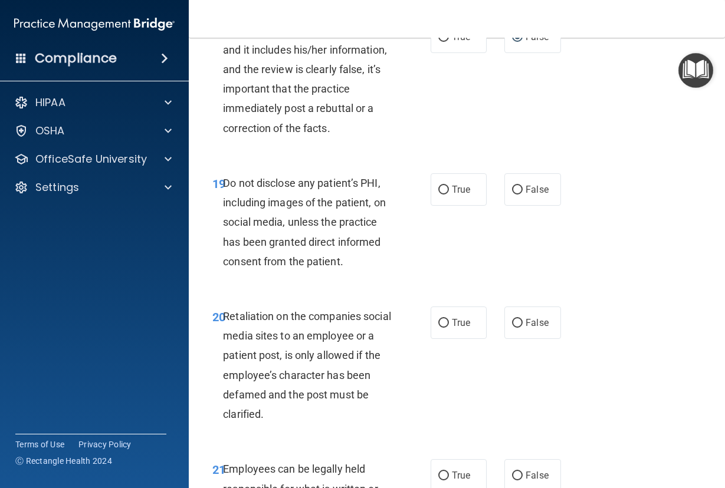
scroll to position [2594, 0]
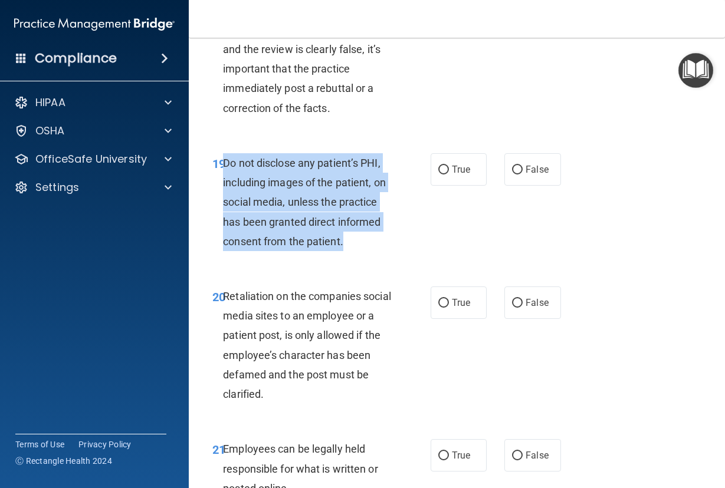
drag, startPoint x: 355, startPoint y: 281, endPoint x: 223, endPoint y: 207, distance: 151.0
click at [223, 207] on div "Do not disclose any patient’s PHI, including images of the patient, on social m…" at bounding box center [311, 202] width 177 height 98
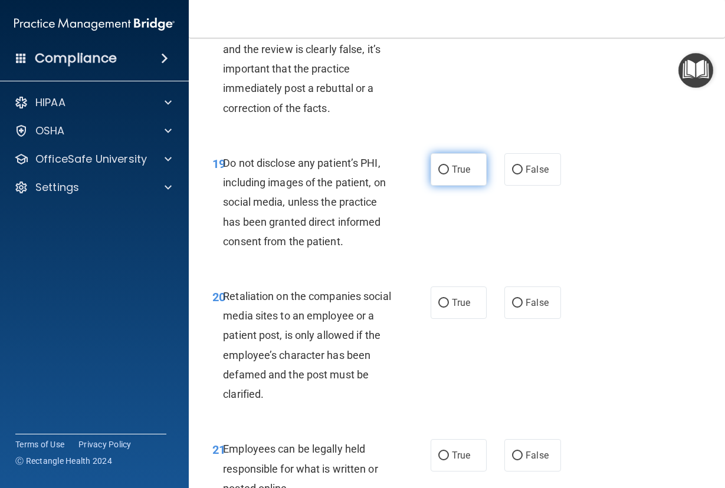
click at [431, 186] on label "True" at bounding box center [458, 169] width 57 height 32
click at [438, 175] on input "True" at bounding box center [443, 170] width 11 height 9
radio input "true"
click at [355, 325] on div "20 Retaliation on the companies social media sites to an employee or a patient …" at bounding box center [456, 348] width 506 height 153
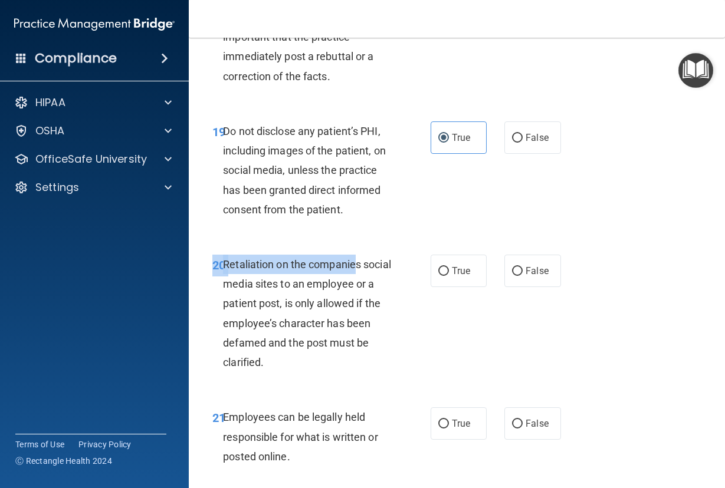
scroll to position [2653, 0]
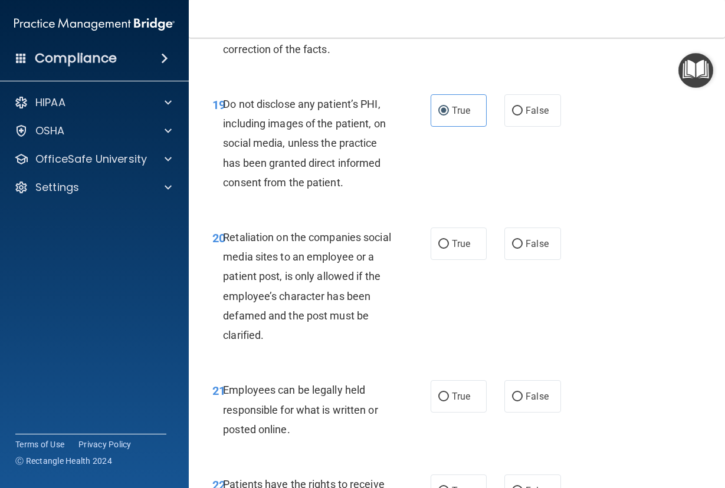
click at [315, 344] on div "Retaliation on the companies social media sites to an employee or a patient pos…" at bounding box center [311, 286] width 177 height 117
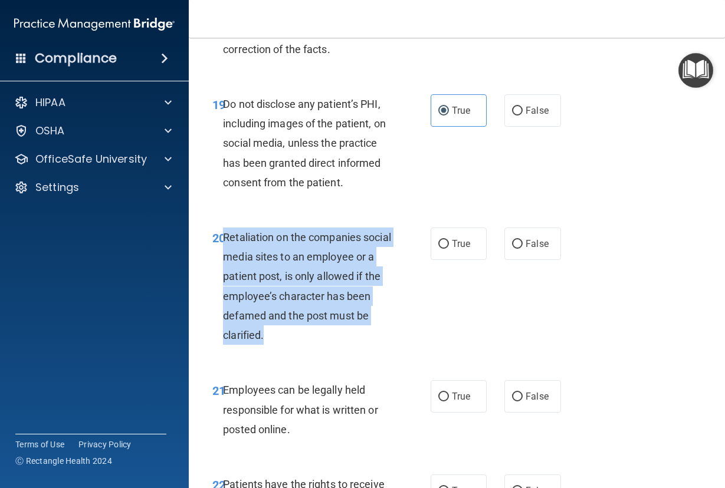
drag, startPoint x: 279, startPoint y: 377, endPoint x: 223, endPoint y: 282, distance: 109.9
click at [223, 282] on div "Retaliation on the companies social media sites to an employee or a patient pos…" at bounding box center [311, 286] width 177 height 117
click at [512, 249] on input "False" at bounding box center [517, 244] width 11 height 9
radio input "true"
click at [397, 351] on div "20 Retaliation on the companies social media sites to an employee or a patient …" at bounding box center [322, 289] width 254 height 123
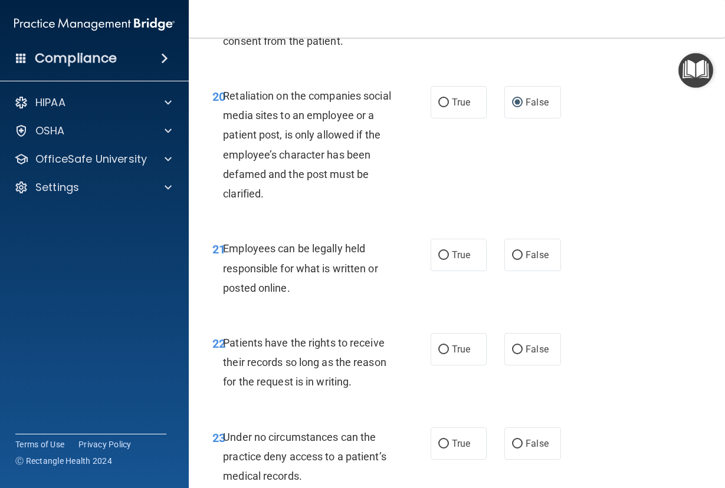
scroll to position [2830, 0]
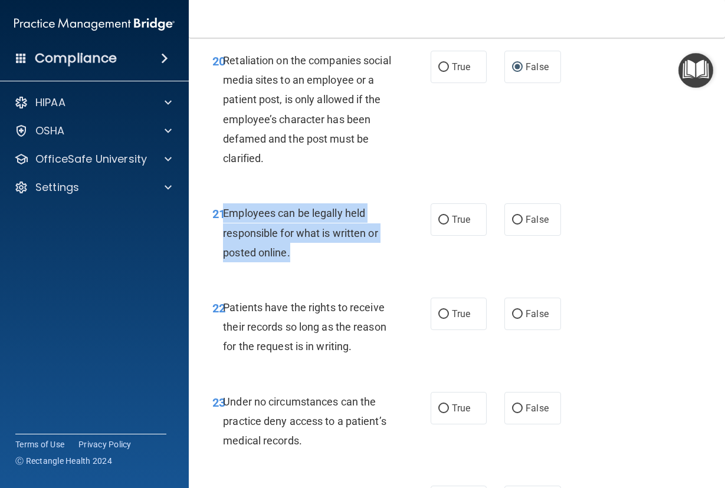
drag, startPoint x: 305, startPoint y: 295, endPoint x: 225, endPoint y: 258, distance: 88.4
click at [225, 258] on div "Employees can be legally held responsible for what is written or posted online." at bounding box center [311, 232] width 177 height 59
click at [438, 225] on input "True" at bounding box center [443, 220] width 11 height 9
radio input "true"
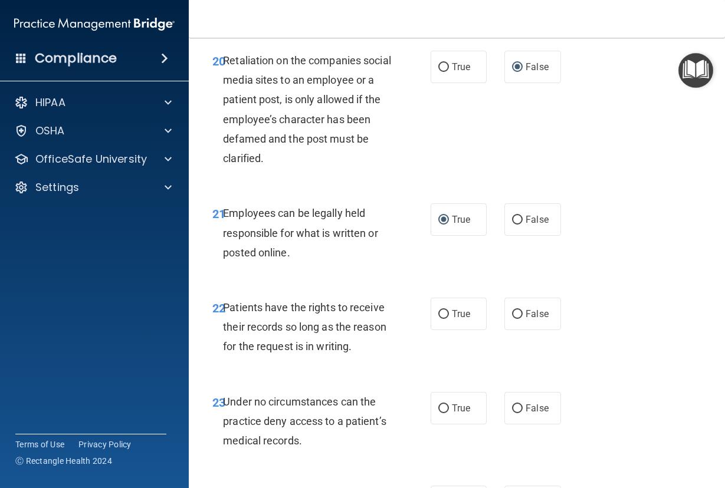
click at [350, 357] on div "Patients have the rights to receive their records so long as the reason for the…" at bounding box center [311, 327] width 177 height 59
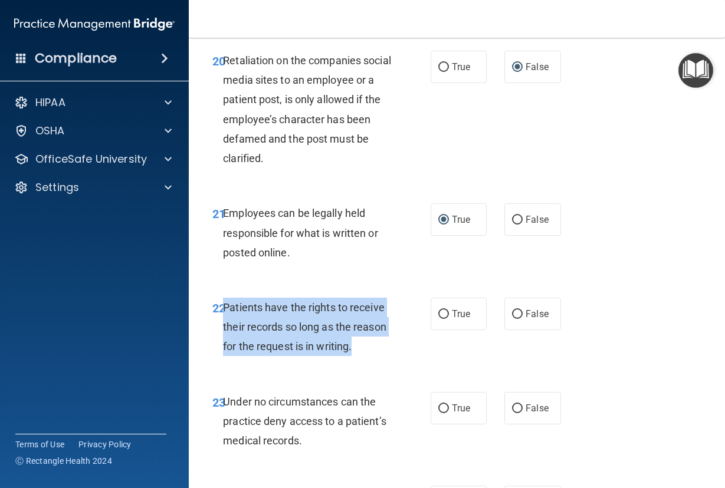
drag, startPoint x: 279, startPoint y: 411, endPoint x: 226, endPoint y: 351, distance: 80.1
click at [226, 351] on div "Patients have the rights to receive their records so long as the reason for the…" at bounding box center [311, 327] width 177 height 59
click at [512, 319] on input "False" at bounding box center [517, 314] width 11 height 9
radio input "true"
click at [405, 363] on div "22 Patients have the rights to receive their records so long as the reason for …" at bounding box center [322, 330] width 254 height 65
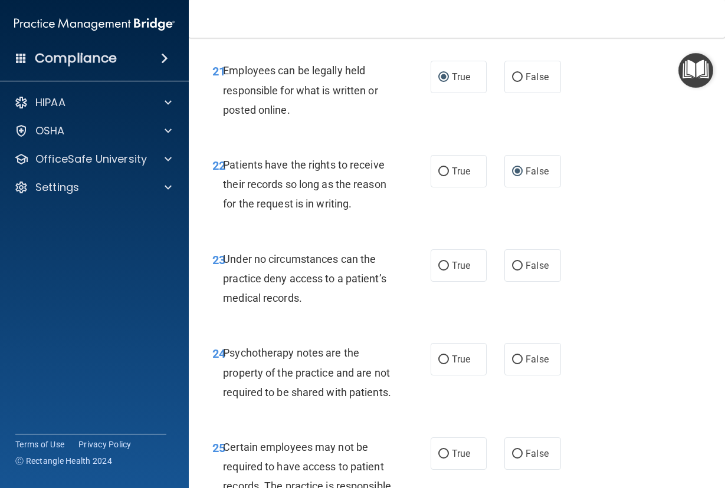
scroll to position [3007, 0]
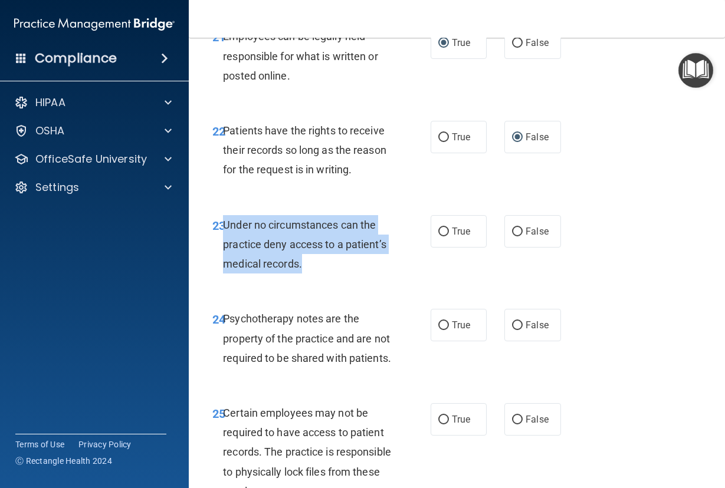
drag, startPoint x: 312, startPoint y: 322, endPoint x: 226, endPoint y: 285, distance: 93.7
click at [226, 274] on div "Under no circumstances can the practice deny access to a patient’s medical reco…" at bounding box center [311, 244] width 177 height 59
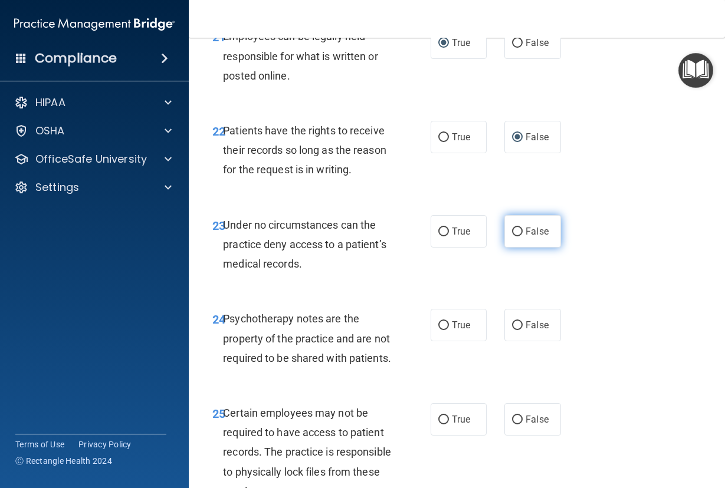
click at [512, 248] on label "False" at bounding box center [532, 231] width 57 height 32
click at [512, 236] on input "False" at bounding box center [517, 232] width 11 height 9
radio input "true"
click at [378, 295] on div "23 Under no circumstances can the practice deny access to a patient’s medical r…" at bounding box center [456, 247] width 506 height 94
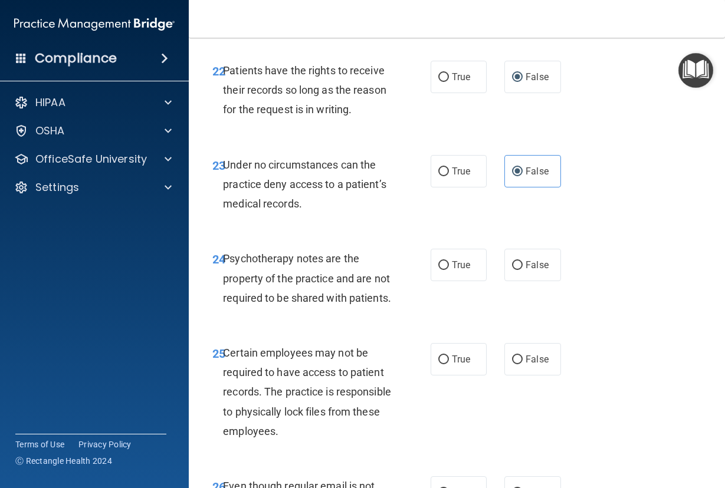
scroll to position [3125, 0]
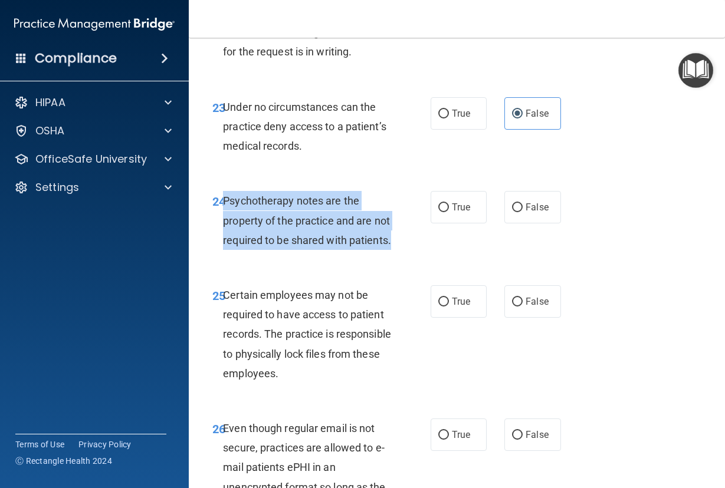
drag, startPoint x: 274, startPoint y: 318, endPoint x: 225, endPoint y: 266, distance: 70.9
click at [225, 250] on div "Psychotherapy notes are the property of the practice and are not required to be…" at bounding box center [311, 220] width 177 height 59
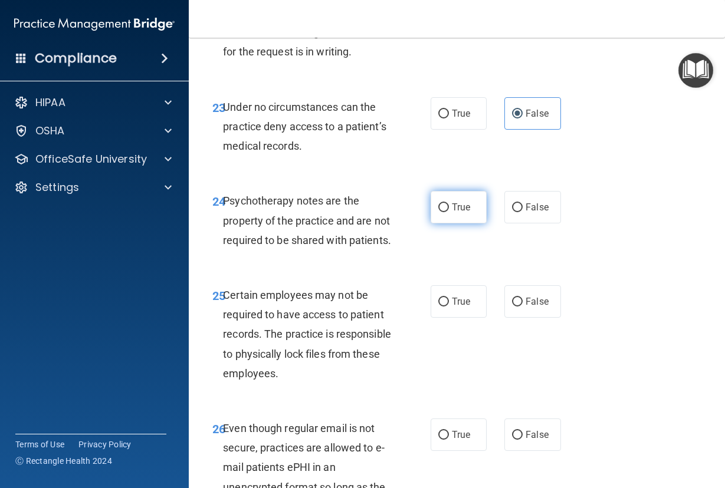
click at [433, 223] on label "True" at bounding box center [458, 207] width 57 height 32
click at [438, 212] on input "True" at bounding box center [443, 207] width 11 height 9
radio input "true"
click at [341, 271] on div "24 Psychotherapy notes are the property of the practice and are not required to…" at bounding box center [456, 223] width 506 height 94
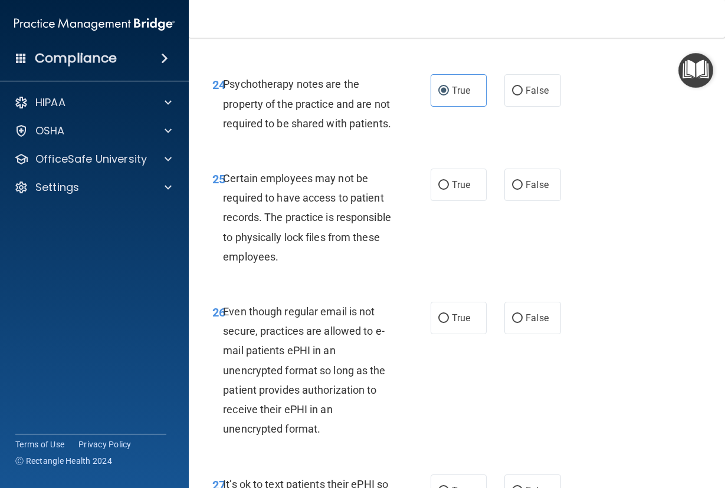
scroll to position [3243, 0]
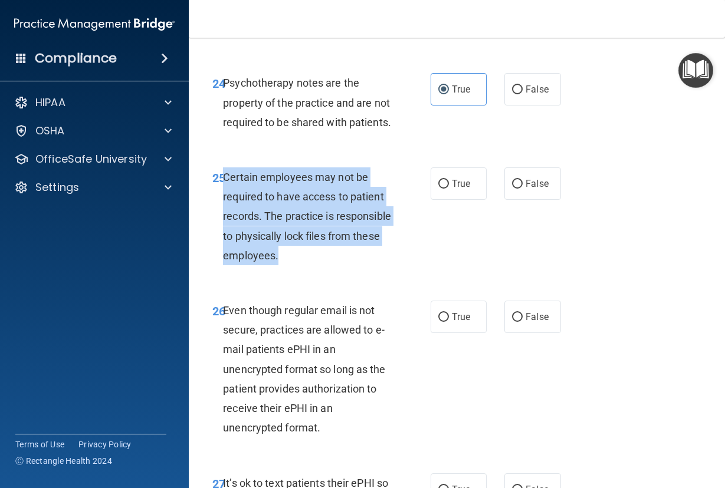
drag, startPoint x: 348, startPoint y: 337, endPoint x: 225, endPoint y: 255, distance: 147.7
click at [225, 255] on div "Certain employees may not be required to have access to patient records. The pr…" at bounding box center [311, 216] width 177 height 98
click at [438, 189] on input "True" at bounding box center [443, 184] width 11 height 9
radio input "true"
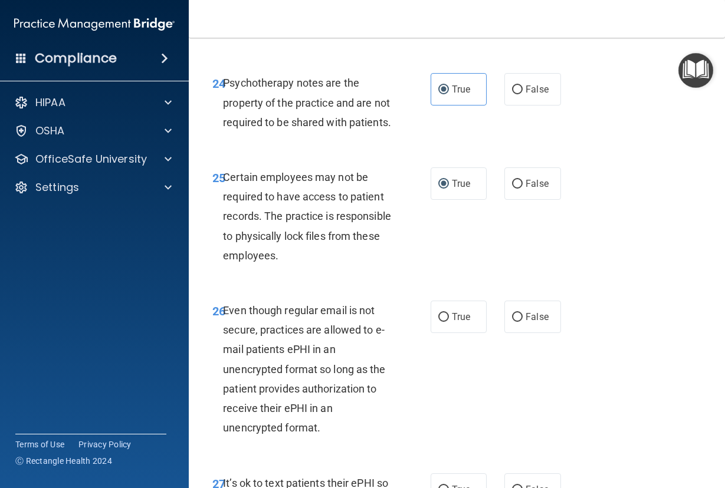
click at [373, 391] on span "Even though regular email is not secure, practices are allowed to e-mail patien…" at bounding box center [304, 369] width 162 height 130
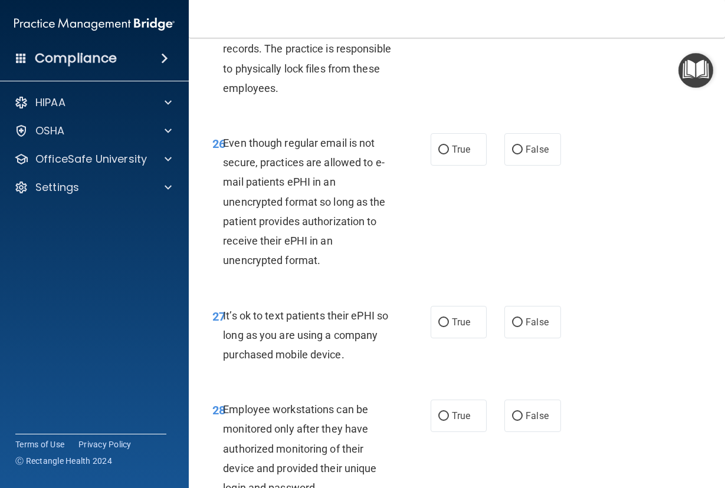
scroll to position [3419, 0]
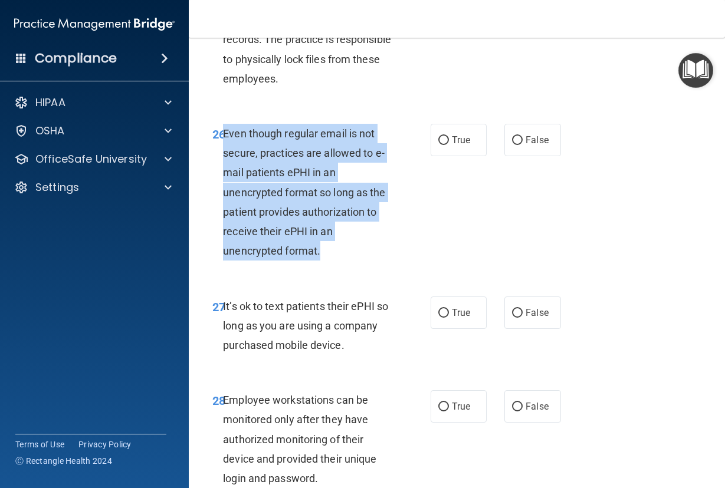
drag, startPoint x: 328, startPoint y: 328, endPoint x: 225, endPoint y: 205, distance: 160.7
click at [225, 205] on div "Even though regular email is not secure, practices are allowed to e-mail patien…" at bounding box center [311, 192] width 177 height 137
click at [438, 145] on input "True" at bounding box center [443, 140] width 11 height 9
radio input "true"
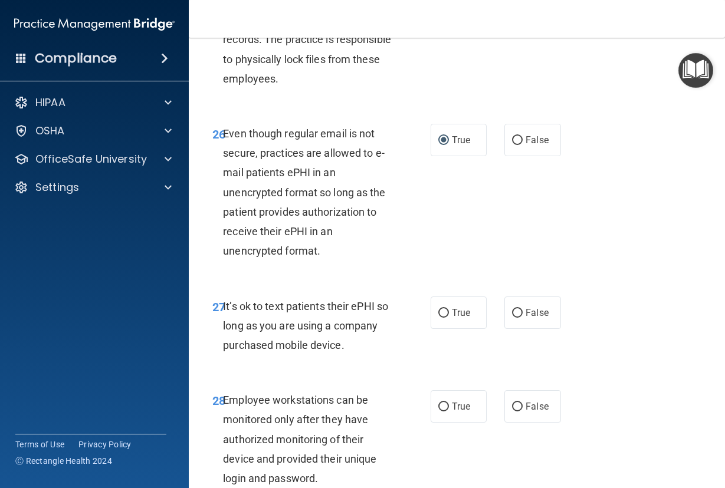
drag, startPoint x: 330, startPoint y: 353, endPoint x: 334, endPoint y: 345, distance: 8.7
click at [330, 282] on div "26 Even though regular email is not secure, practices are allowed to e-mail pat…" at bounding box center [456, 195] width 506 height 173
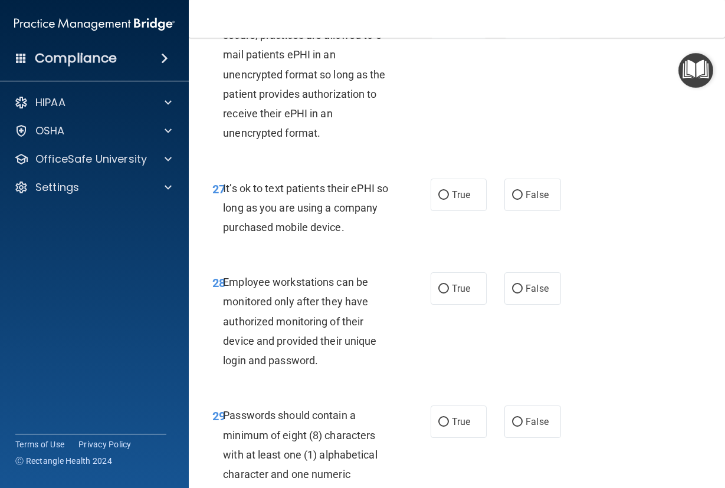
drag, startPoint x: 269, startPoint y: 327, endPoint x: 224, endPoint y: 268, distance: 74.4
click at [224, 238] on div "It’s ok to text patients their ePHI so long as you are using a company purchase…" at bounding box center [311, 208] width 177 height 59
click at [512, 200] on input "False" at bounding box center [517, 195] width 11 height 9
radio input "true"
click at [370, 258] on div "27 It’s ok to text patients their ePHI so long as you are using a company purch…" at bounding box center [456, 211] width 506 height 94
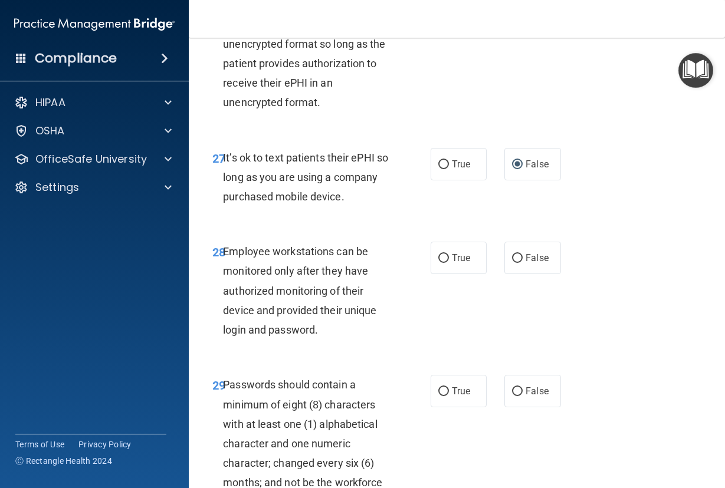
scroll to position [3596, 0]
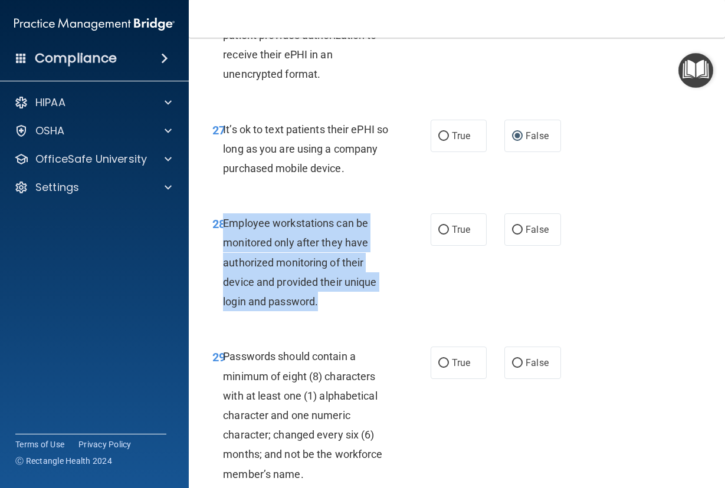
drag, startPoint x: 290, startPoint y: 399, endPoint x: 224, endPoint y: 324, distance: 99.8
click at [224, 311] on div "Employee workstations can be monitored only after they have authorized monitori…" at bounding box center [311, 262] width 177 height 98
click at [513, 235] on input "False" at bounding box center [517, 230] width 11 height 9
radio input "true"
click at [396, 311] on div "Employee workstations can be monitored only after they have authorized monitori…" at bounding box center [311, 262] width 177 height 98
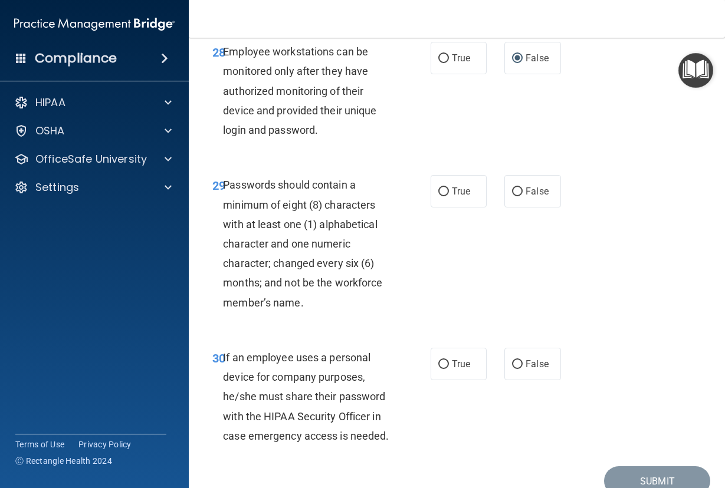
scroll to position [3773, 0]
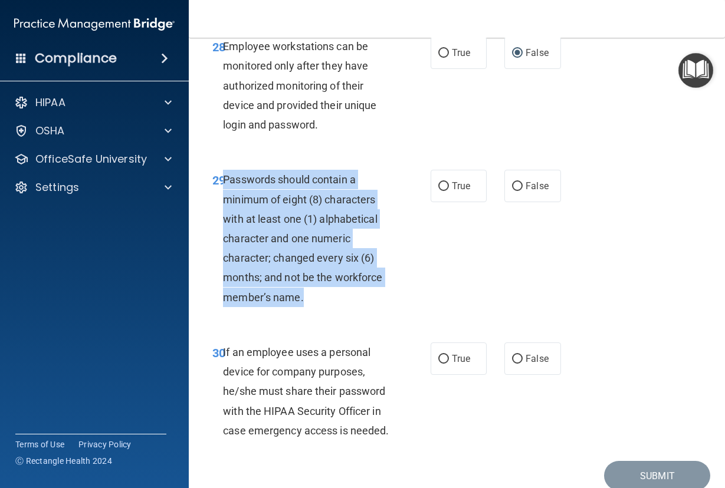
drag, startPoint x: 312, startPoint y: 400, endPoint x: 225, endPoint y: 284, distance: 145.3
click at [225, 284] on div "Passwords should contain a minimum of eight (8) characters with at least one (1…" at bounding box center [311, 238] width 177 height 137
click at [439, 191] on input "True" at bounding box center [443, 186] width 11 height 9
radio input "true"
click at [417, 313] on div "29 Passwords should contain a minimum of eight (8) characters with at least one…" at bounding box center [322, 241] width 254 height 143
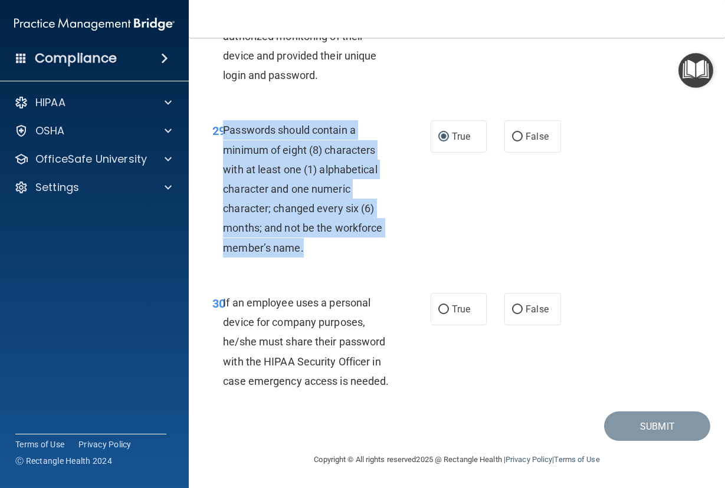
scroll to position [3941, 0]
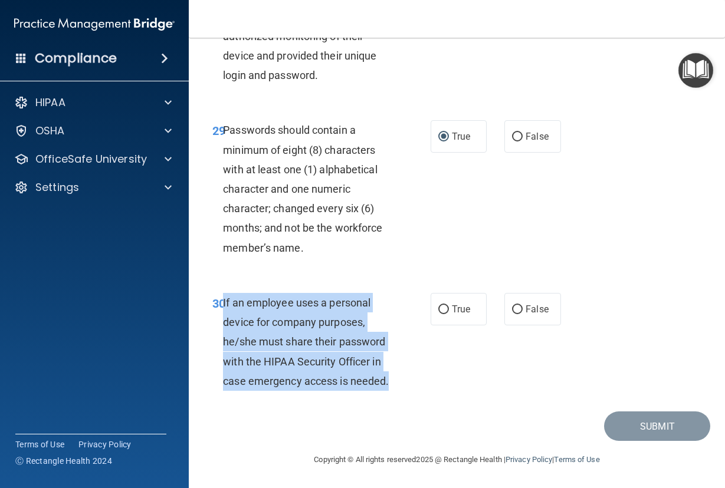
drag, startPoint x: 272, startPoint y: 380, endPoint x: 223, endPoint y: 285, distance: 106.3
click at [223, 293] on div "If an employee uses a personal device for company purposes, he/she must share t…" at bounding box center [311, 342] width 177 height 98
click at [512, 305] on input "False" at bounding box center [517, 309] width 11 height 9
radio input "true"
click at [643, 426] on button "Submit" at bounding box center [657, 427] width 106 height 30
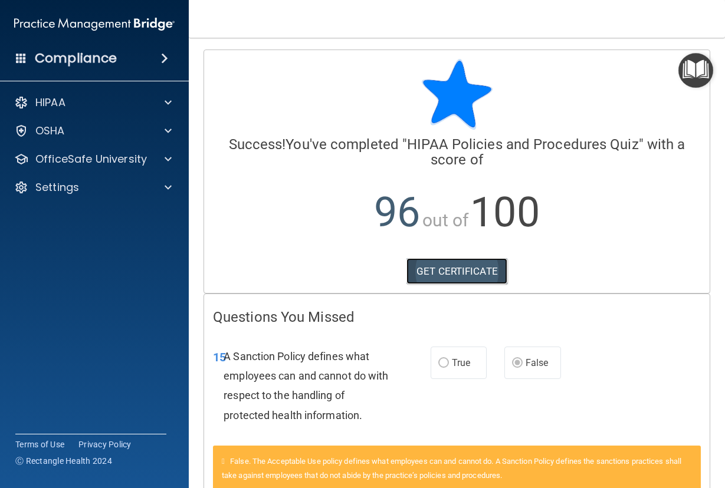
click at [472, 271] on link "GET CERTIFICATE" at bounding box center [456, 271] width 101 height 26
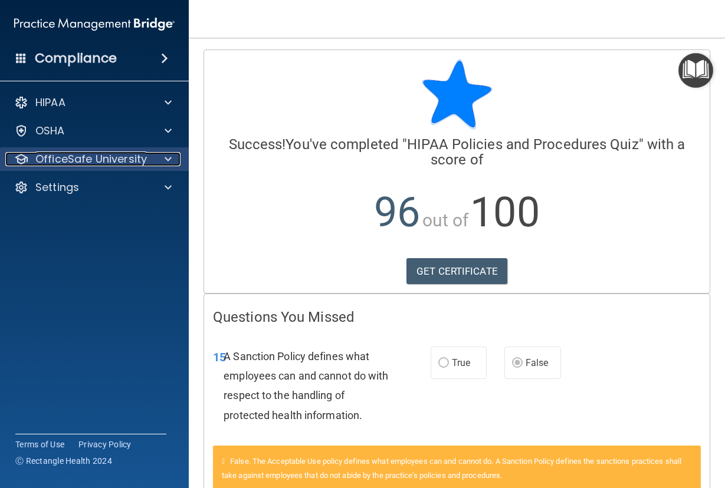
click at [168, 159] on span at bounding box center [167, 159] width 7 height 14
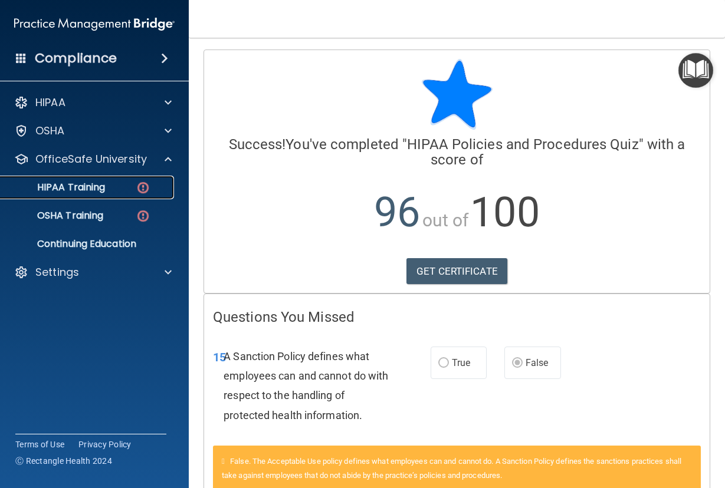
click at [123, 191] on div "HIPAA Training" at bounding box center [88, 188] width 161 height 12
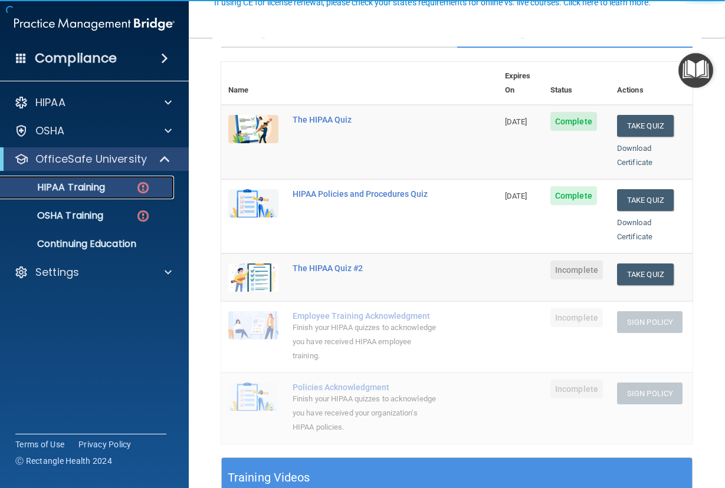
scroll to position [118, 0]
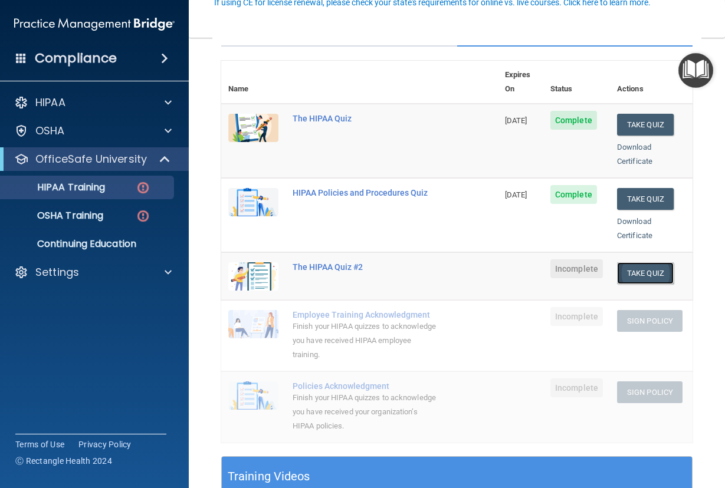
click at [624, 263] on button "Take Quiz" at bounding box center [645, 273] width 57 height 22
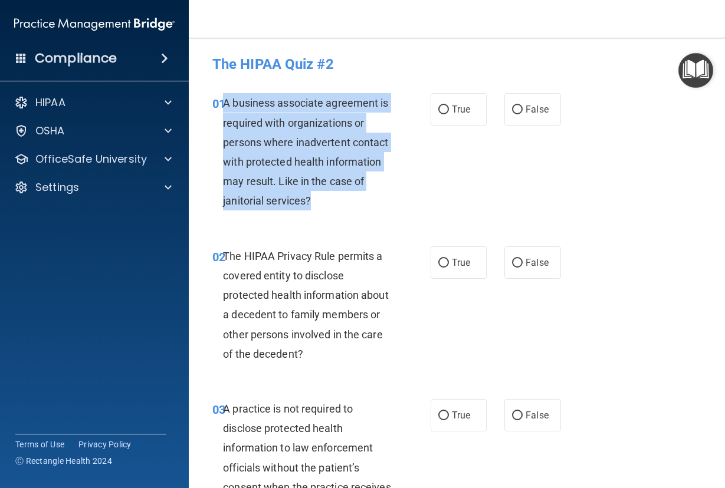
drag, startPoint x: 354, startPoint y: 202, endPoint x: 226, endPoint y: 107, distance: 159.8
click at [226, 107] on div "A business associate agreement is required with organizations or persons where …" at bounding box center [311, 151] width 177 height 117
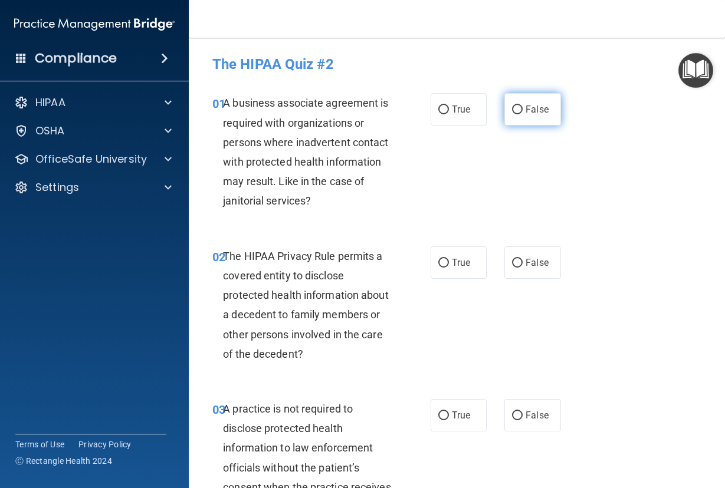
click at [512, 116] on label "False" at bounding box center [532, 109] width 57 height 32
click at [512, 114] on input "False" at bounding box center [517, 110] width 11 height 9
radio input "true"
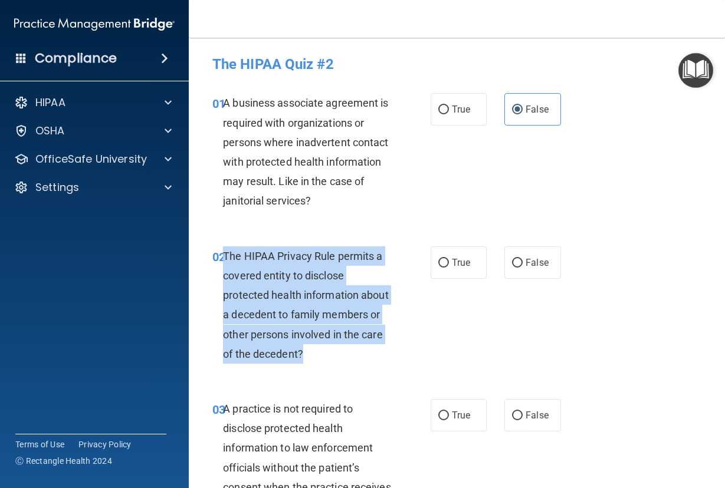
drag, startPoint x: 299, startPoint y: 376, endPoint x: 225, endPoint y: 260, distance: 137.7
click at [225, 260] on div "The HIPAA Privacy Rule permits a covered entity to disclose protected health in…" at bounding box center [311, 304] width 177 height 117
click at [443, 261] on input "True" at bounding box center [443, 263] width 11 height 9
radio input "true"
click at [415, 308] on div "02 The HIPAA Privacy Rule permits a covered entity to disclose protected health…" at bounding box center [322, 307] width 254 height 123
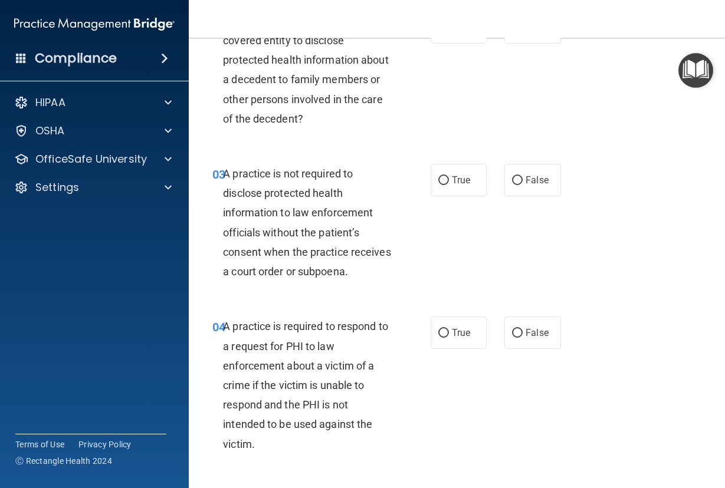
scroll to position [236, 0]
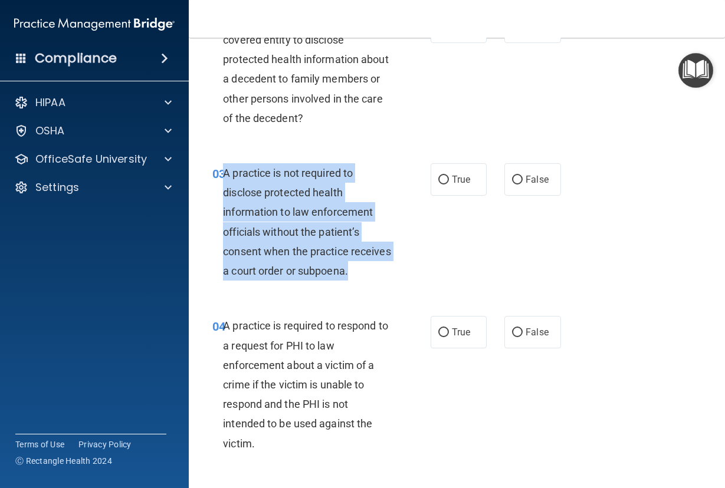
drag, startPoint x: 291, startPoint y: 314, endPoint x: 223, endPoint y: 202, distance: 130.6
click at [223, 202] on div "A practice is not required to disclose protected health information to law enfo…" at bounding box center [311, 221] width 177 height 117
click at [513, 185] on input "False" at bounding box center [517, 180] width 11 height 9
radio input "true"
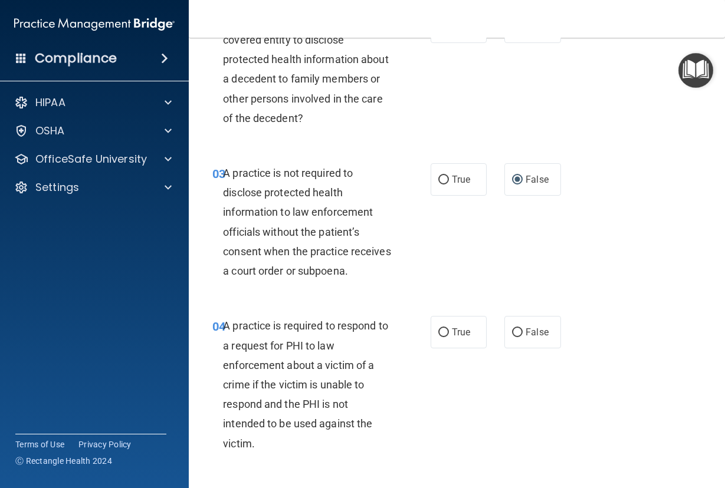
click at [317, 365] on span "A practice is required to respond to a request for PHI to law enforcement about…" at bounding box center [305, 385] width 165 height 130
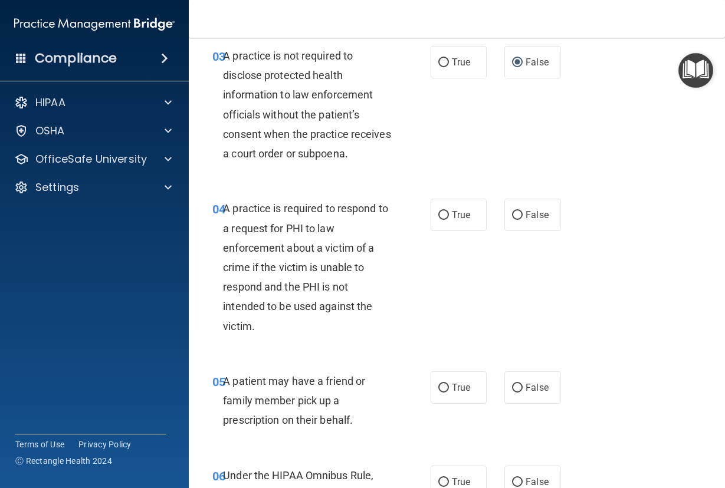
scroll to position [354, 0]
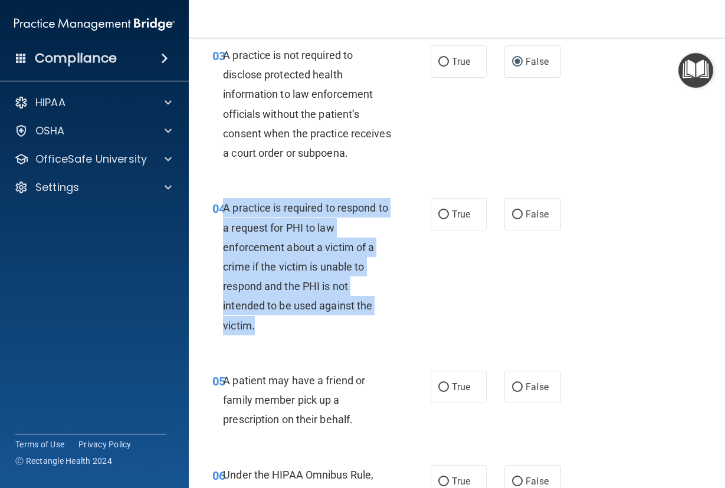
drag, startPoint x: 276, startPoint y: 366, endPoint x: 226, endPoint y: 253, distance: 124.0
click at [226, 253] on div "A practice is required to respond to a request for PHI to law enforcement about…" at bounding box center [311, 266] width 177 height 137
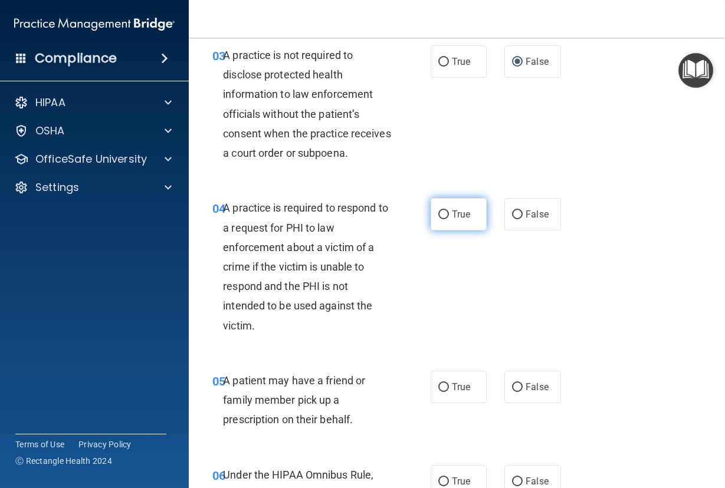
click at [444, 231] on label "True" at bounding box center [458, 214] width 57 height 32
click at [444, 219] on input "True" at bounding box center [443, 214] width 11 height 9
radio input "true"
click at [350, 341] on div "04 A practice is required to respond to a request for PHI to law enforcement ab…" at bounding box center [322, 269] width 254 height 143
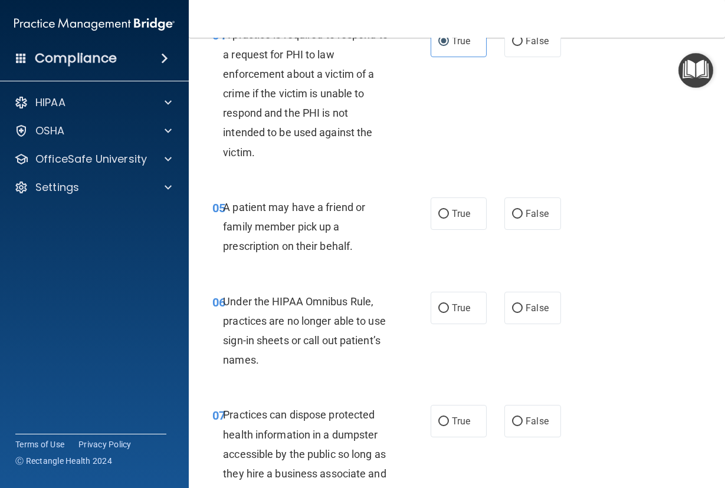
scroll to position [531, 0]
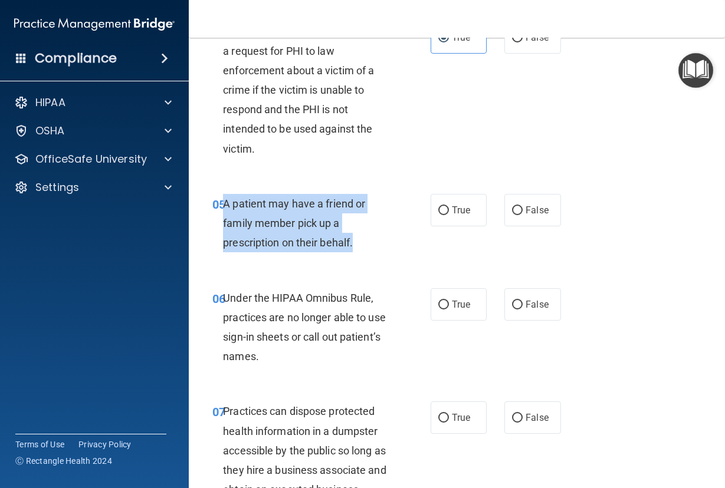
drag, startPoint x: 372, startPoint y: 281, endPoint x: 226, endPoint y: 250, distance: 149.4
click at [226, 250] on div "A patient may have a friend or family member pick up a prescription on their be…" at bounding box center [311, 223] width 177 height 59
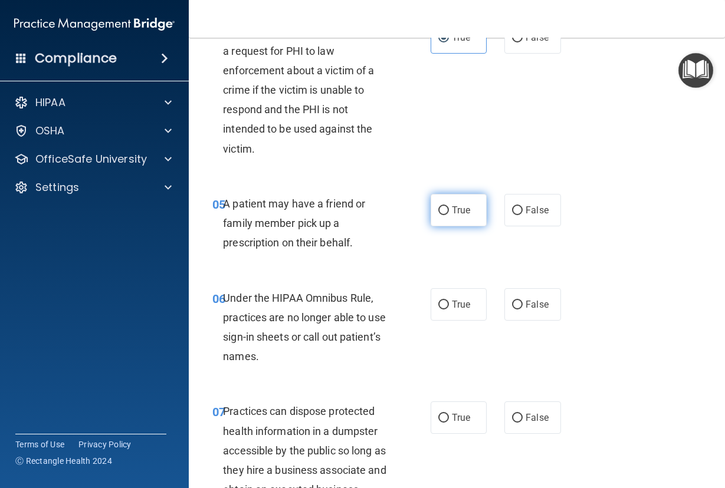
click at [433, 226] on label "True" at bounding box center [458, 210] width 57 height 32
click at [438, 215] on input "True" at bounding box center [443, 210] width 11 height 9
radio input "true"
click at [375, 312] on div "06 Under the HIPAA Omnibus Rule, practices are no longer able to use sign-in sh…" at bounding box center [456, 331] width 506 height 114
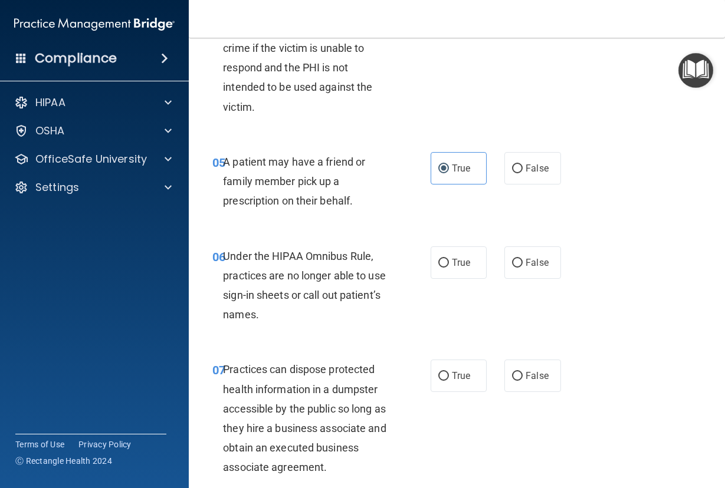
scroll to position [649, 0]
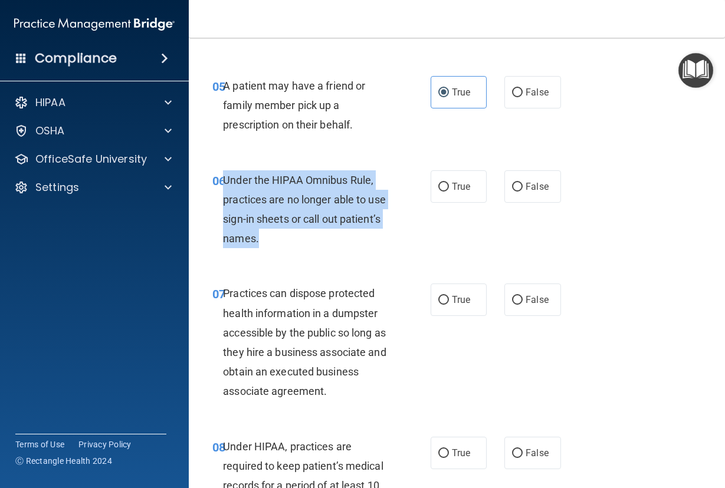
drag, startPoint x: 269, startPoint y: 275, endPoint x: 225, endPoint y: 224, distance: 67.3
click at [225, 224] on div "Under the HIPAA Omnibus Rule, practices are no longer able to use sign-in sheet…" at bounding box center [311, 209] width 177 height 78
click at [512, 192] on input "False" at bounding box center [517, 187] width 11 height 9
radio input "true"
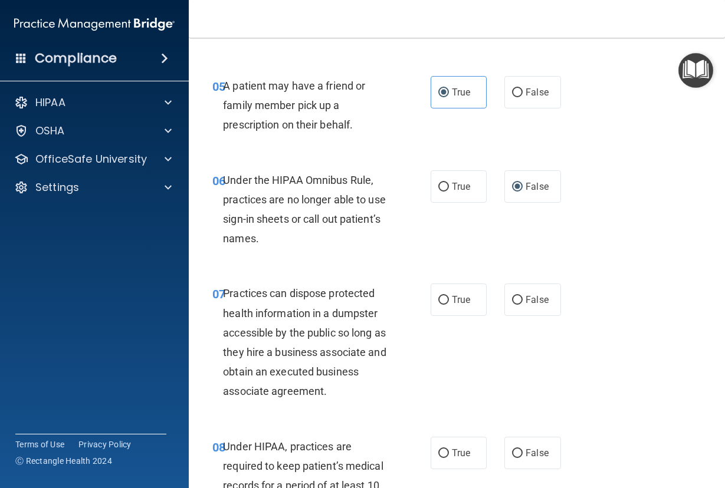
click at [354, 269] on div "06 Under the HIPAA Omnibus Rule, practices are no longer able to use sign-in sh…" at bounding box center [456, 213] width 506 height 114
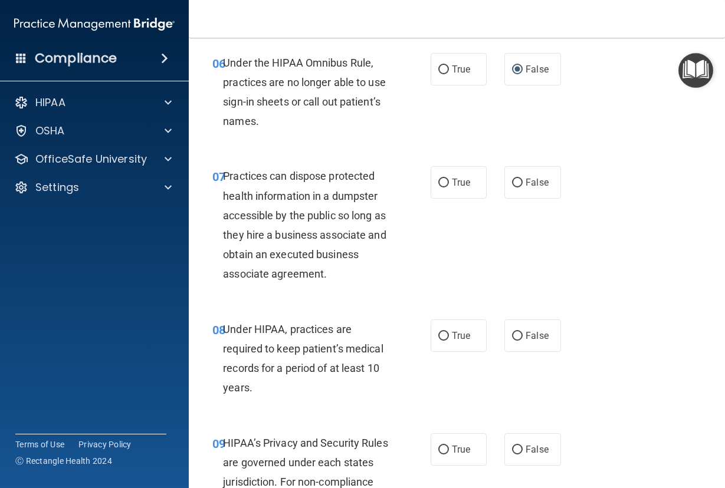
scroll to position [766, 0]
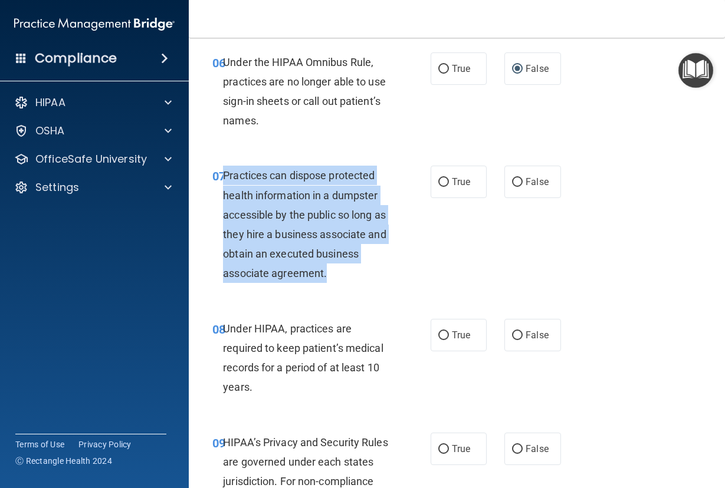
drag, startPoint x: 331, startPoint y: 318, endPoint x: 222, endPoint y: 214, distance: 150.5
click at [223, 214] on div "Practices can dispose protected health information in a dumpster accessible by …" at bounding box center [311, 224] width 177 height 117
click at [513, 187] on input "False" at bounding box center [517, 182] width 11 height 9
radio input "true"
click at [383, 283] on div "Practices can dispose protected health information in a dumpster accessible by …" at bounding box center [311, 224] width 177 height 117
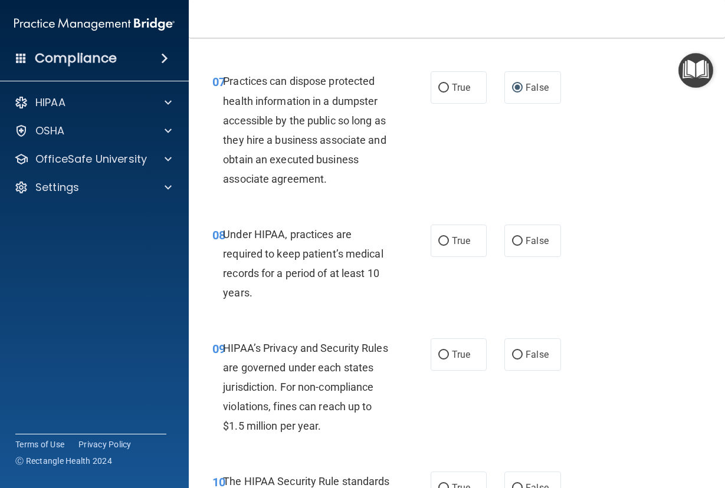
scroll to position [884, 0]
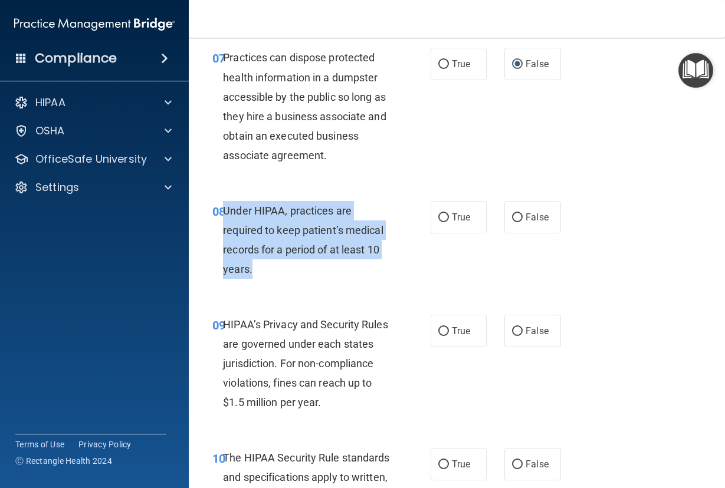
drag, startPoint x: 254, startPoint y: 311, endPoint x: 223, endPoint y: 254, distance: 64.9
click at [223, 254] on div "Under HIPAA, practices are required to keep patient’s medical records for a per…" at bounding box center [311, 240] width 177 height 78
click at [512, 222] on input "False" at bounding box center [517, 217] width 11 height 9
radio input "true"
click at [407, 285] on div "08 Under HIPAA, practices are required to keep patient’s medical records for a …" at bounding box center [322, 243] width 254 height 84
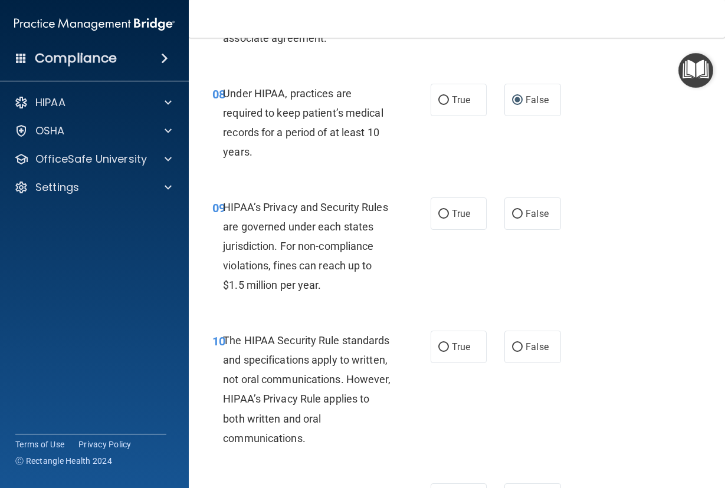
scroll to position [1002, 0]
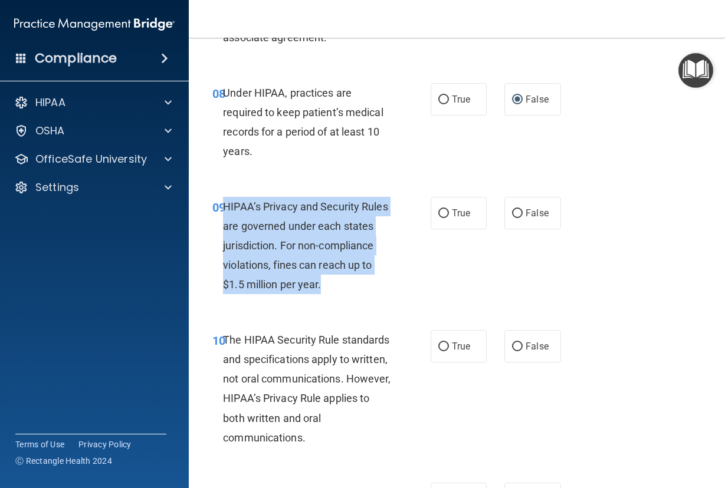
drag, startPoint x: 392, startPoint y: 325, endPoint x: 222, endPoint y: 251, distance: 185.6
click at [223, 251] on div "HIPAA’s Privacy and Security Rules are governed under each states jurisdiction.…" at bounding box center [311, 246] width 177 height 98
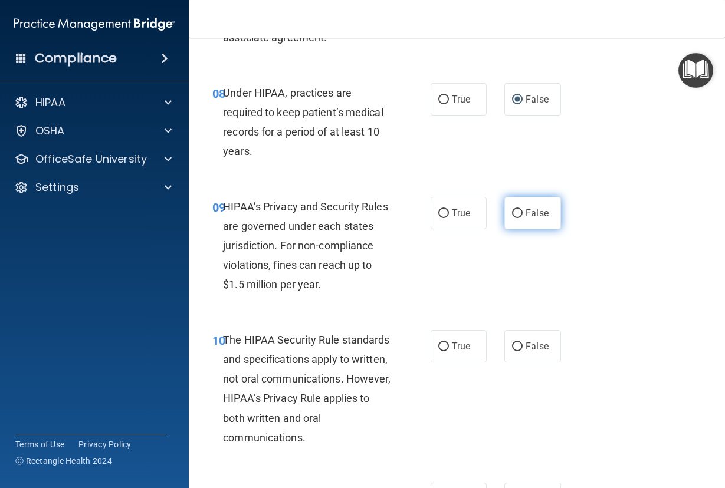
click at [505, 229] on label "False" at bounding box center [532, 213] width 57 height 32
click at [512, 218] on input "False" at bounding box center [517, 213] width 11 height 9
radio input "true"
drag, startPoint x: 417, startPoint y: 328, endPoint x: 418, endPoint y: 322, distance: 5.9
click at [417, 301] on div "09 HIPAA’s Privacy and Security Rules are governed under each states jurisdicti…" at bounding box center [322, 249] width 254 height 104
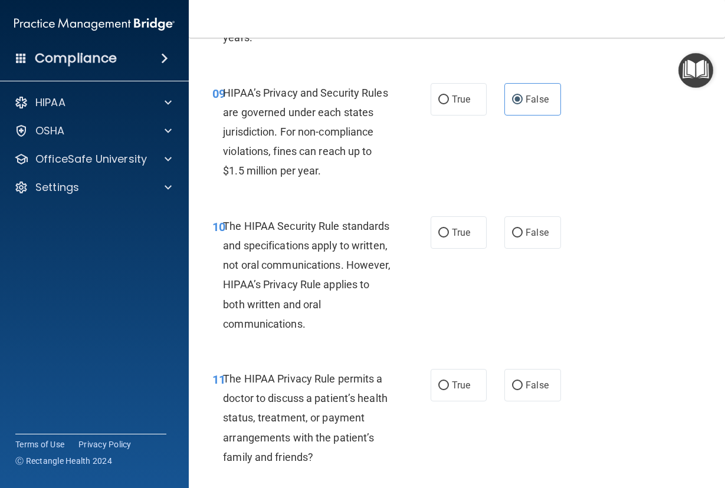
scroll to position [1120, 0]
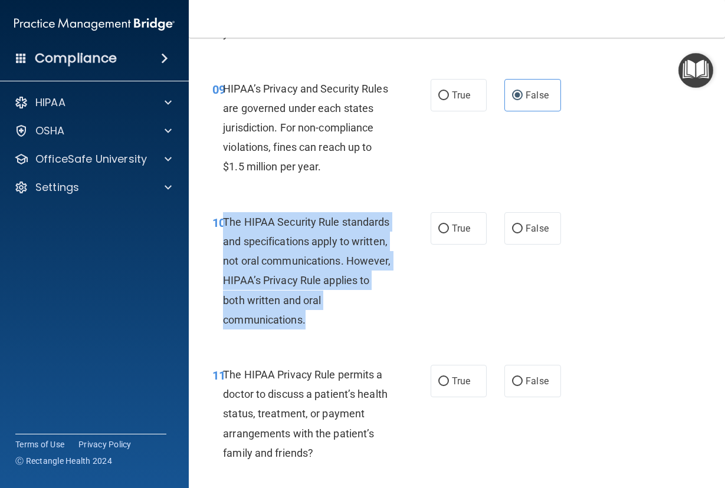
drag, startPoint x: 307, startPoint y: 379, endPoint x: 224, endPoint y: 267, distance: 139.5
click at [224, 267] on div "The HIPAA Security Rule standards and specifications apply to written, not oral…" at bounding box center [311, 270] width 177 height 117
click at [512, 233] on input "False" at bounding box center [517, 229] width 11 height 9
radio input "true"
click at [383, 330] on div "The HIPAA Security Rule standards and specifications apply to written, not oral…" at bounding box center [311, 270] width 177 height 117
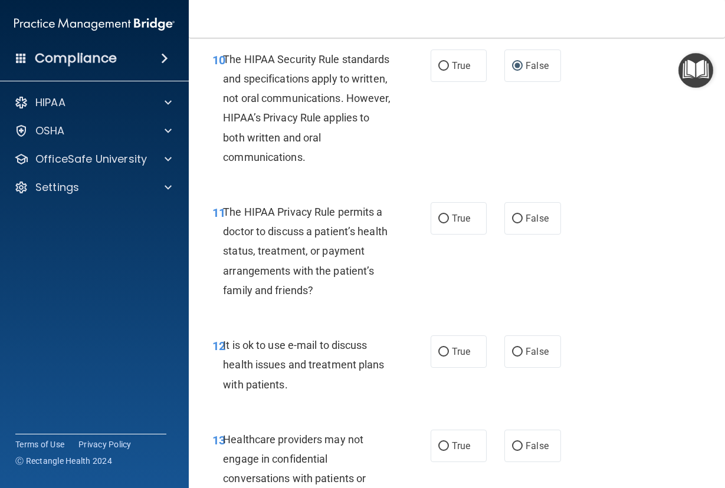
scroll to position [1297, 0]
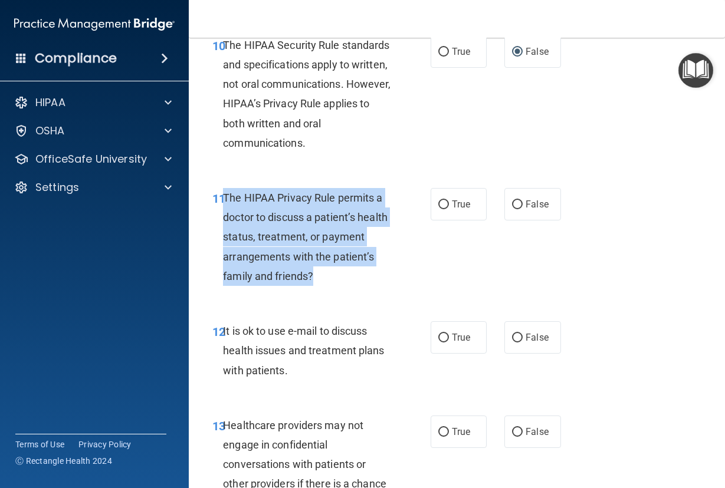
drag, startPoint x: 361, startPoint y: 334, endPoint x: 225, endPoint y: 259, distance: 155.6
click at [225, 259] on div "The HIPAA Privacy Rule permits a doctor to discuss a patient’s health status, t…" at bounding box center [311, 237] width 177 height 98
click at [442, 209] on input "True" at bounding box center [443, 204] width 11 height 9
radio input "true"
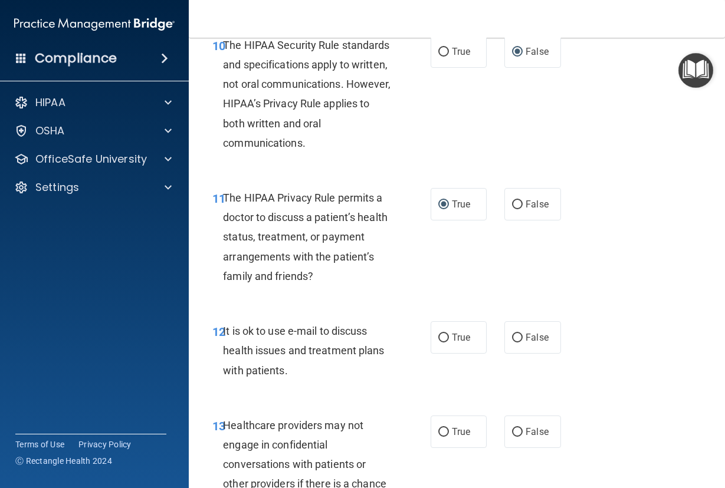
click at [391, 307] on div "11 The HIPAA Privacy Rule permits a doctor to discuss a patient’s health status…" at bounding box center [456, 239] width 506 height 133
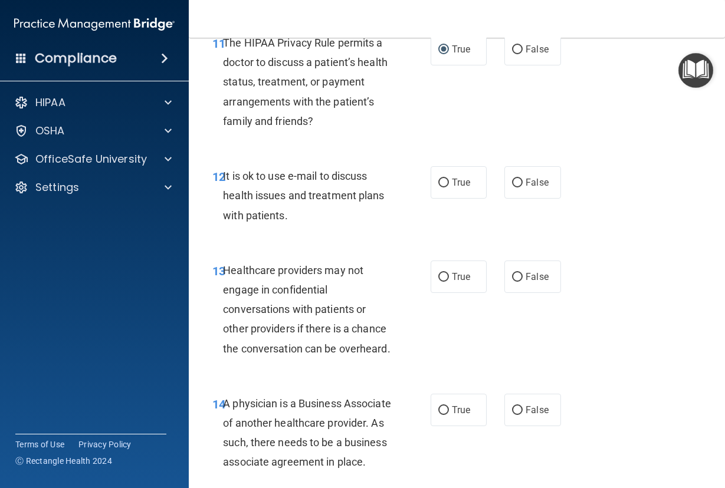
scroll to position [1474, 0]
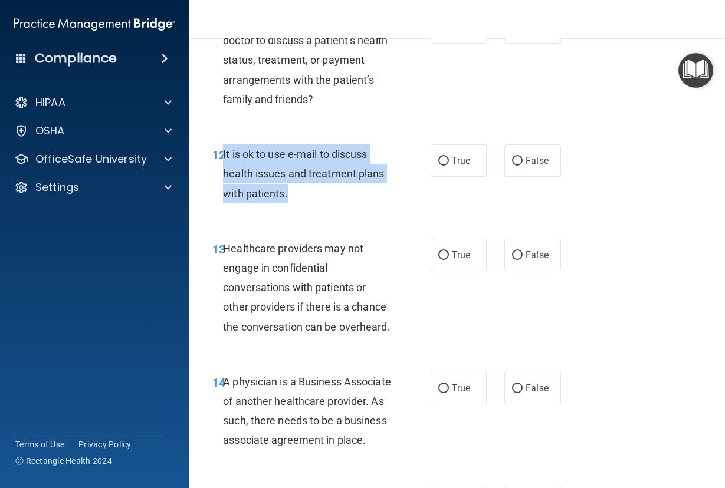
drag, startPoint x: 302, startPoint y: 254, endPoint x: 223, endPoint y: 218, distance: 86.3
click at [223, 203] on div "It is ok to use e-mail to discuss health issues and treatment plans with patien…" at bounding box center [311, 173] width 177 height 59
click at [438, 166] on input "True" at bounding box center [443, 161] width 11 height 9
radio input "true"
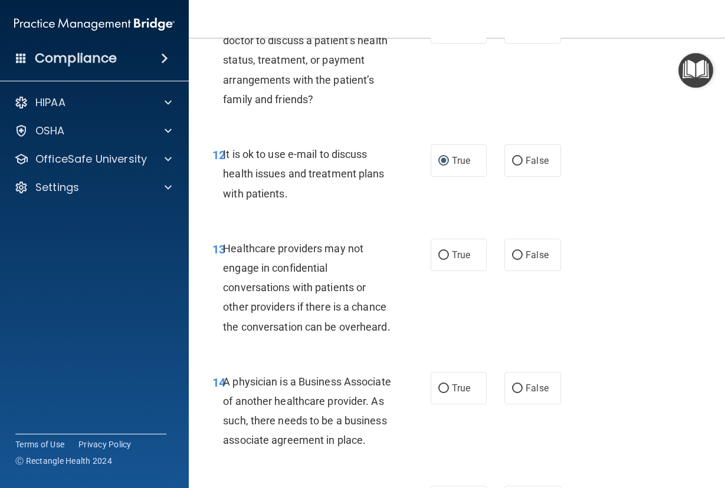
click at [290, 357] on div "13 Healthcare providers may not engage in confidential conversations with patie…" at bounding box center [456, 290] width 506 height 133
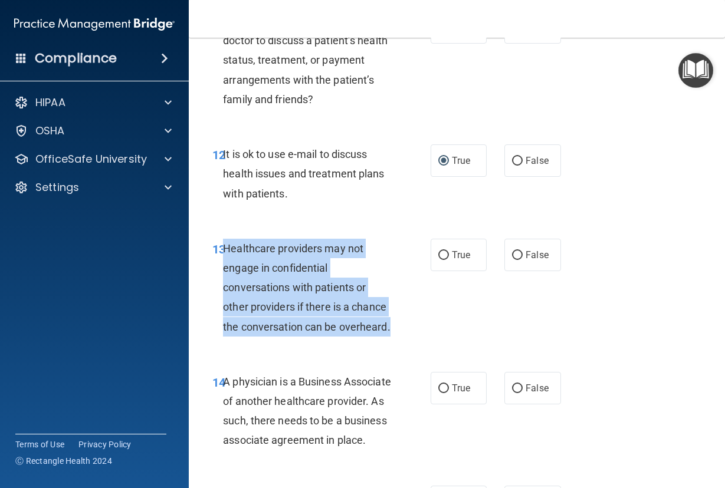
drag, startPoint x: 295, startPoint y: 406, endPoint x: 225, endPoint y: 309, distance: 120.3
click at [225, 309] on div "Healthcare providers may not engage in confidential conversations with patients…" at bounding box center [311, 288] width 177 height 98
click at [512, 260] on input "False" at bounding box center [517, 255] width 11 height 9
radio input "true"
click at [401, 343] on div "13 Healthcare providers may not engage in confidential conversations with patie…" at bounding box center [322, 291] width 254 height 104
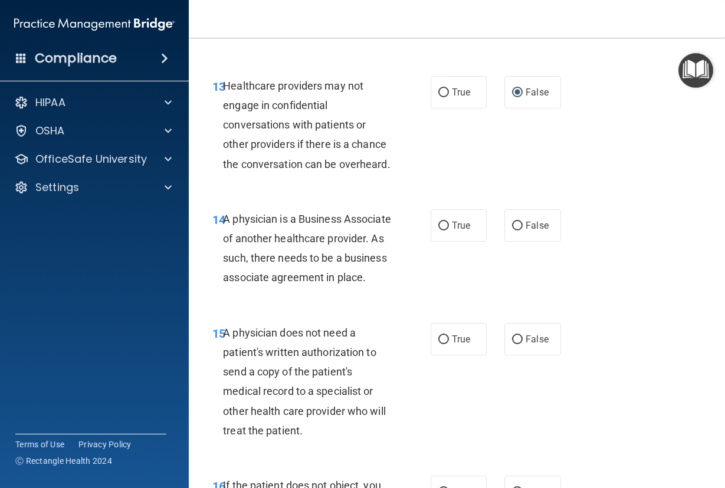
scroll to position [1651, 0]
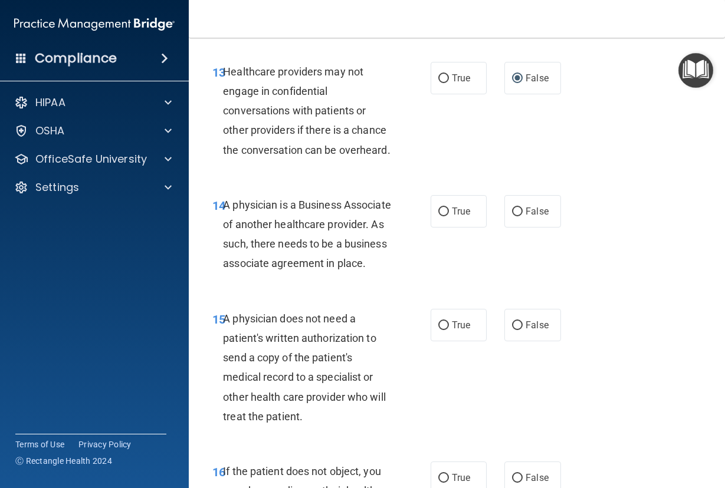
drag, startPoint x: 338, startPoint y: 361, endPoint x: 225, endPoint y: 282, distance: 137.6
click at [225, 274] on div "A physician is a Business Associate of another healthcare provider. As such, th…" at bounding box center [311, 234] width 177 height 78
click at [438, 216] on input "True" at bounding box center [443, 212] width 11 height 9
radio input "true"
click at [357, 294] on div "14 A physician is a Business Associate of another healthcare provider. As such,…" at bounding box center [456, 237] width 506 height 114
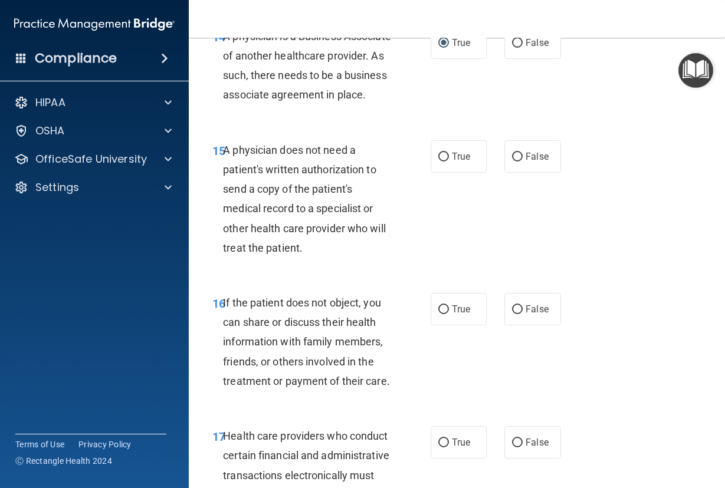
scroll to position [1828, 0]
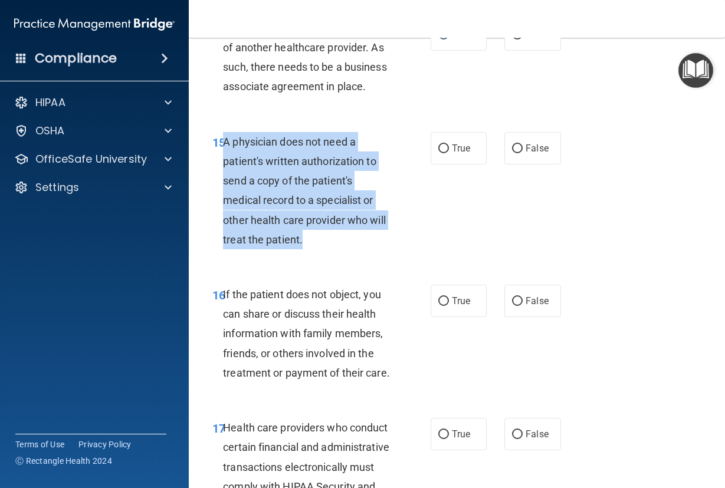
drag, startPoint x: 325, startPoint y: 341, endPoint x: 226, endPoint y: 243, distance: 139.7
click at [226, 243] on div "A physician does not need a patient's written authorization to send a copy of t…" at bounding box center [311, 190] width 177 height 117
click at [438, 153] on input "True" at bounding box center [443, 148] width 11 height 9
radio input "true"
click at [405, 255] on div "15 A physician does not need a patient's written authorization to send a copy o…" at bounding box center [322, 193] width 254 height 123
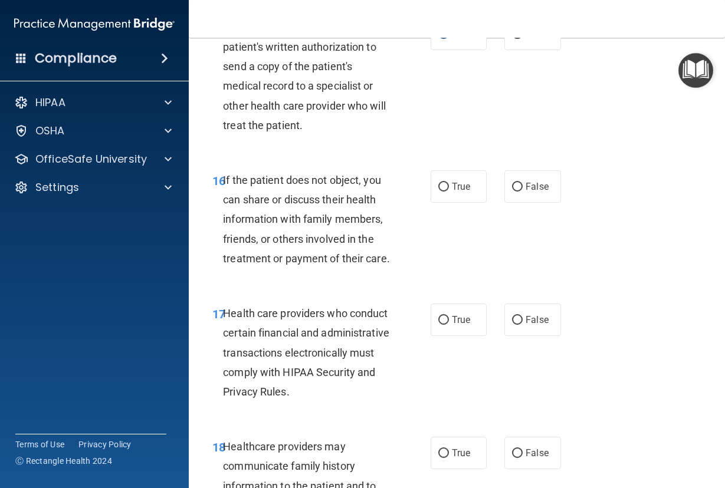
scroll to position [1946, 0]
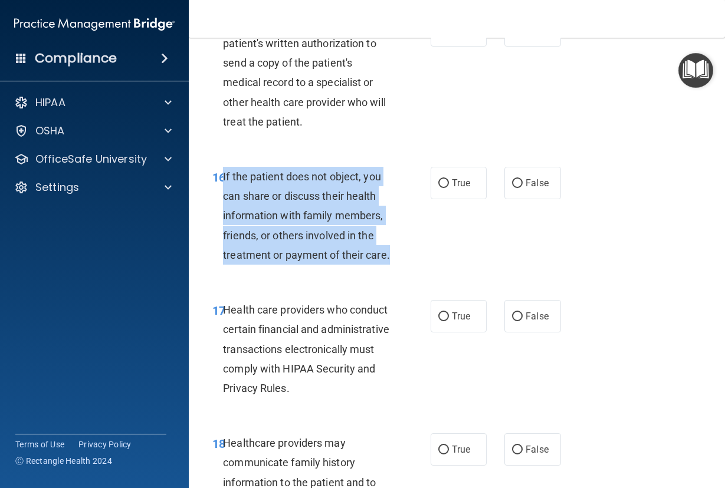
drag, startPoint x: 260, startPoint y: 371, endPoint x: 223, endPoint y: 278, distance: 99.5
click at [223, 265] on div "If the patient does not object, you can share or discuss their health informati…" at bounding box center [311, 216] width 177 height 98
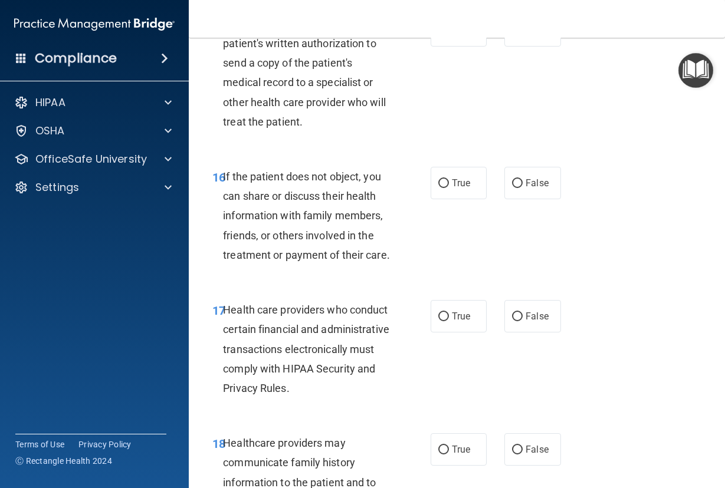
click at [525, 152] on div "15 A physician does not need a patient's written authorization to send a copy o…" at bounding box center [456, 75] width 506 height 153
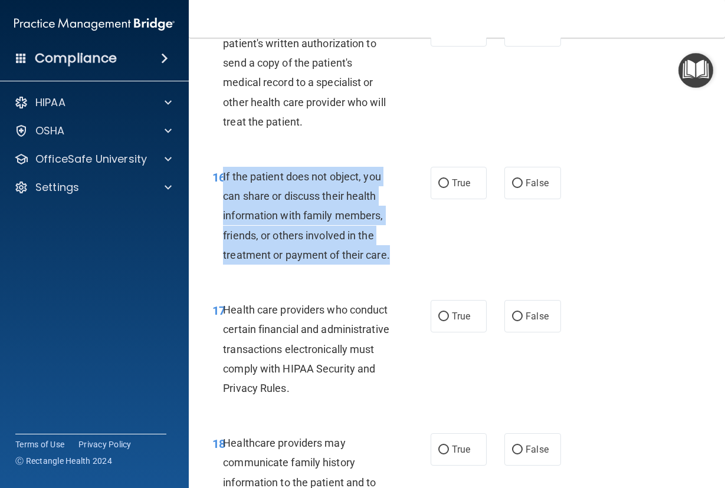
drag, startPoint x: 259, startPoint y: 374, endPoint x: 224, endPoint y: 279, distance: 101.8
click at [224, 265] on div "If the patient does not object, you can share or discuss their health informati…" at bounding box center [311, 216] width 177 height 98
click at [438, 188] on input "True" at bounding box center [443, 183] width 11 height 9
radio input "true"
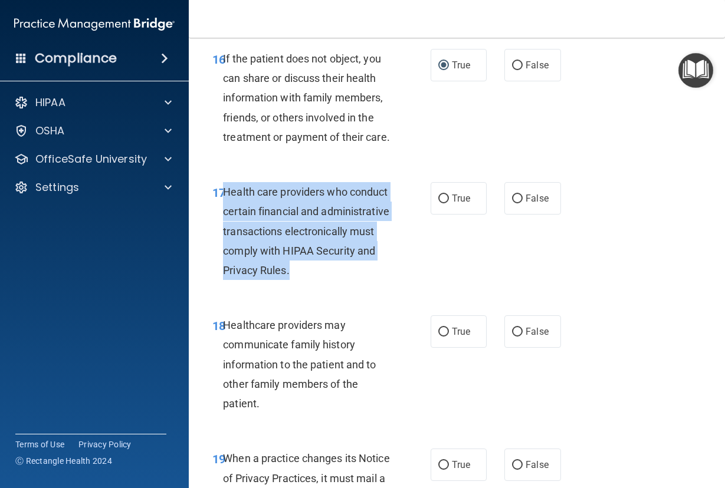
drag, startPoint x: 412, startPoint y: 391, endPoint x: 225, endPoint y: 314, distance: 202.8
click at [225, 286] on div "17 Health care providers who conduct certain financial and administrative trans…" at bounding box center [322, 234] width 254 height 104
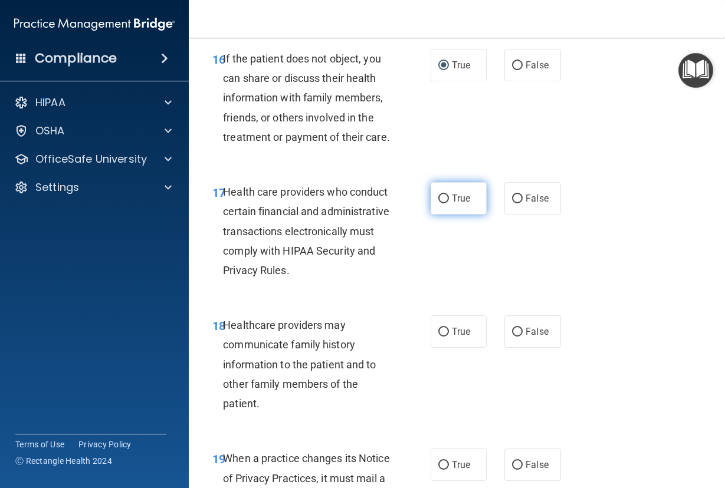
click at [436, 215] on label "True" at bounding box center [458, 198] width 57 height 32
click at [438, 203] on input "True" at bounding box center [443, 199] width 11 height 9
radio input "true"
click at [420, 286] on div "17 Health care providers who conduct certain financial and administrative trans…" at bounding box center [322, 234] width 254 height 104
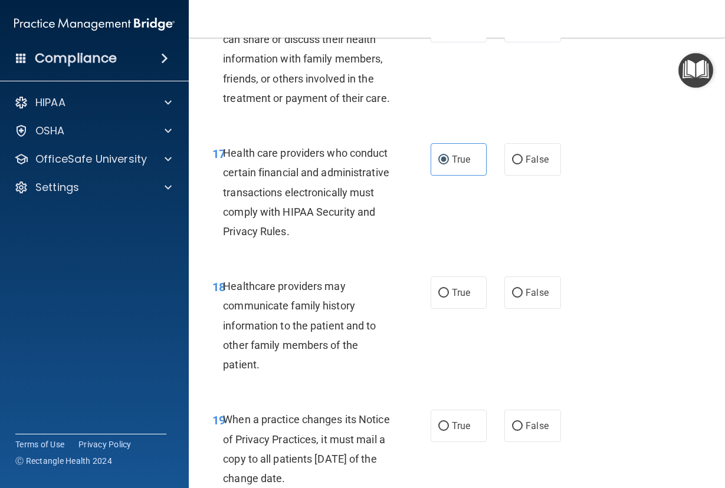
scroll to position [2240, 0]
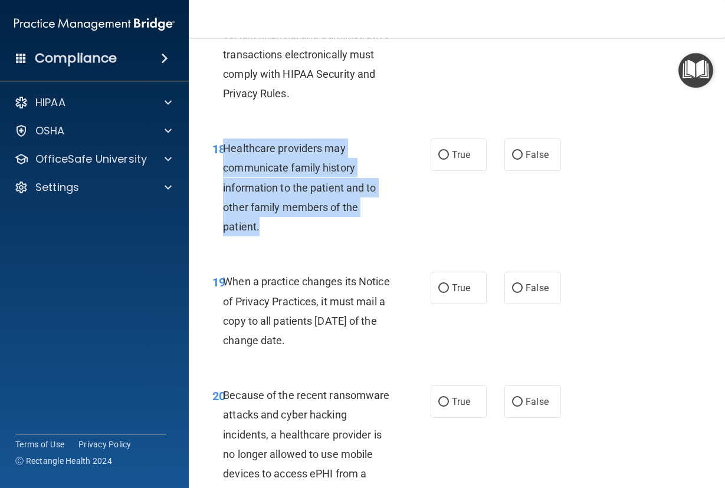
drag, startPoint x: 268, startPoint y: 340, endPoint x: 225, endPoint y: 272, distance: 80.0
click at [225, 236] on div "Healthcare providers may communicate family history information to the patient …" at bounding box center [311, 188] width 177 height 98
click at [516, 160] on input "False" at bounding box center [517, 155] width 11 height 9
radio input "true"
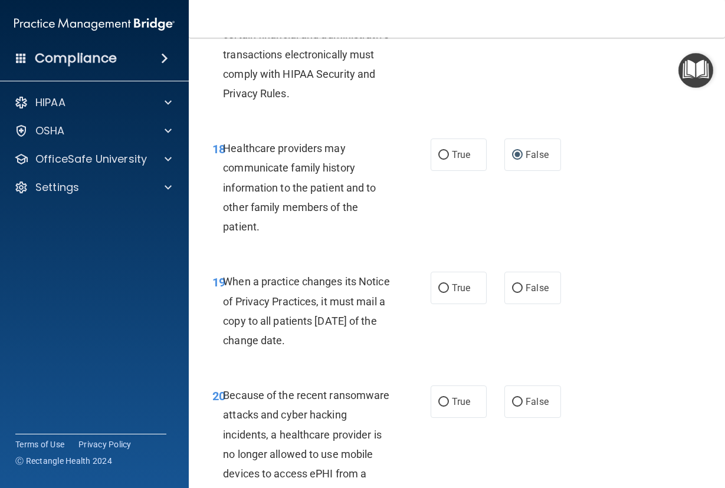
click at [457, 257] on div "18 Healthcare providers may communicate family history information to the patie…" at bounding box center [456, 190] width 506 height 133
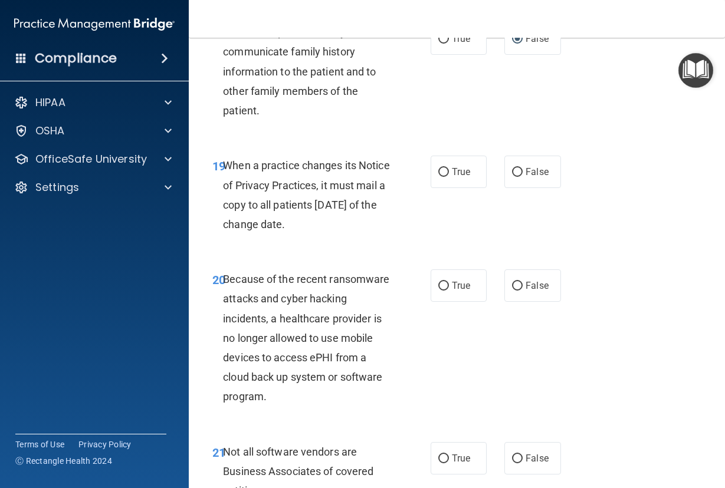
scroll to position [2417, 0]
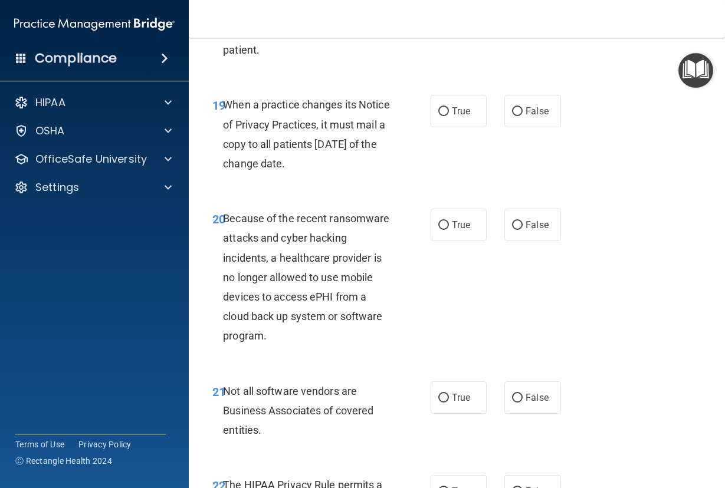
drag, startPoint x: 364, startPoint y: 288, endPoint x: 224, endPoint y: 231, distance: 151.0
click at [224, 179] on div "19 When a practice changes its Notice of Privacy Practices, it must mail a copy…" at bounding box center [322, 137] width 254 height 84
click at [26, 281] on accordion "HIPAA Documents and Policies Report an Incident Business Associates Emergency P…" at bounding box center [94, 210] width 189 height 249
click at [514, 116] on input "False" at bounding box center [517, 111] width 11 height 9
radio input "true"
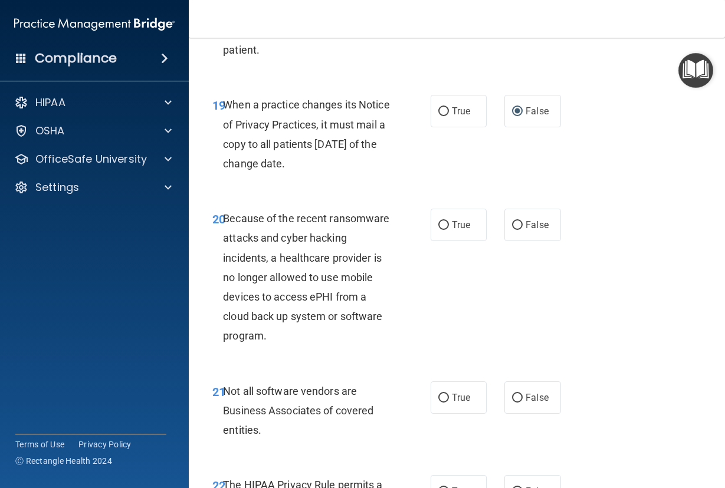
click at [399, 179] on div "19 When a practice changes its Notice of Privacy Practices, it must mail a copy…" at bounding box center [322, 137] width 254 height 84
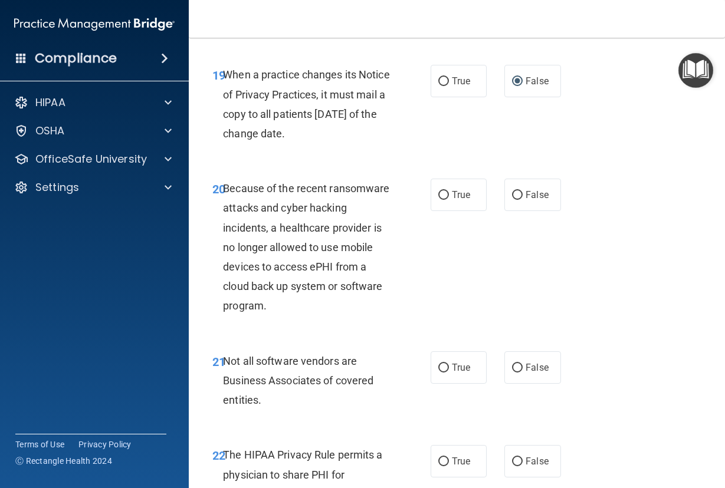
scroll to position [2535, 0]
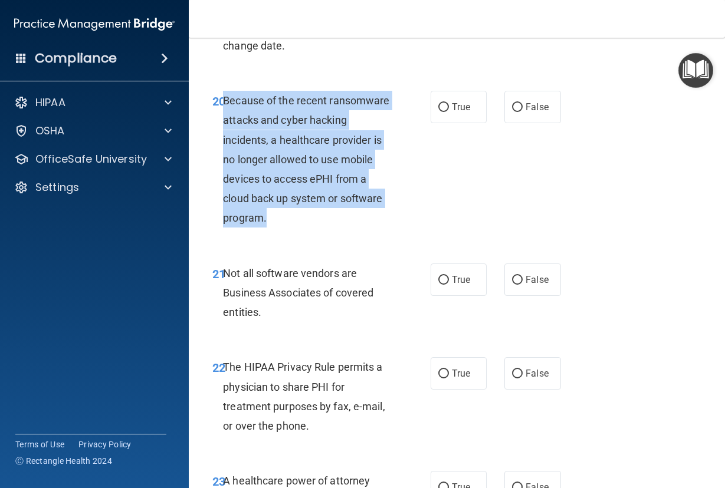
drag, startPoint x: 340, startPoint y: 338, endPoint x: 226, endPoint y: 222, distance: 162.2
click at [226, 222] on div "Because of the recent ransomware attacks and cyber hacking incidents, a healthc…" at bounding box center [311, 159] width 177 height 137
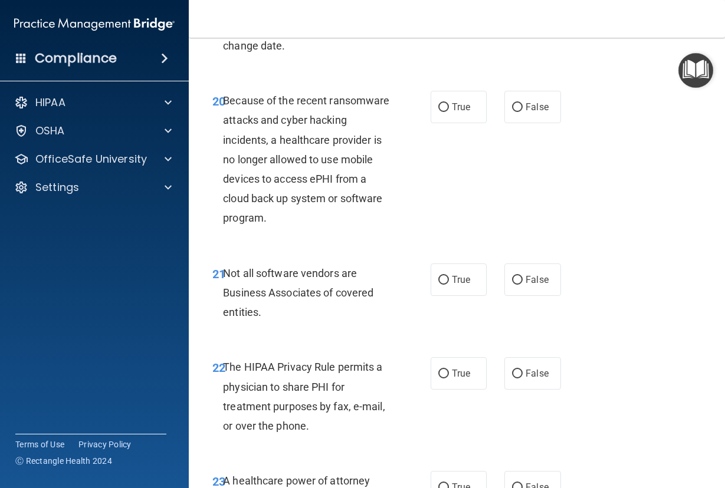
click at [475, 249] on div "20 Because of the recent ransomware attacks and cyber hacking incidents, a heal…" at bounding box center [456, 162] width 506 height 173
click at [515, 112] on input "False" at bounding box center [517, 107] width 11 height 9
radio input "true"
click at [406, 234] on div "20 Because of the recent ransomware attacks and cyber hacking incidents, a heal…" at bounding box center [322, 162] width 254 height 143
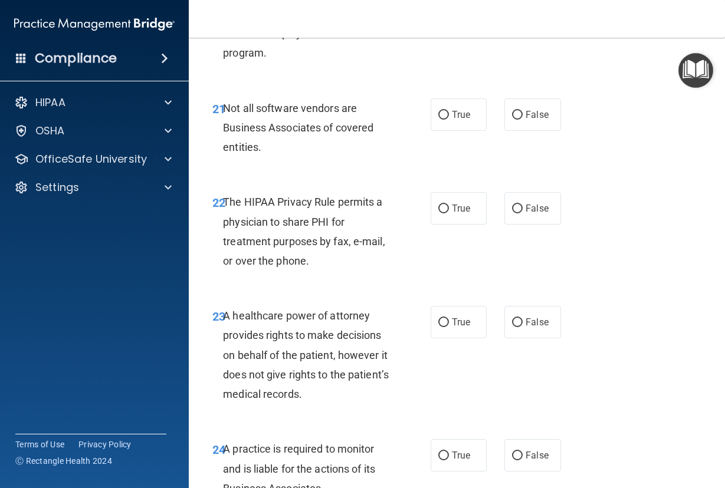
scroll to position [2712, 0]
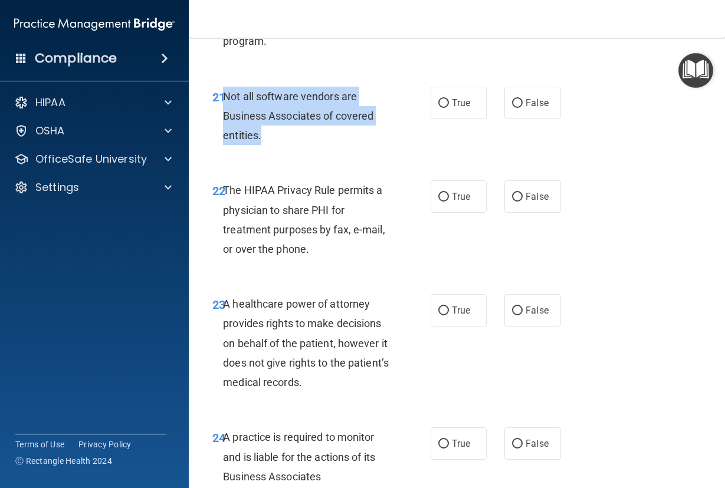
drag, startPoint x: 268, startPoint y: 255, endPoint x: 223, endPoint y: 218, distance: 57.7
click at [223, 146] on div "Not all software vendors are Business Associates of covered entities." at bounding box center [311, 116] width 177 height 59
click at [440, 108] on input "True" at bounding box center [443, 103] width 11 height 9
radio input "true"
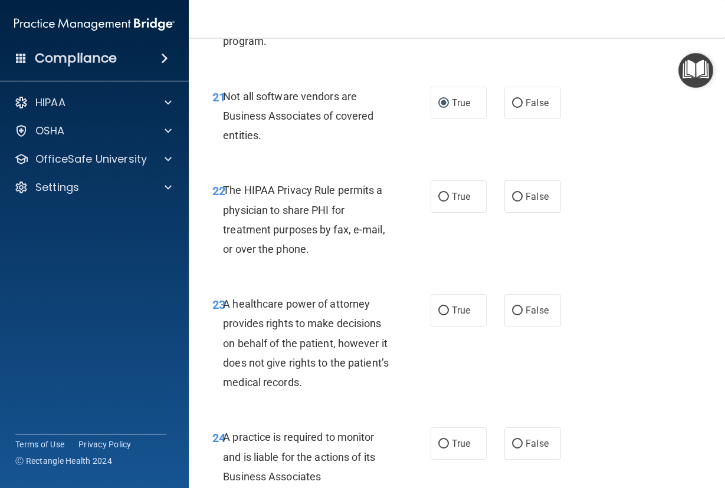
click at [396, 279] on div "22 The HIPAA Privacy Rule permits a physician to share PHI for treatment purpos…" at bounding box center [456, 223] width 506 height 114
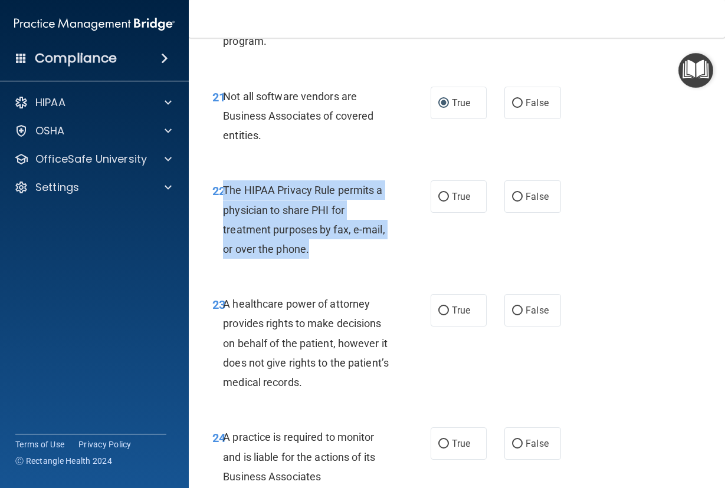
drag, startPoint x: 327, startPoint y: 368, endPoint x: 225, endPoint y: 314, distance: 115.3
click at [225, 259] on div "The HIPAA Privacy Rule permits a physician to share PHI for treatment purposes …" at bounding box center [311, 219] width 177 height 78
click at [438, 202] on input "True" at bounding box center [443, 197] width 11 height 9
radio input "true"
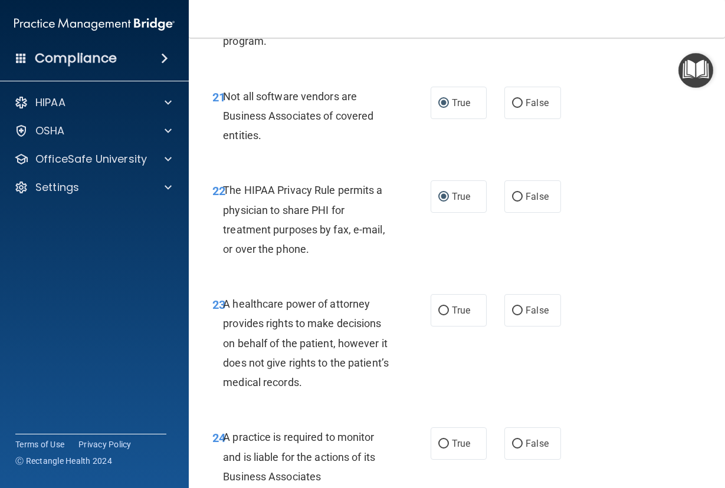
click at [378, 279] on div "22 The HIPAA Privacy Rule permits a physician to share PHI for treatment purpos…" at bounding box center [456, 223] width 506 height 114
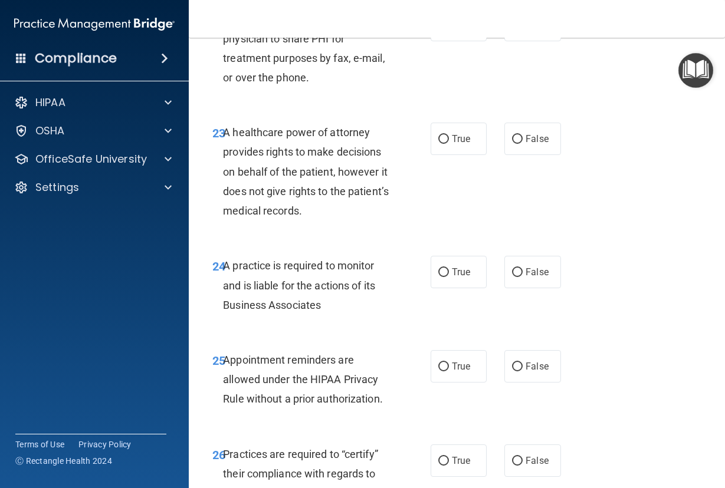
scroll to position [2889, 0]
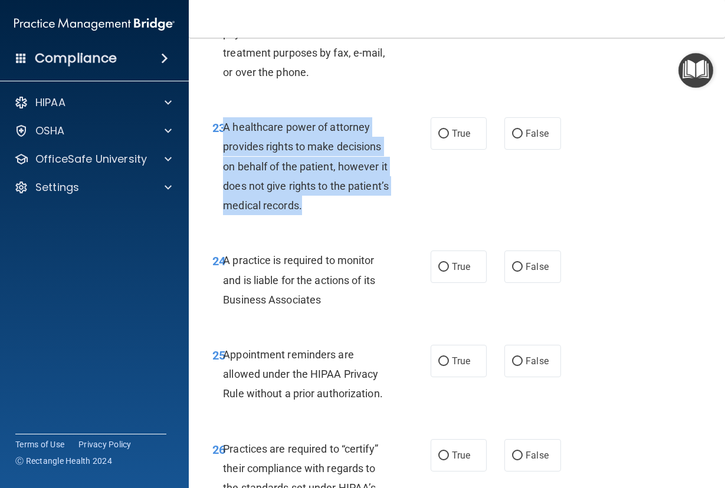
drag, startPoint x: 347, startPoint y: 322, endPoint x: 223, endPoint y: 250, distance: 143.0
click at [223, 215] on div "A healthcare power of attorney provides rights to make decisions on behalf of t…" at bounding box center [311, 166] width 177 height 98
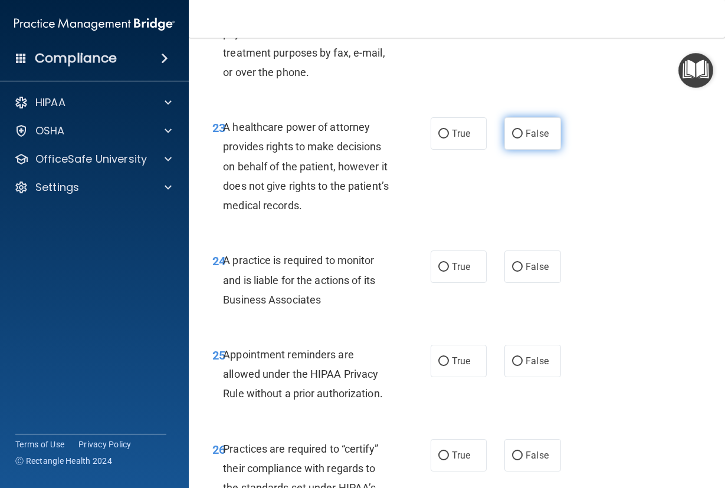
click at [504, 150] on label "False" at bounding box center [532, 133] width 57 height 32
click at [512, 139] on input "False" at bounding box center [517, 134] width 11 height 9
radio input "true"
click at [433, 221] on div "23 A healthcare power of attorney provides rights to make decisions on behalf o…" at bounding box center [322, 169] width 254 height 104
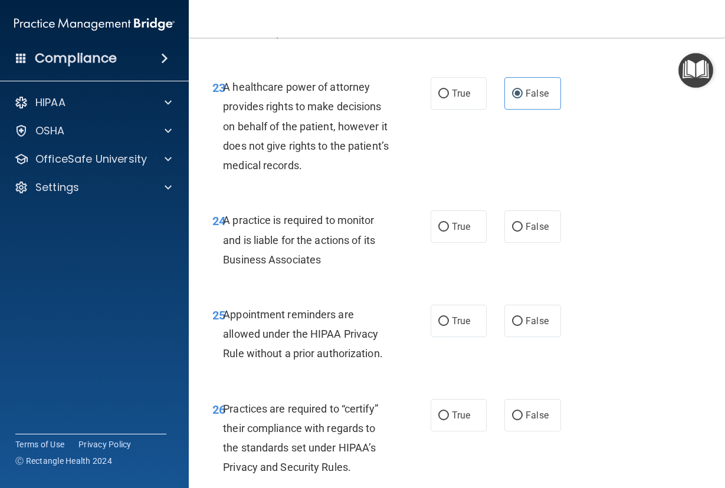
scroll to position [3007, 0]
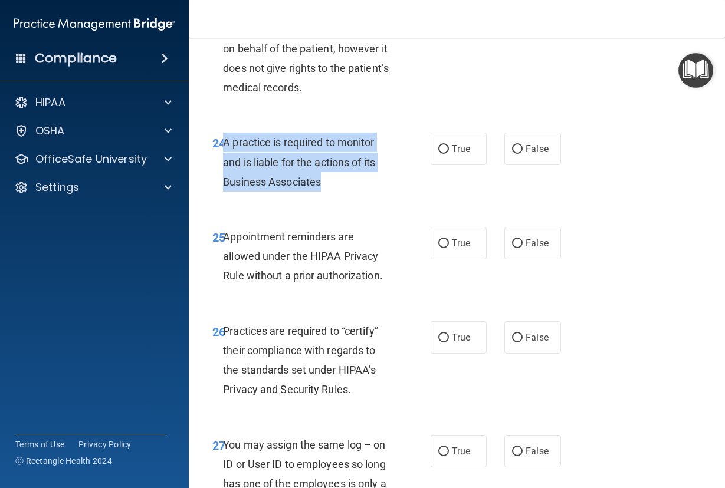
drag, startPoint x: 338, startPoint y: 302, endPoint x: 224, endPoint y: 267, distance: 119.0
click at [224, 192] on div "A practice is required to monitor and is liable for the actions of its Business…" at bounding box center [311, 162] width 177 height 59
click at [512, 154] on input "False" at bounding box center [517, 149] width 11 height 9
radio input "true"
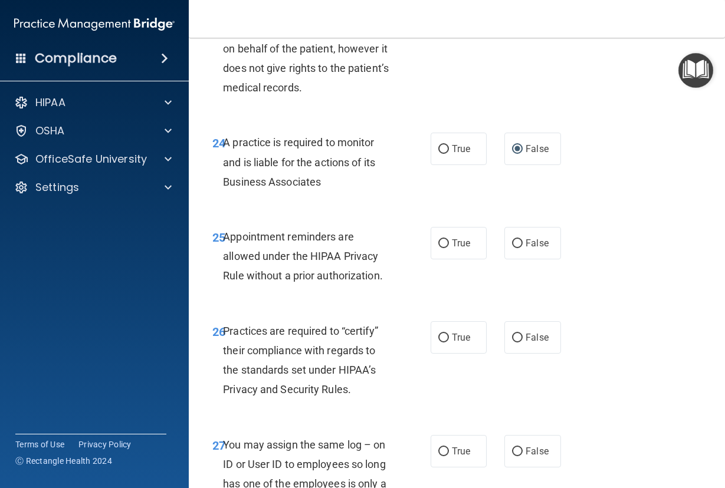
click at [362, 212] on div "24 A practice is required to monitor and is liable for the actions of its Busin…" at bounding box center [456, 165] width 506 height 94
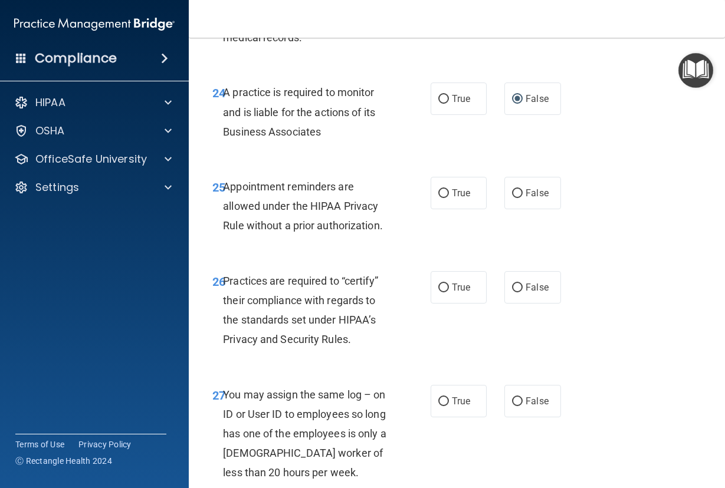
scroll to position [3125, 0]
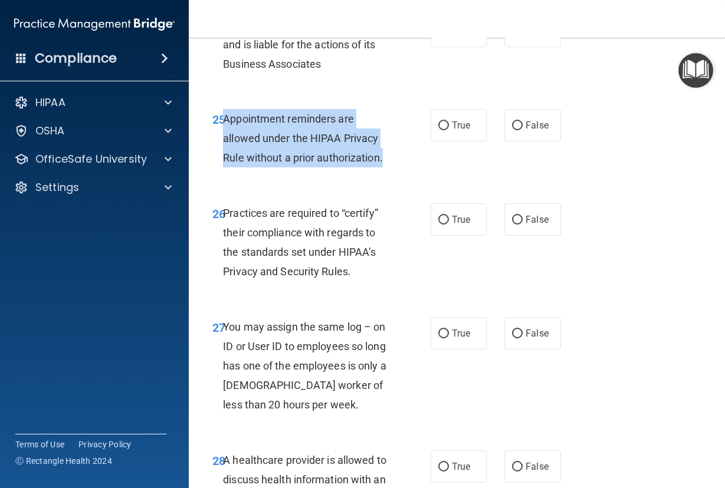
drag, startPoint x: 399, startPoint y: 279, endPoint x: 225, endPoint y: 241, distance: 177.4
click at [225, 174] on div "25 Appointment reminders are allowed under the HIPAA Privacy Rule without a pri…" at bounding box center [322, 141] width 254 height 65
click at [438, 130] on input "True" at bounding box center [443, 125] width 11 height 9
radio input "true"
click at [417, 174] on div "25 Appointment reminders are allowed under the HIPAA Privacy Rule without a pri…" at bounding box center [322, 141] width 254 height 65
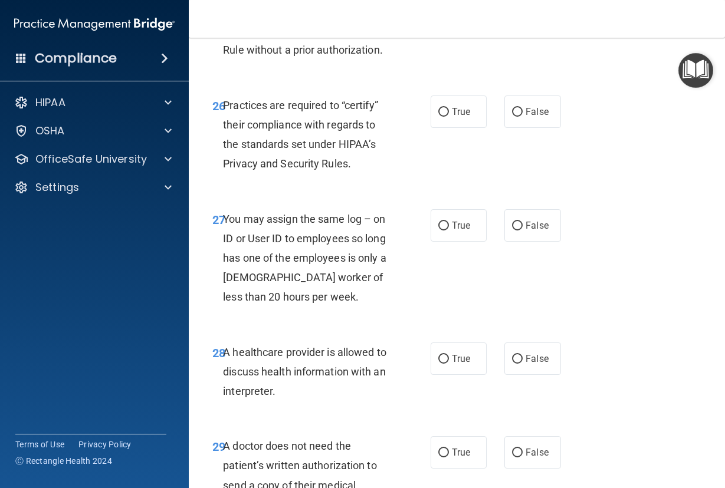
scroll to position [3243, 0]
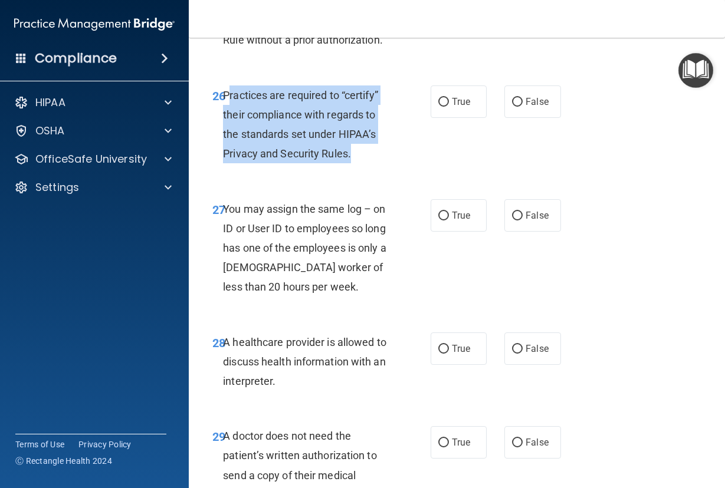
drag, startPoint x: 363, startPoint y: 271, endPoint x: 226, endPoint y: 215, distance: 147.3
click at [226, 164] on div "Practices are required to “certify” their compliance with regards to the standa…" at bounding box center [311, 124] width 177 height 78
click at [226, 160] on span "Practices are required to “certify” their compliance with regards to the standa…" at bounding box center [300, 124] width 155 height 71
drag, startPoint x: 223, startPoint y: 213, endPoint x: 357, endPoint y: 275, distance: 147.5
click at [357, 164] on div "Practices are required to “certify” their compliance with regards to the standa…" at bounding box center [311, 124] width 177 height 78
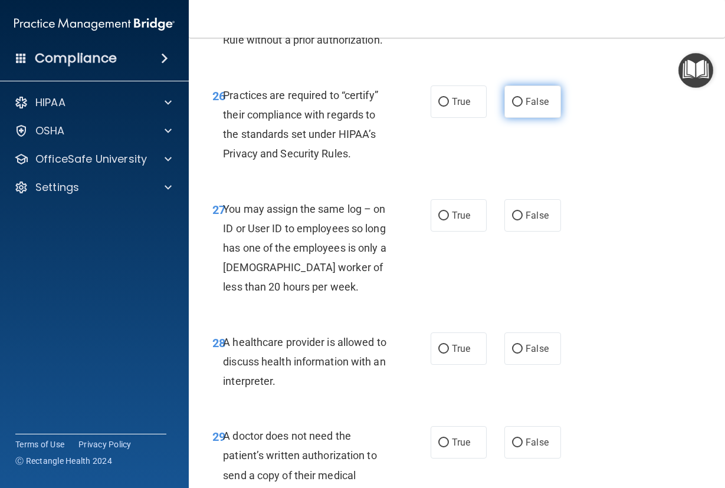
drag, startPoint x: 519, startPoint y: 223, endPoint x: 511, endPoint y: 223, distance: 8.3
click at [518, 118] on label "False" at bounding box center [532, 101] width 57 height 32
click at [518, 107] on input "False" at bounding box center [517, 102] width 11 height 9
radio input "true"
click at [403, 310] on div "27 You may assign the same log – on ID or User ID to employees so long has one …" at bounding box center [456, 251] width 506 height 133
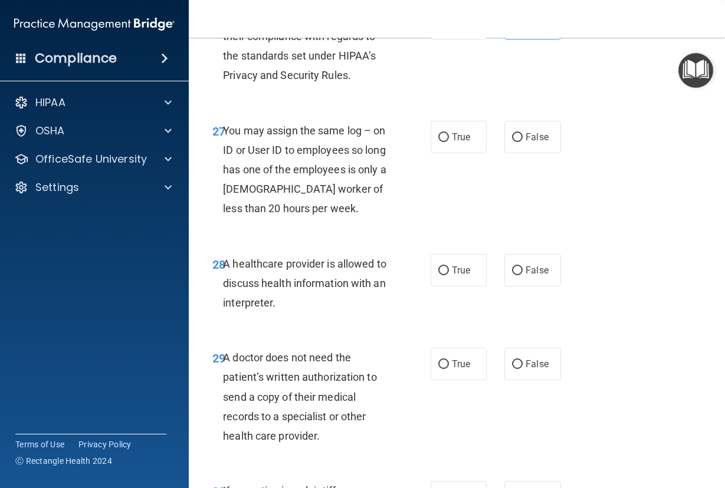
scroll to position [3360, 0]
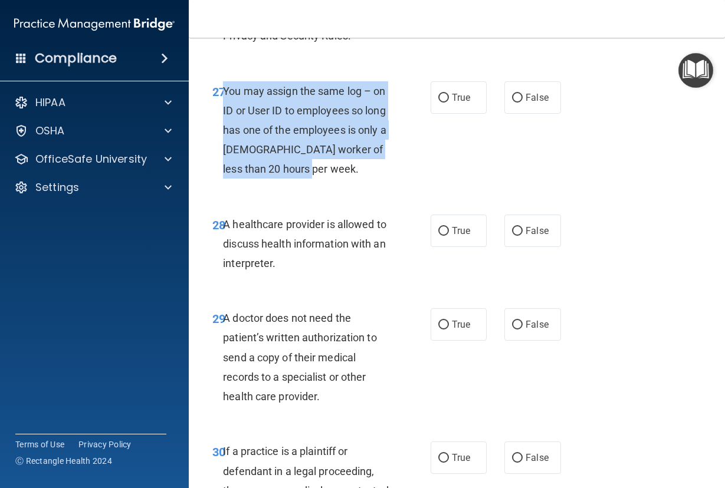
drag, startPoint x: 314, startPoint y: 287, endPoint x: 223, endPoint y: 208, distance: 120.7
click at [223, 179] on div "You may assign the same log – on ID or User ID to employees so long has one of …" at bounding box center [311, 130] width 177 height 98
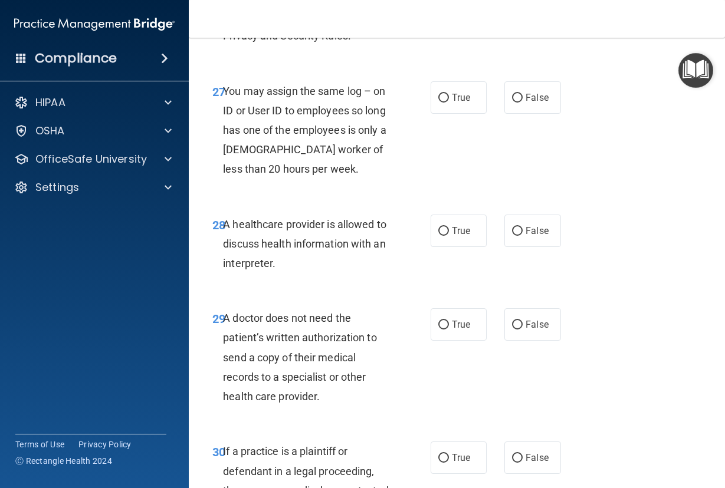
click at [34, 254] on accordion "HIPAA Documents and Policies Report an Incident Business Associates Emergency P…" at bounding box center [94, 210] width 189 height 249
click at [512, 103] on input "False" at bounding box center [517, 98] width 11 height 9
radio input "true"
click at [408, 185] on div "27 You may assign the same log – on ID or User ID to employees so long has one …" at bounding box center [322, 133] width 254 height 104
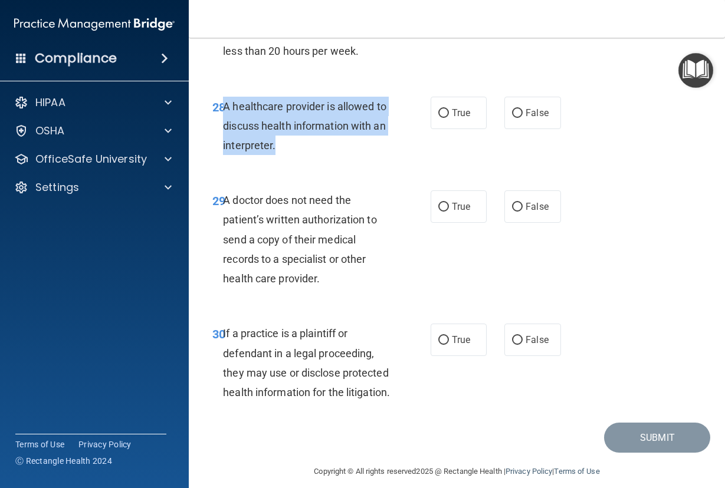
drag, startPoint x: 291, startPoint y: 264, endPoint x: 223, endPoint y: 223, distance: 79.3
click at [223, 156] on div "A healthcare provider is allowed to discuss health information with an interpre…" at bounding box center [311, 126] width 177 height 59
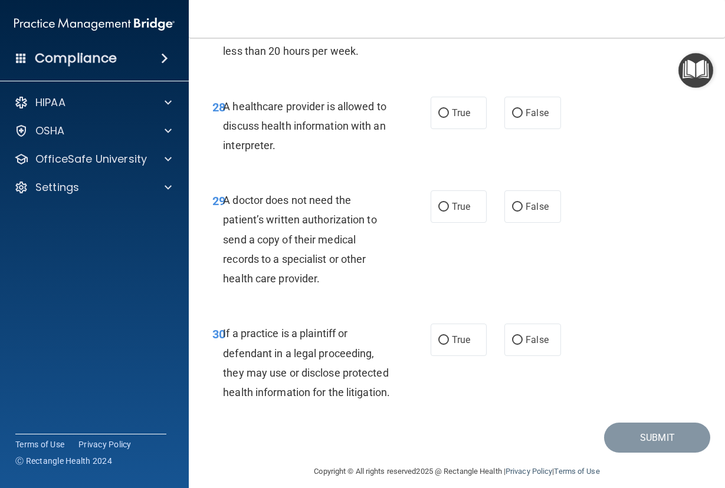
click at [20, 254] on accordion "HIPAA Documents and Policies Report an Incident Business Associates Emergency P…" at bounding box center [94, 210] width 189 height 249
click at [438, 118] on input "True" at bounding box center [443, 113] width 11 height 9
radio input "true"
click at [381, 301] on div "29 A doctor does not need the patient’s written authorization to send a copy of…" at bounding box center [456, 242] width 506 height 133
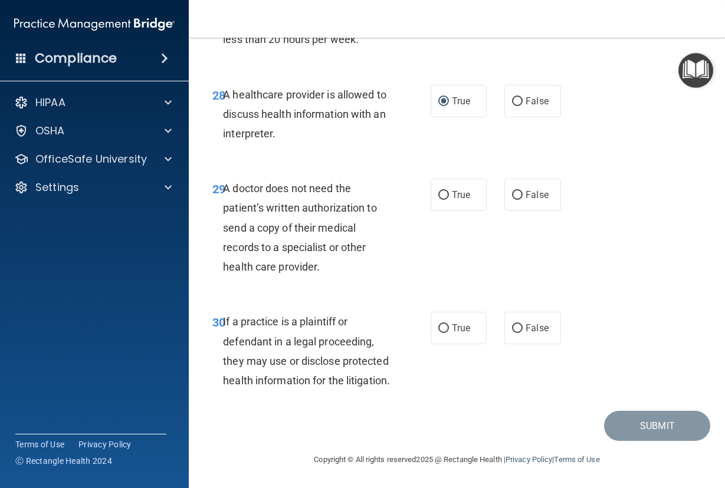
scroll to position [3596, 0]
drag, startPoint x: 326, startPoint y: 278, endPoint x: 226, endPoint y: 204, distance: 124.4
click at [226, 204] on div "A doctor does not need the patient’s written authorization to send a copy of th…" at bounding box center [311, 228] width 177 height 98
click at [22, 266] on accordion "HIPAA Documents and Policies Report an Incident Business Associates Emergency P…" at bounding box center [94, 210] width 189 height 249
click at [438, 200] on input "True" at bounding box center [443, 195] width 11 height 9
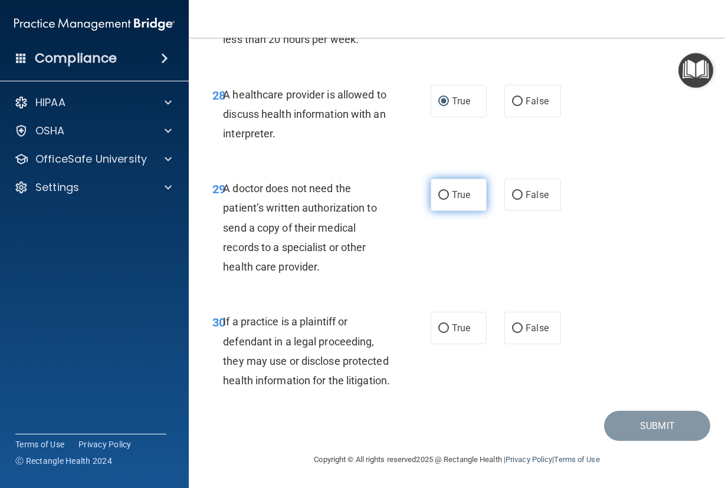
radio input "true"
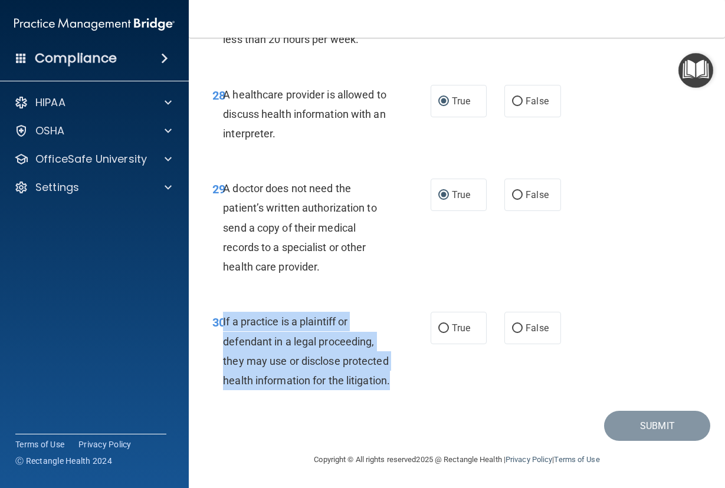
drag, startPoint x: 297, startPoint y: 422, endPoint x: 224, endPoint y: 339, distance: 109.9
click at [224, 339] on div "30 If a practice is a plaintiff or defendant in a legal proceeding, they may us…" at bounding box center [322, 354] width 254 height 84
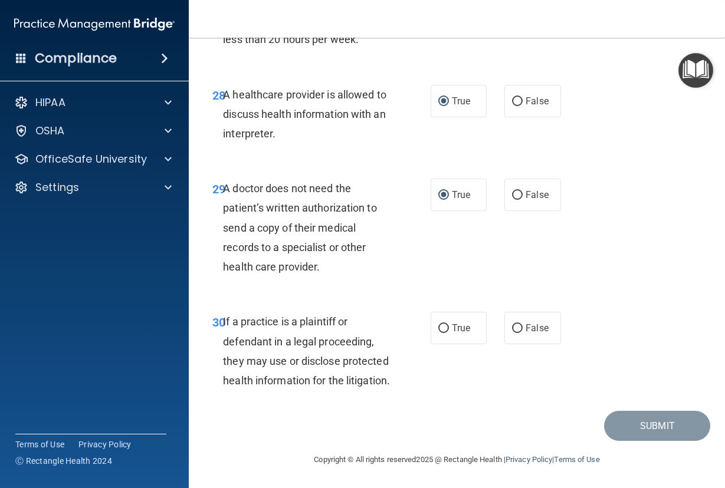
click at [12, 263] on accordion "HIPAA Documents and Policies Report an Incident Business Associates Emergency P…" at bounding box center [94, 210] width 189 height 249
click at [438, 333] on input "True" at bounding box center [443, 328] width 11 height 9
radio input "true"
click at [631, 428] on button "Submit" at bounding box center [657, 426] width 106 height 30
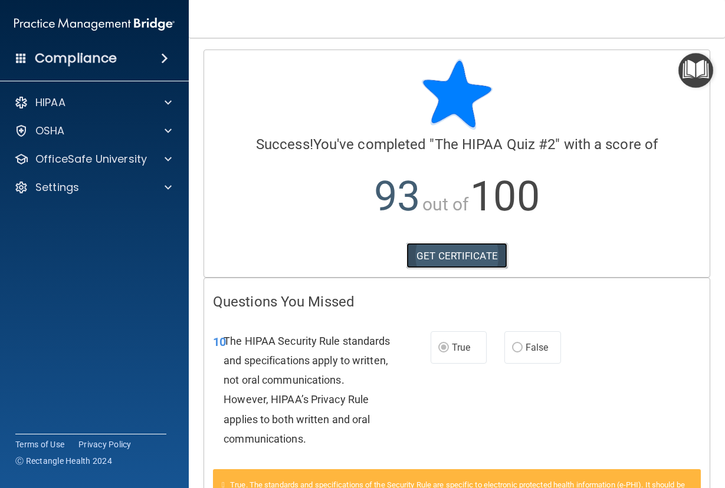
click at [459, 260] on link "GET CERTIFICATE" at bounding box center [456, 256] width 101 height 26
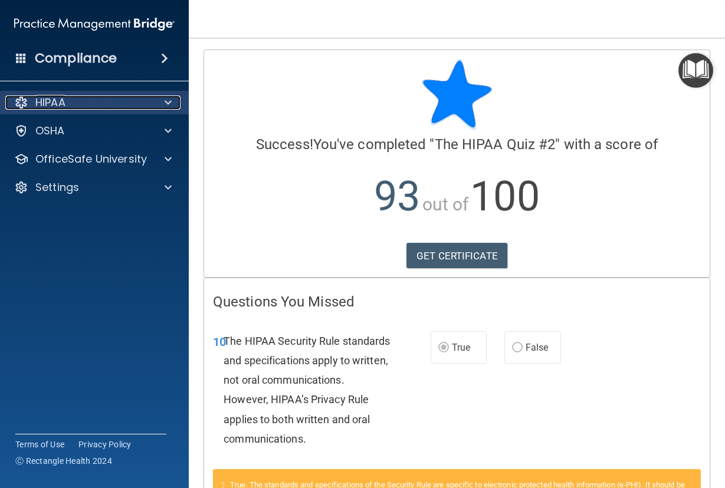
click at [158, 97] on div at bounding box center [166, 103] width 29 height 14
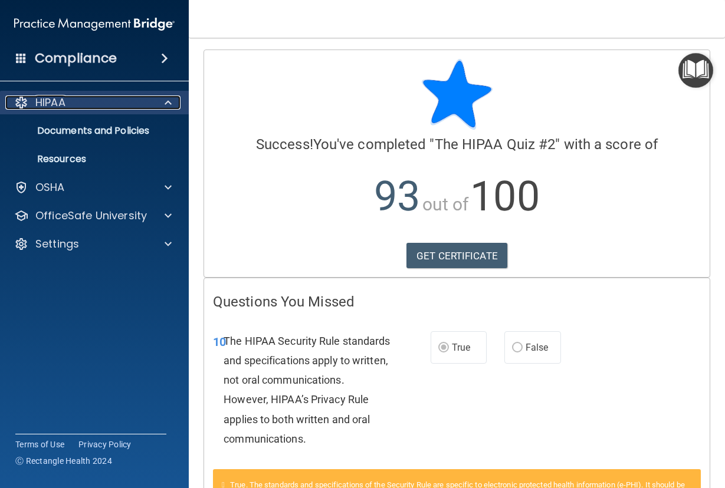
click at [158, 100] on div at bounding box center [166, 103] width 29 height 14
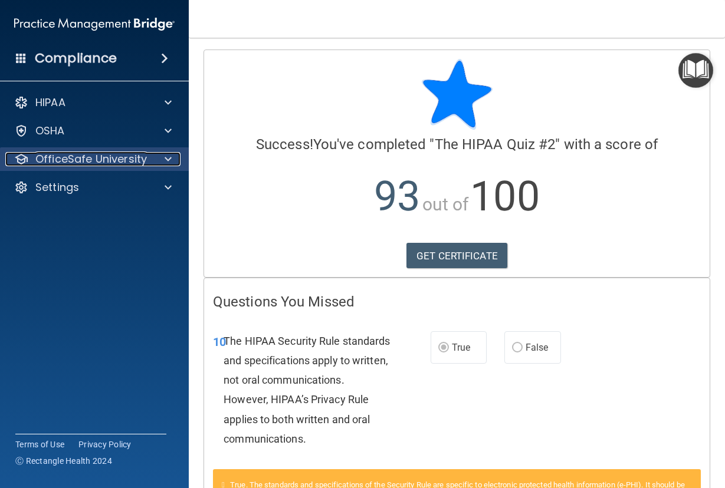
click at [165, 164] on span at bounding box center [167, 159] width 7 height 14
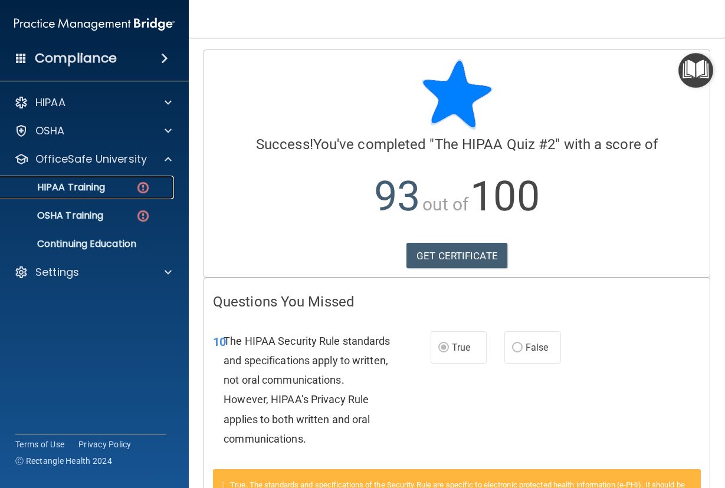
click at [112, 189] on div "HIPAA Training" at bounding box center [88, 188] width 161 height 12
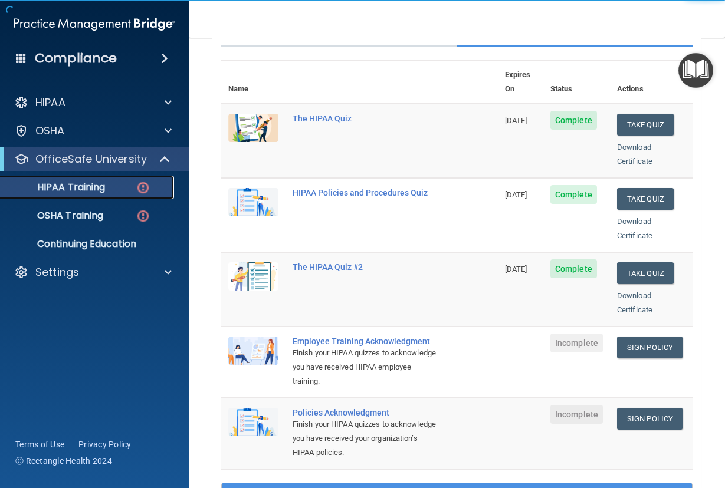
scroll to position [177, 0]
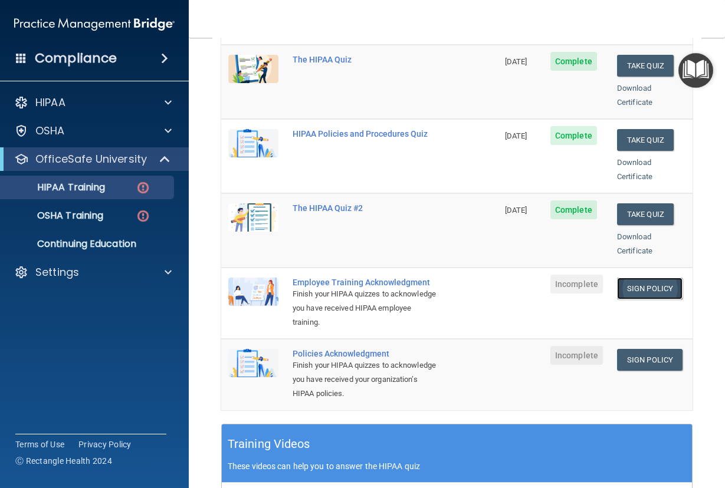
click at [643, 279] on link "Sign Policy" at bounding box center [649, 289] width 65 height 22
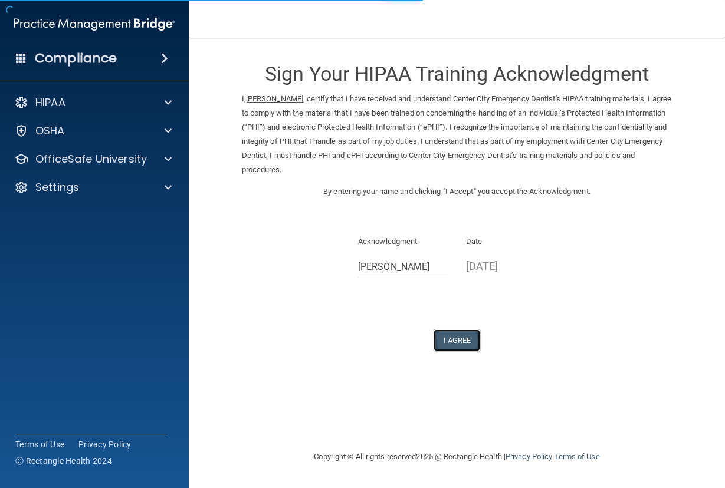
click at [458, 338] on button "I Agree" at bounding box center [456, 341] width 47 height 22
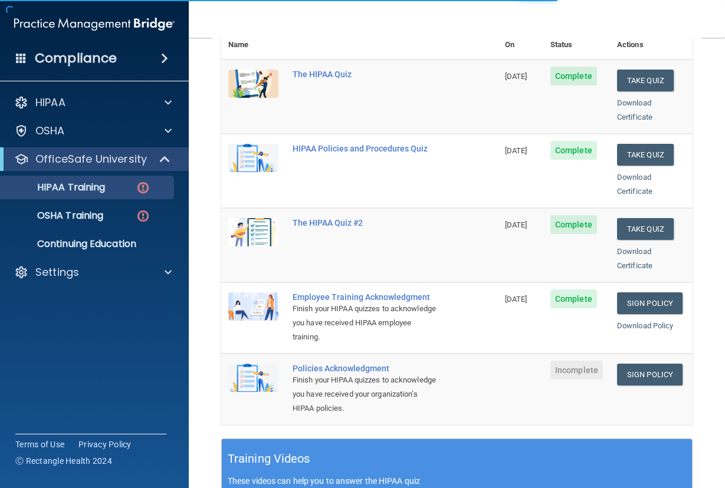
scroll to position [177, 0]
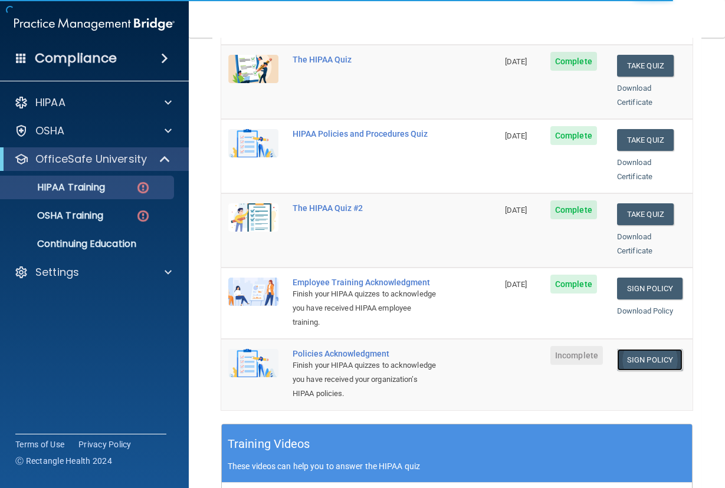
click at [636, 355] on link "Sign Policy" at bounding box center [649, 360] width 65 height 22
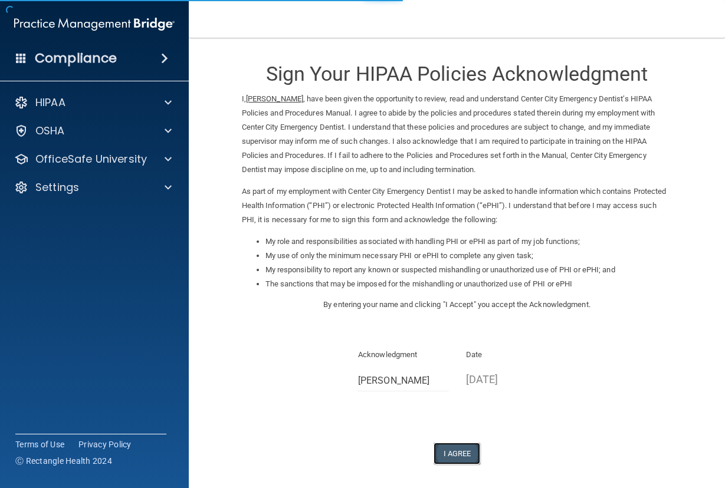
click at [457, 454] on button "I Agree" at bounding box center [456, 454] width 47 height 22
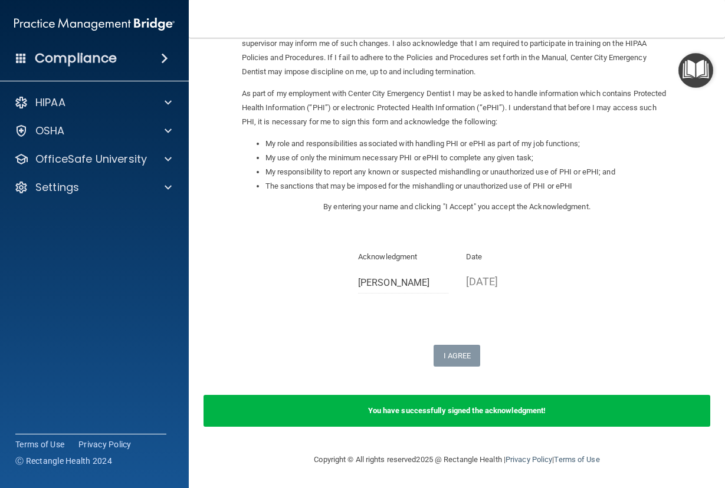
scroll to position [39, 0]
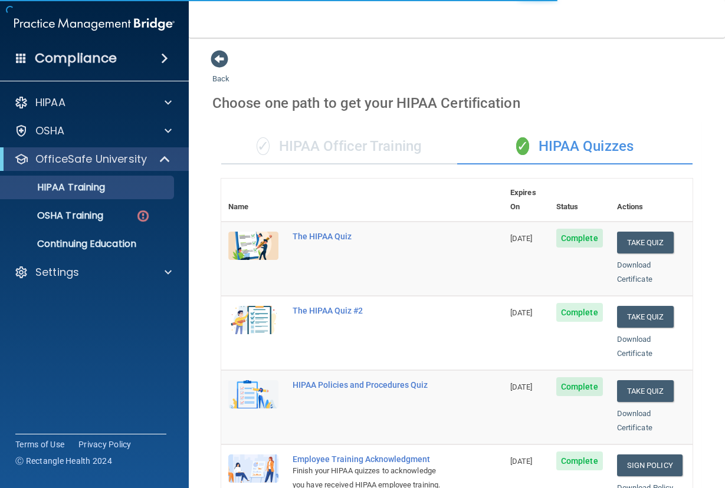
scroll to position [177, 0]
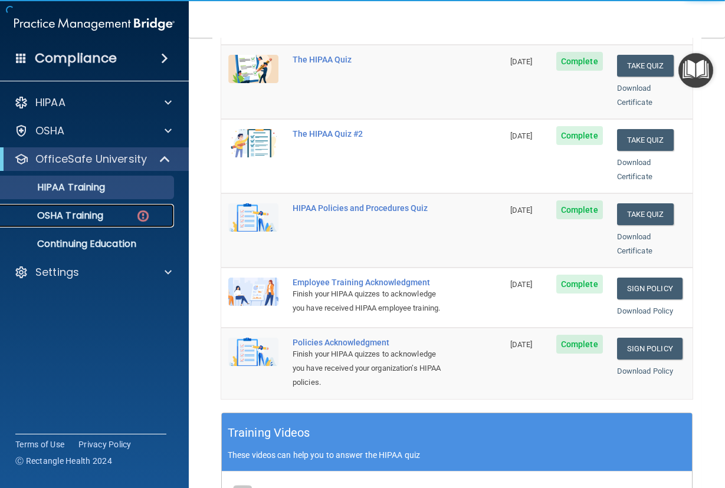
click at [87, 213] on p "OSHA Training" at bounding box center [56, 216] width 96 height 12
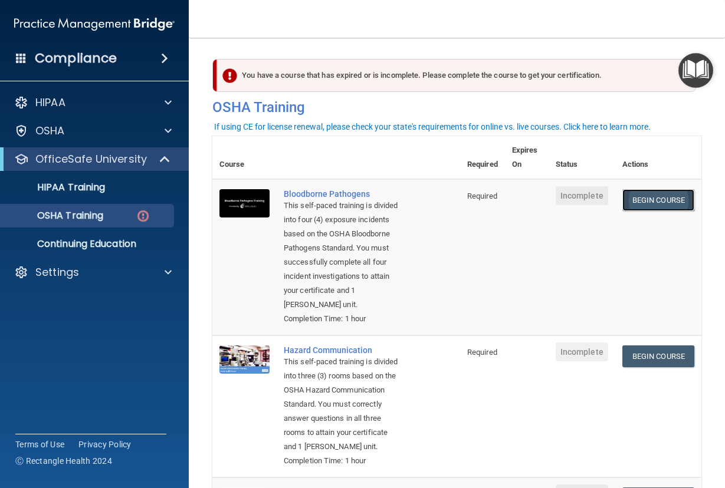
click at [646, 202] on link "Begin Course" at bounding box center [658, 200] width 72 height 22
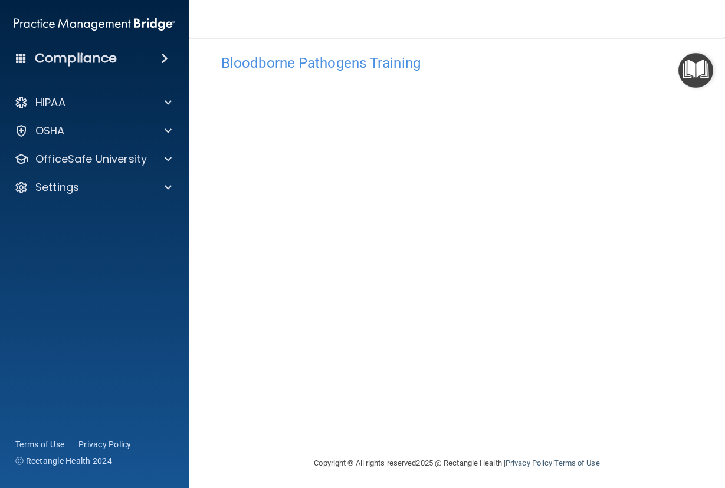
scroll to position [17, 0]
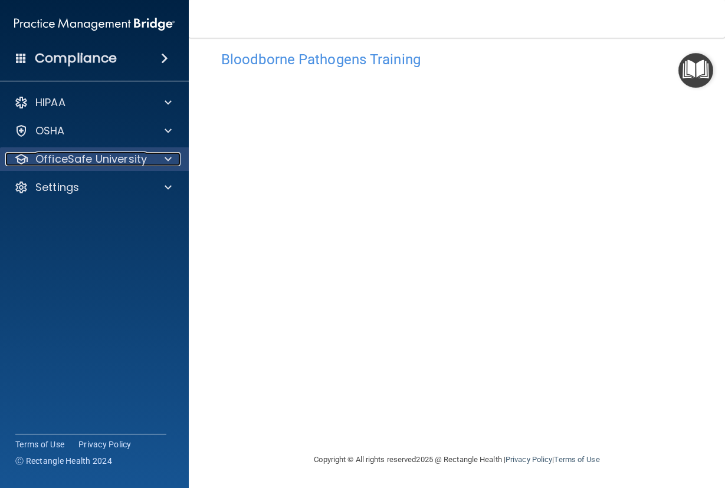
click at [165, 161] on span at bounding box center [167, 159] width 7 height 14
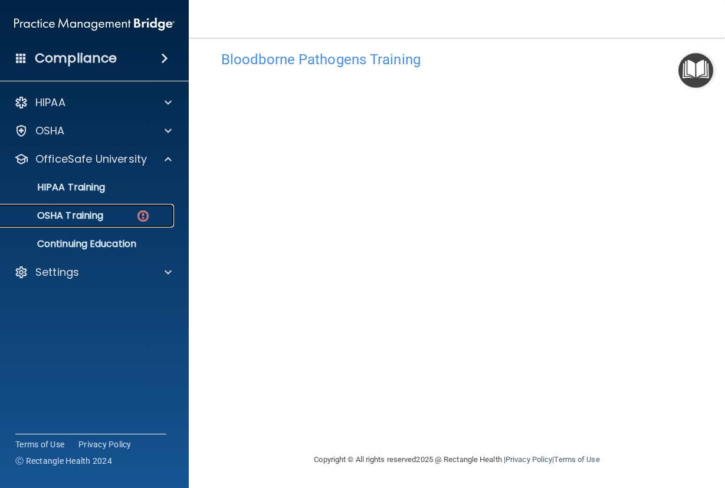
click at [111, 212] on div "OSHA Training" at bounding box center [88, 216] width 161 height 12
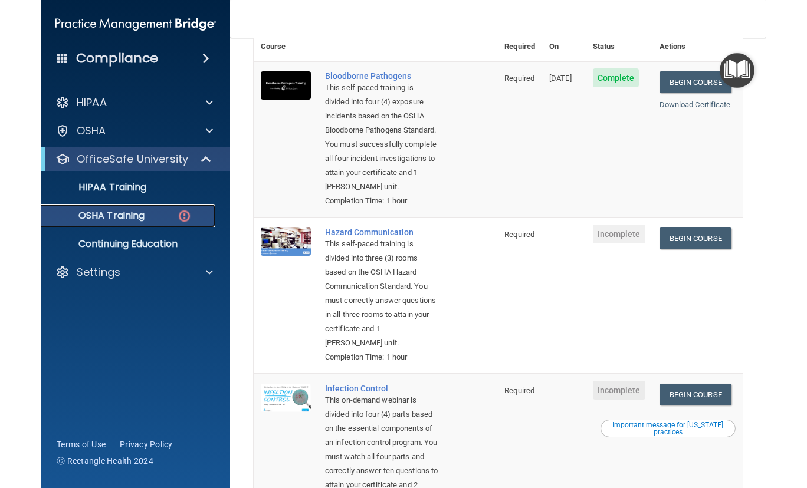
scroll to position [177, 0]
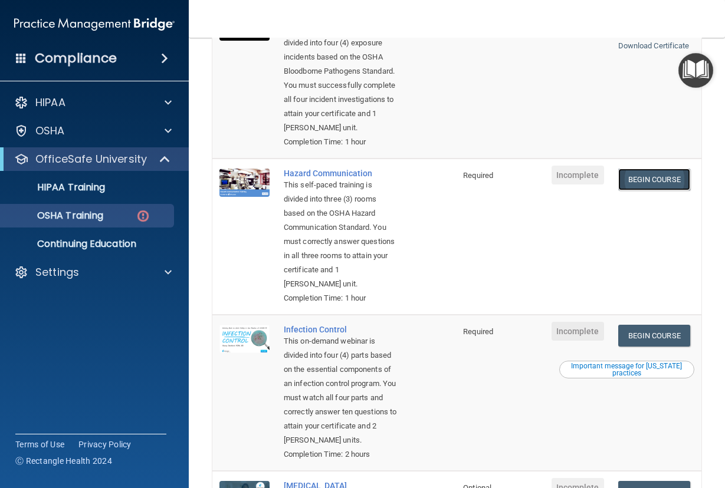
click at [653, 190] on link "Begin Course" at bounding box center [654, 180] width 72 height 22
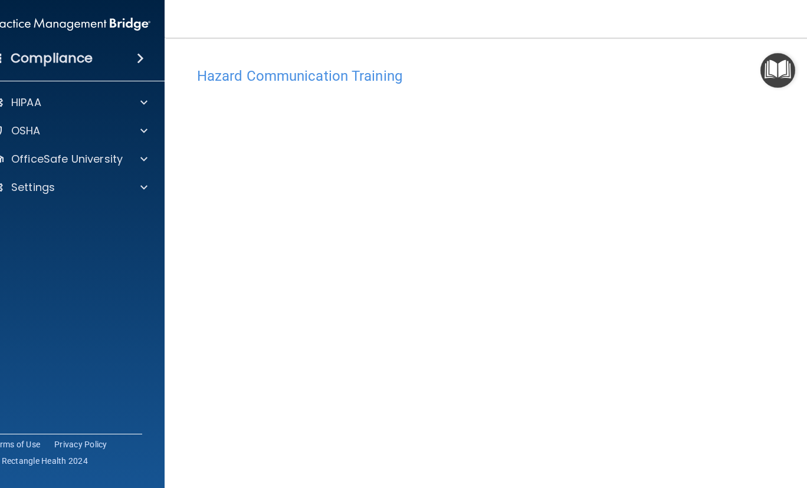
click at [724, 81] on img "Open Resource Center" at bounding box center [777, 70] width 35 height 35
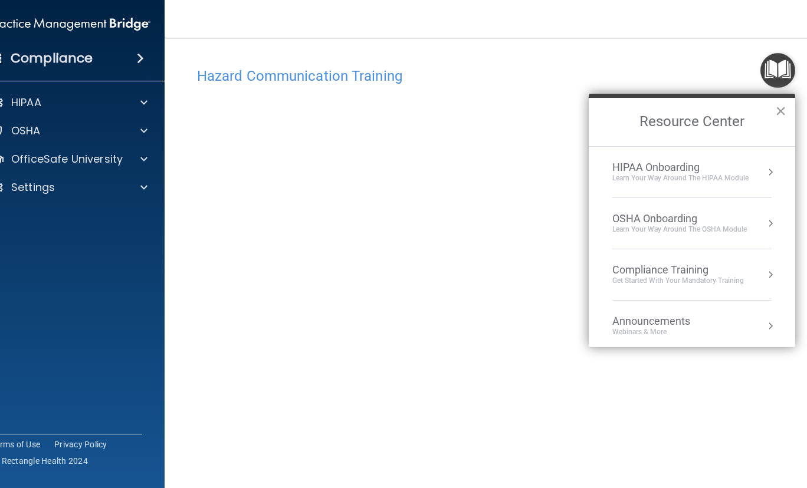
click at [724, 113] on div "Resource Center ×" at bounding box center [691, 120] width 206 height 52
click at [724, 113] on button "×" at bounding box center [780, 110] width 11 height 19
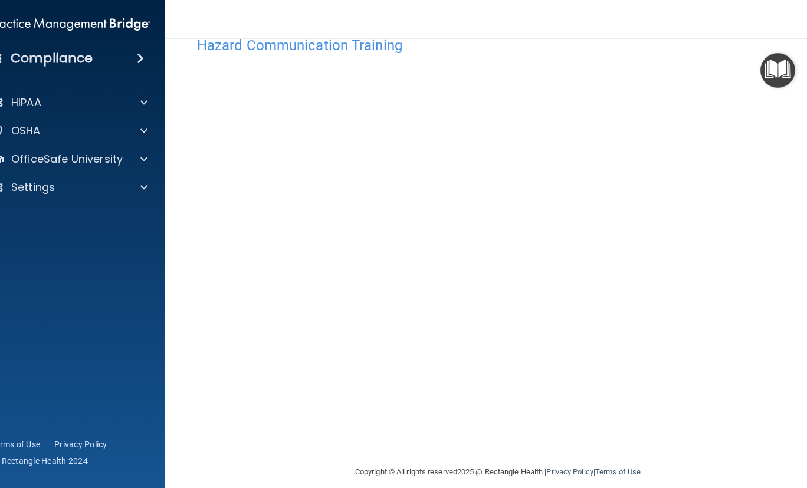
scroll to position [43, 0]
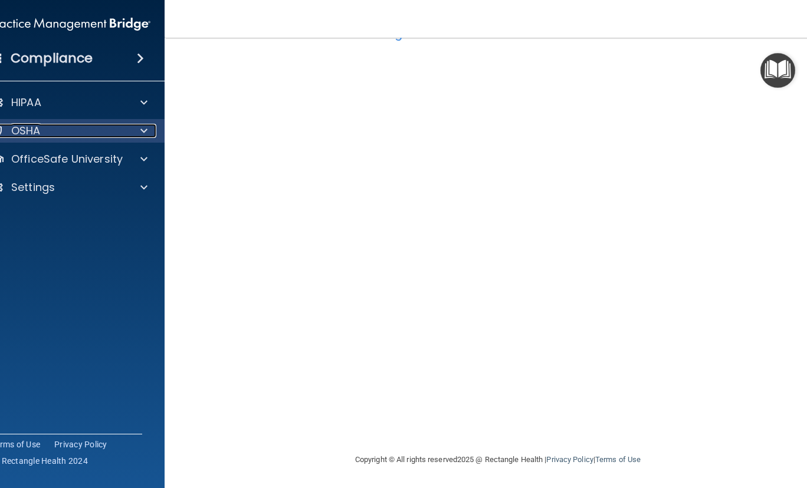
click at [140, 135] on span at bounding box center [143, 131] width 7 height 14
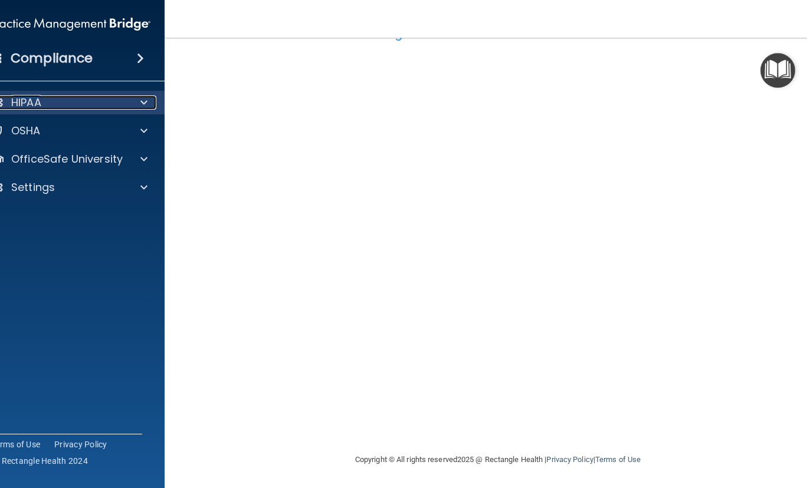
click at [140, 103] on span at bounding box center [143, 103] width 7 height 14
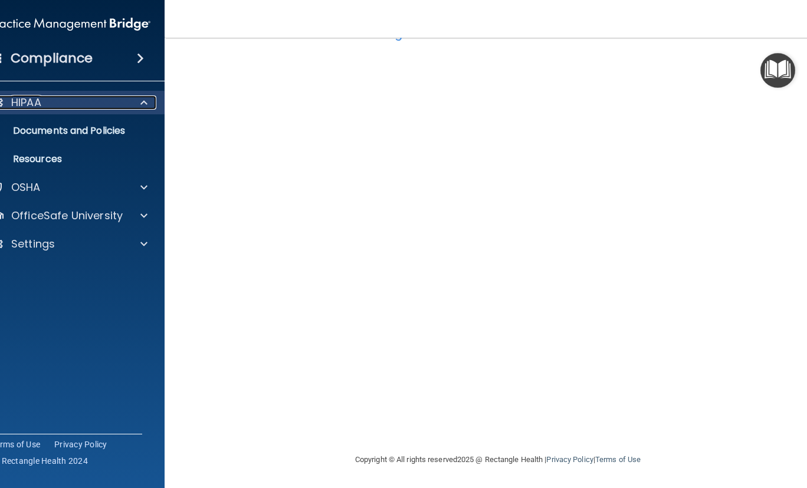
click at [140, 103] on span at bounding box center [143, 103] width 7 height 14
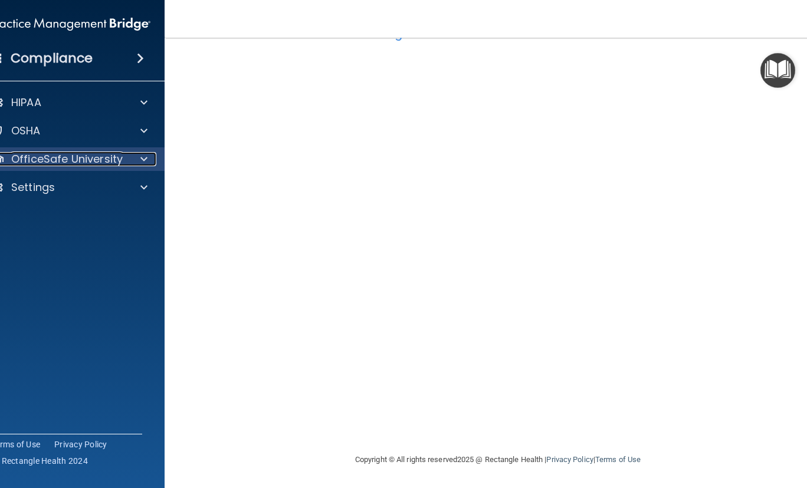
click at [140, 161] on span at bounding box center [143, 159] width 7 height 14
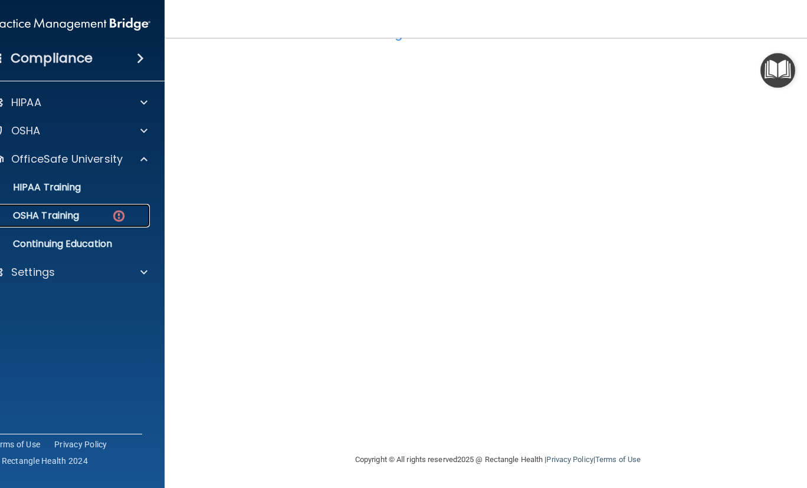
click at [83, 216] on div "OSHA Training" at bounding box center [63, 216] width 161 height 12
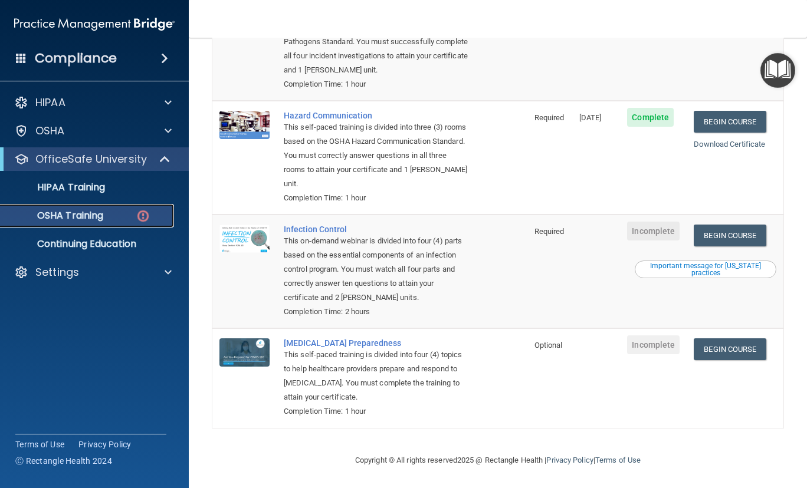
scroll to position [196, 0]
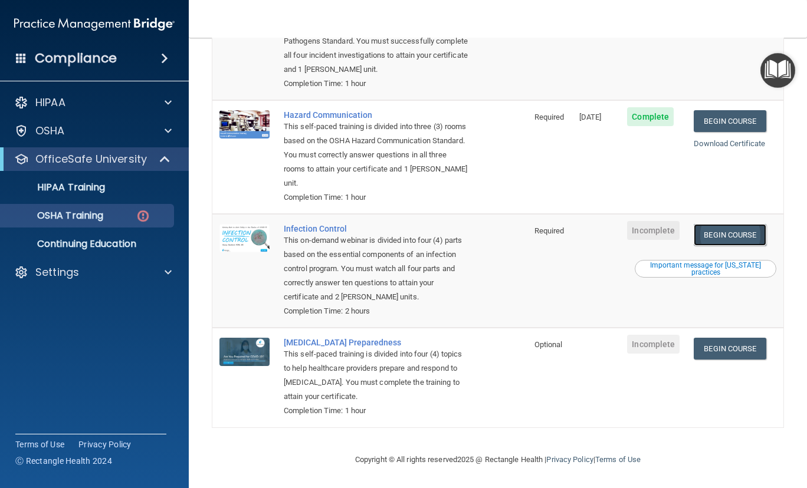
click at [724, 237] on link "Begin Course" at bounding box center [729, 235] width 72 height 22
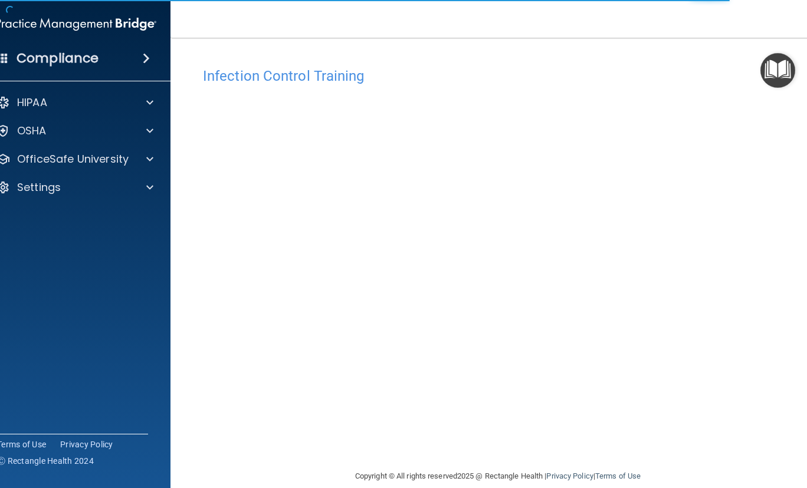
scroll to position [17, 0]
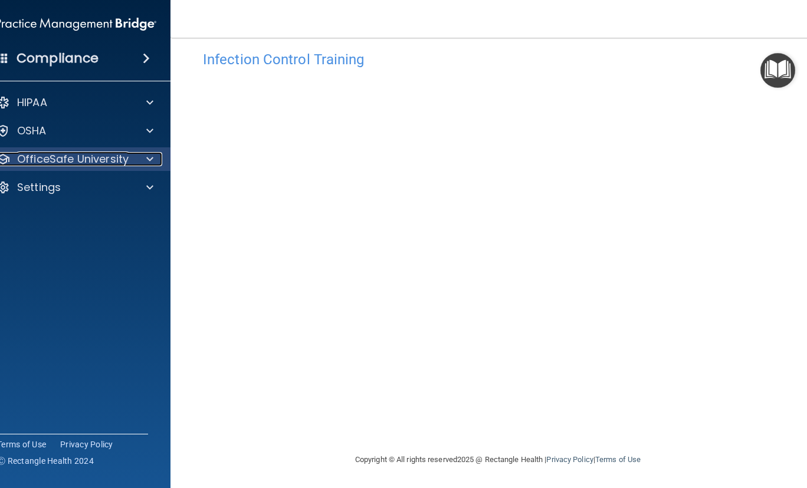
click at [137, 159] on div at bounding box center [147, 159] width 29 height 14
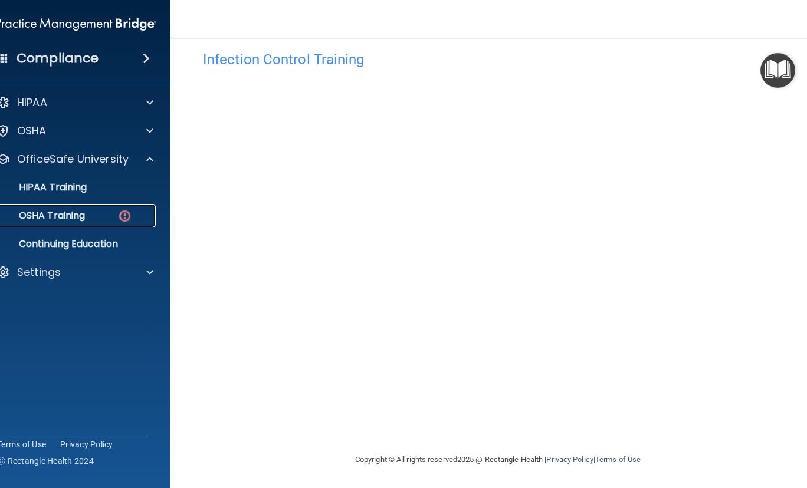
click at [96, 215] on div "OSHA Training" at bounding box center [69, 216] width 161 height 12
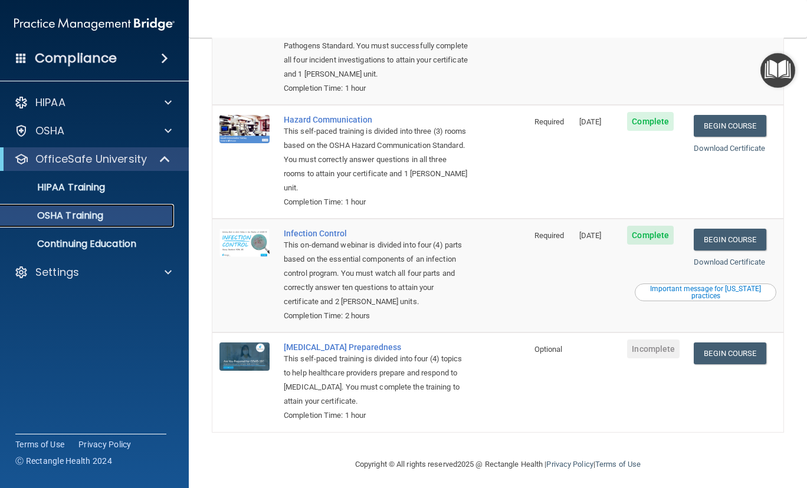
scroll to position [163, 0]
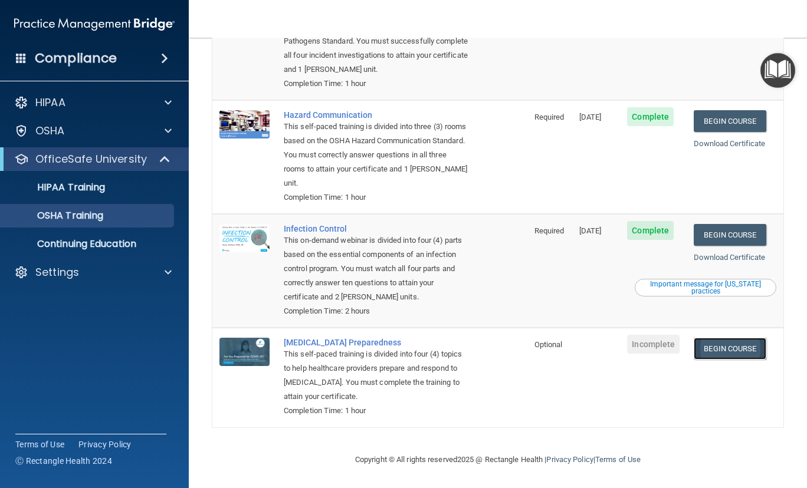
click at [717, 349] on link "Begin Course" at bounding box center [729, 349] width 72 height 22
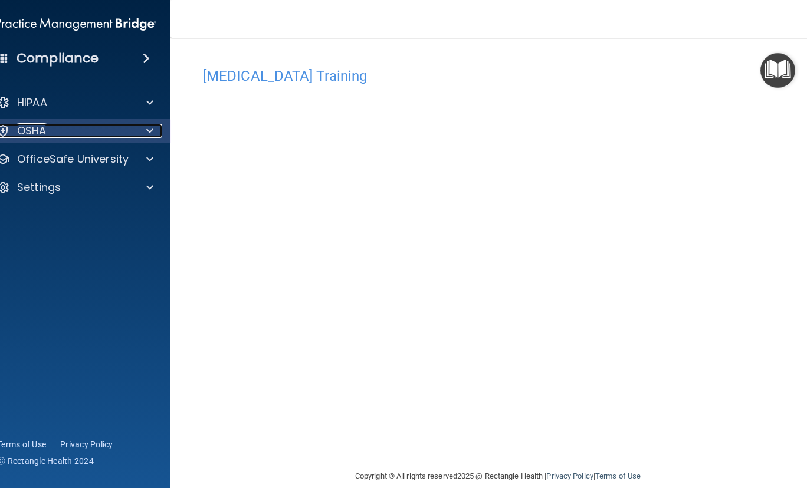
click at [139, 137] on div at bounding box center [147, 131] width 29 height 14
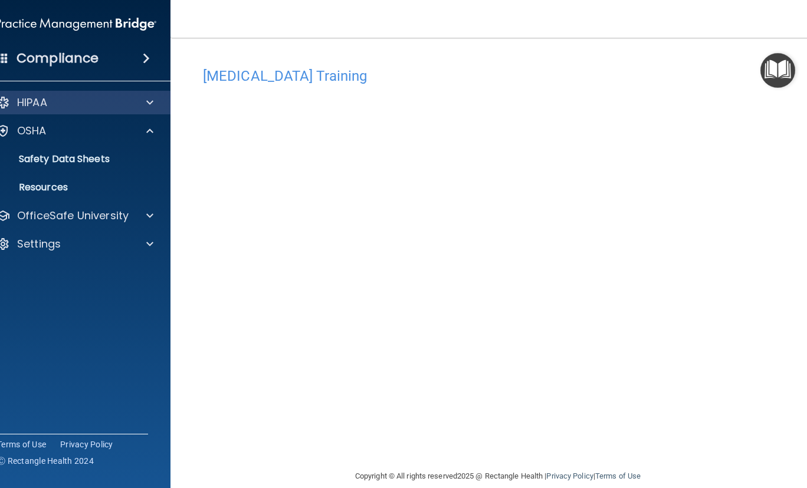
click at [136, 110] on div "HIPAA" at bounding box center [76, 103] width 189 height 24
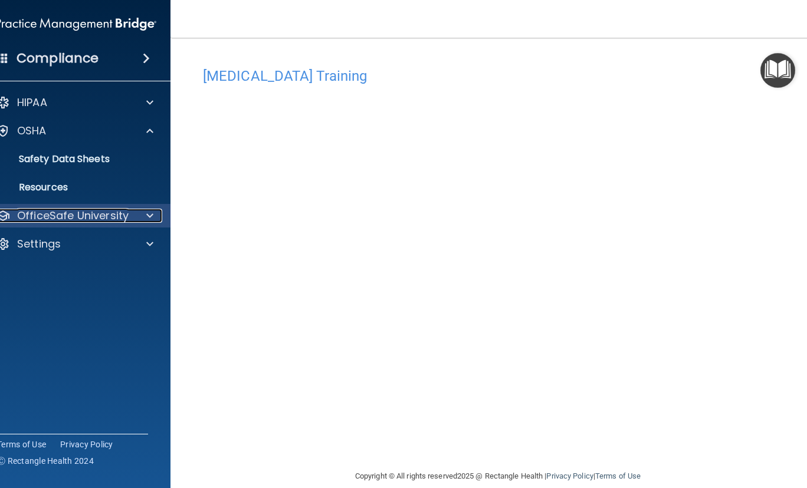
click at [127, 215] on div "OfficeSafe University" at bounding box center [60, 216] width 146 height 14
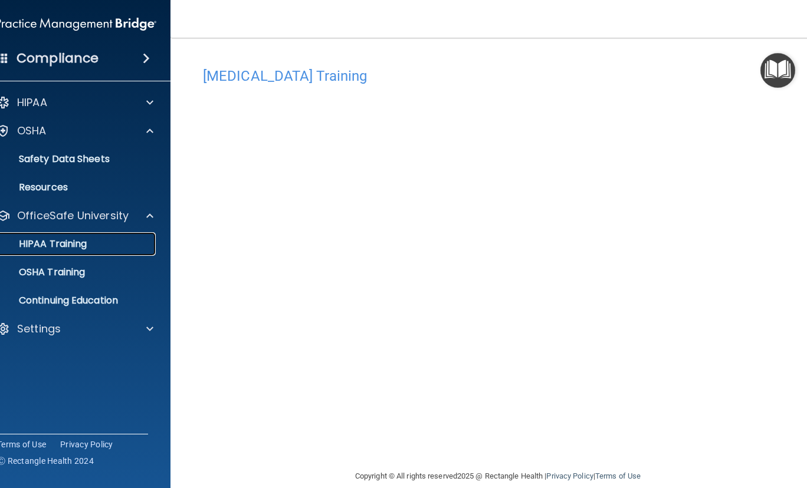
click at [106, 246] on div "HIPAA Training" at bounding box center [69, 244] width 161 height 12
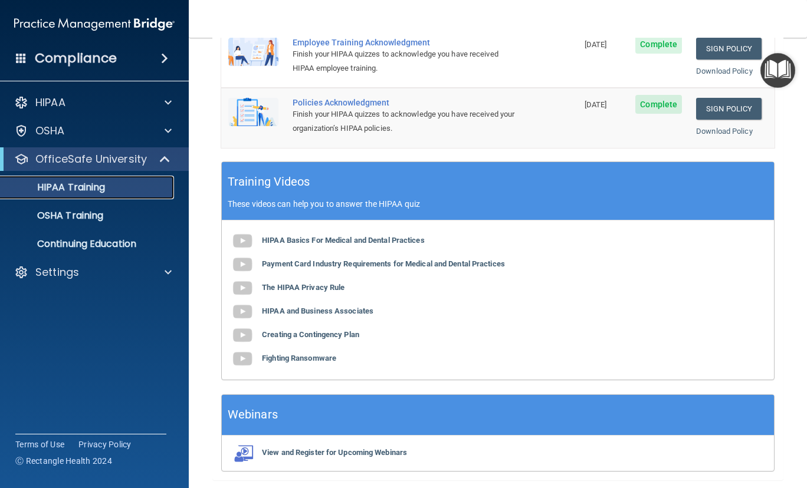
scroll to position [442, 0]
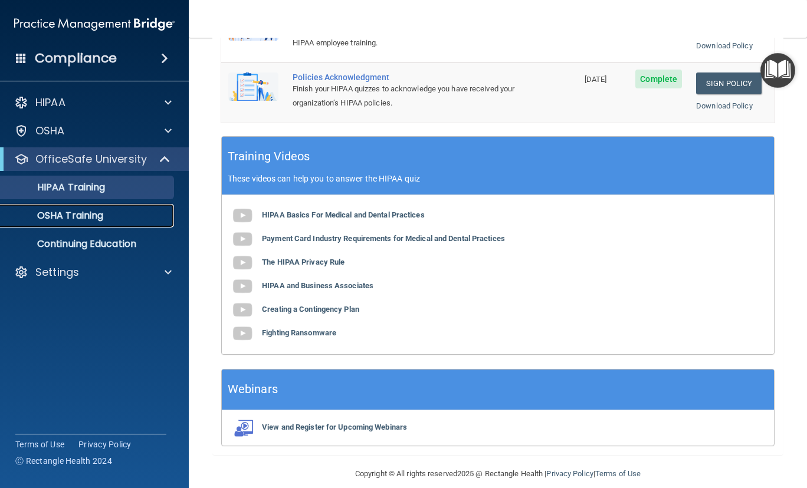
click at [103, 216] on p "OSHA Training" at bounding box center [56, 216] width 96 height 12
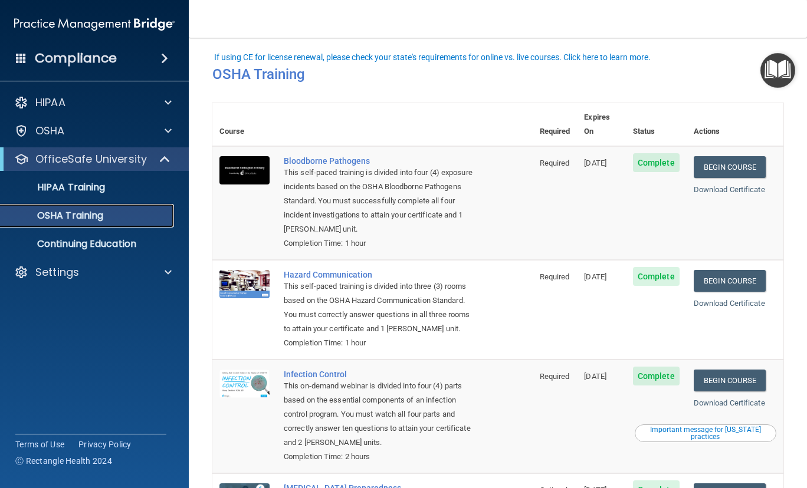
scroll to position [149, 0]
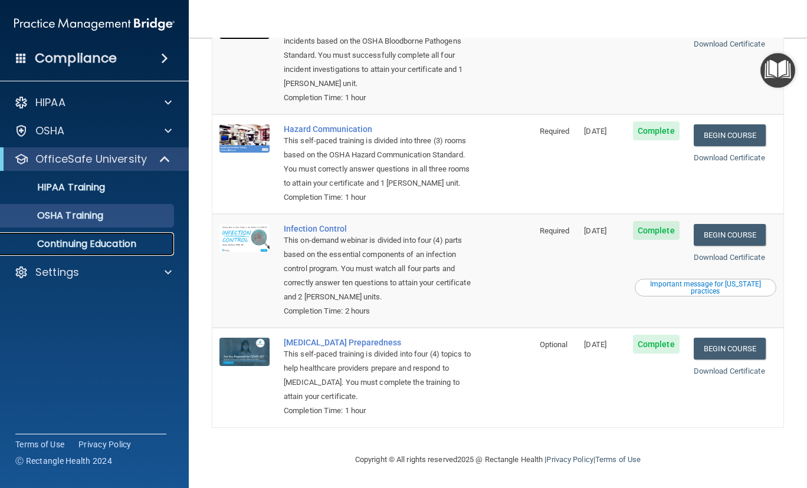
click at [77, 233] on link "Continuing Education" at bounding box center [81, 244] width 186 height 24
